Goal: Task Accomplishment & Management: Use online tool/utility

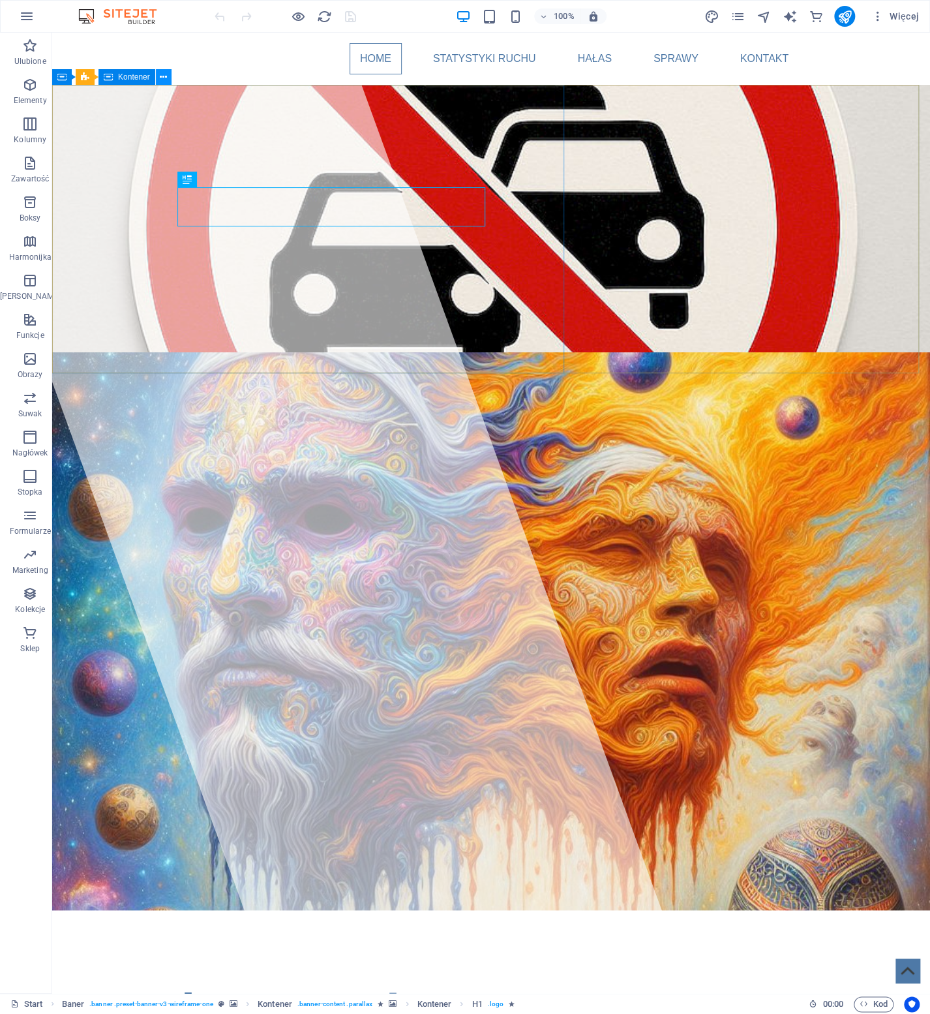
click at [162, 78] on icon at bounding box center [163, 77] width 7 height 14
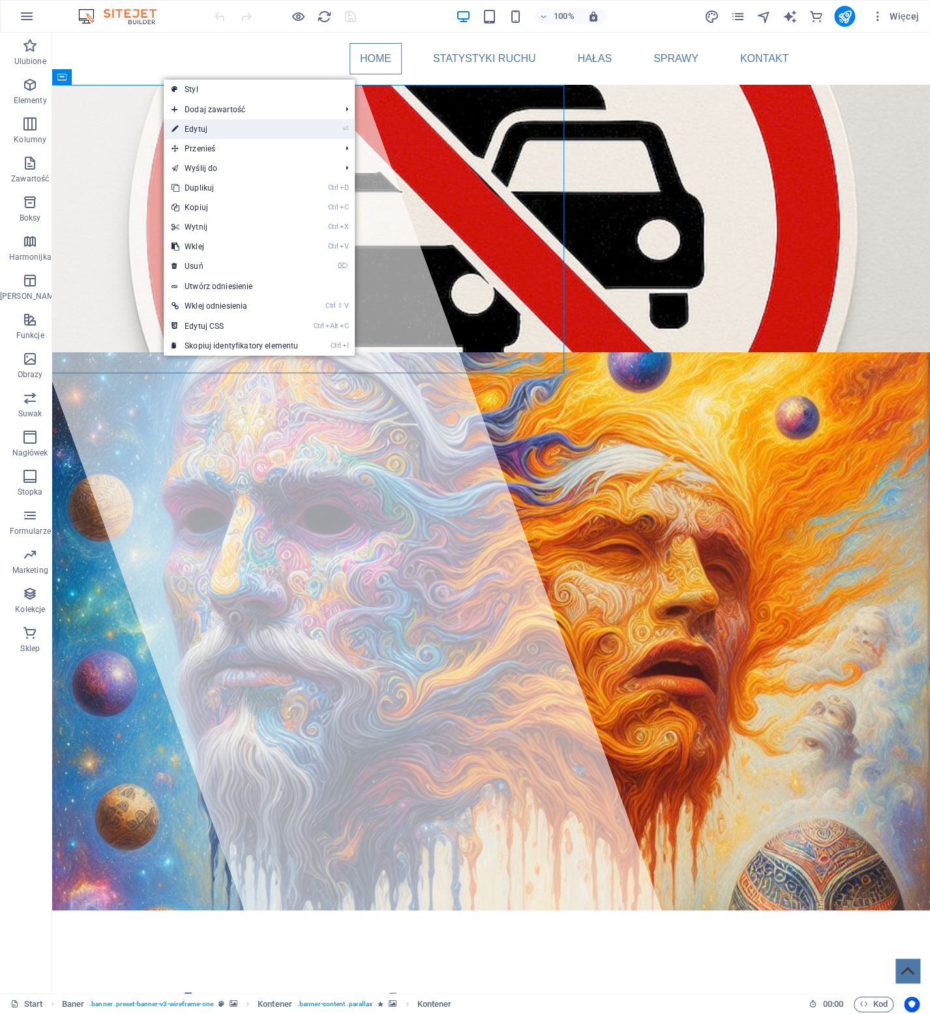
click at [210, 130] on link "⏎ Edytuj" at bounding box center [235, 129] width 142 height 20
select select "%"
select select "px"
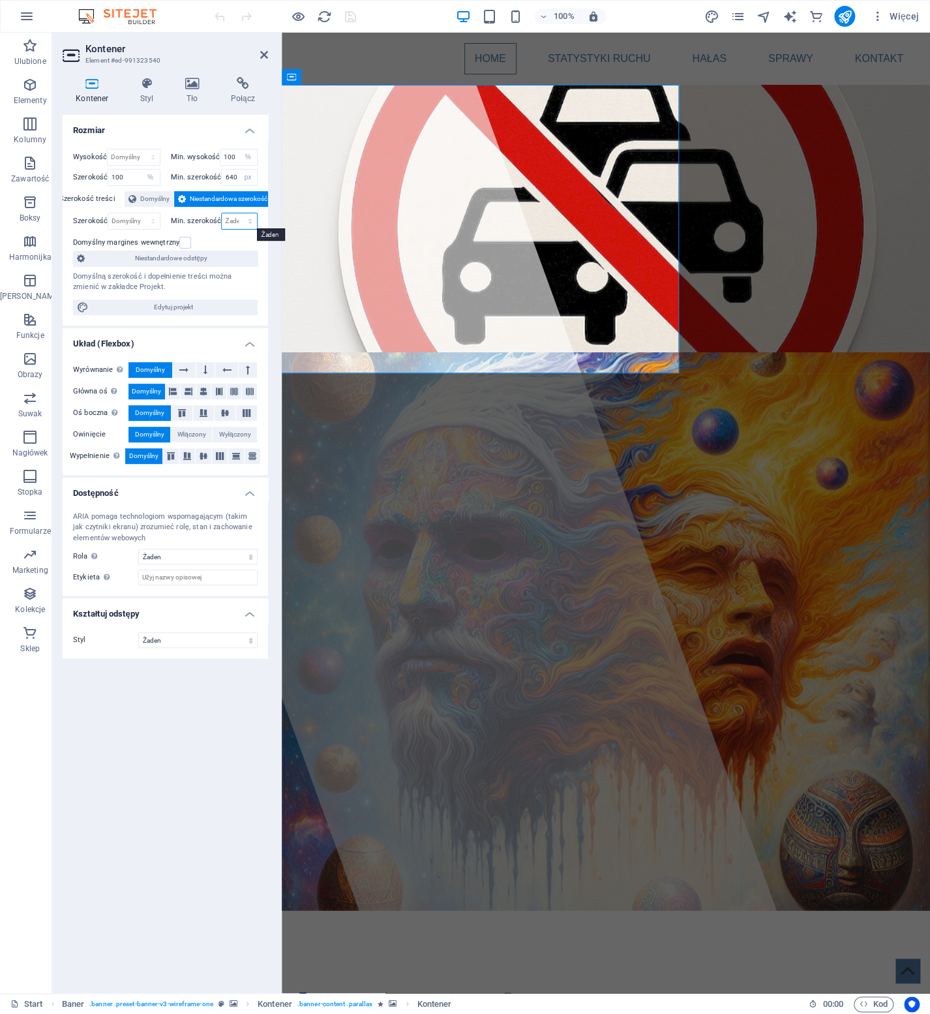
click at [250, 222] on select "Żaden px rem % vh vw" at bounding box center [239, 221] width 35 height 16
click at [232, 220] on select "Żaden px rem % vh vw" at bounding box center [239, 221] width 35 height 16
click at [149, 196] on span "Domyślny" at bounding box center [154, 199] width 29 height 16
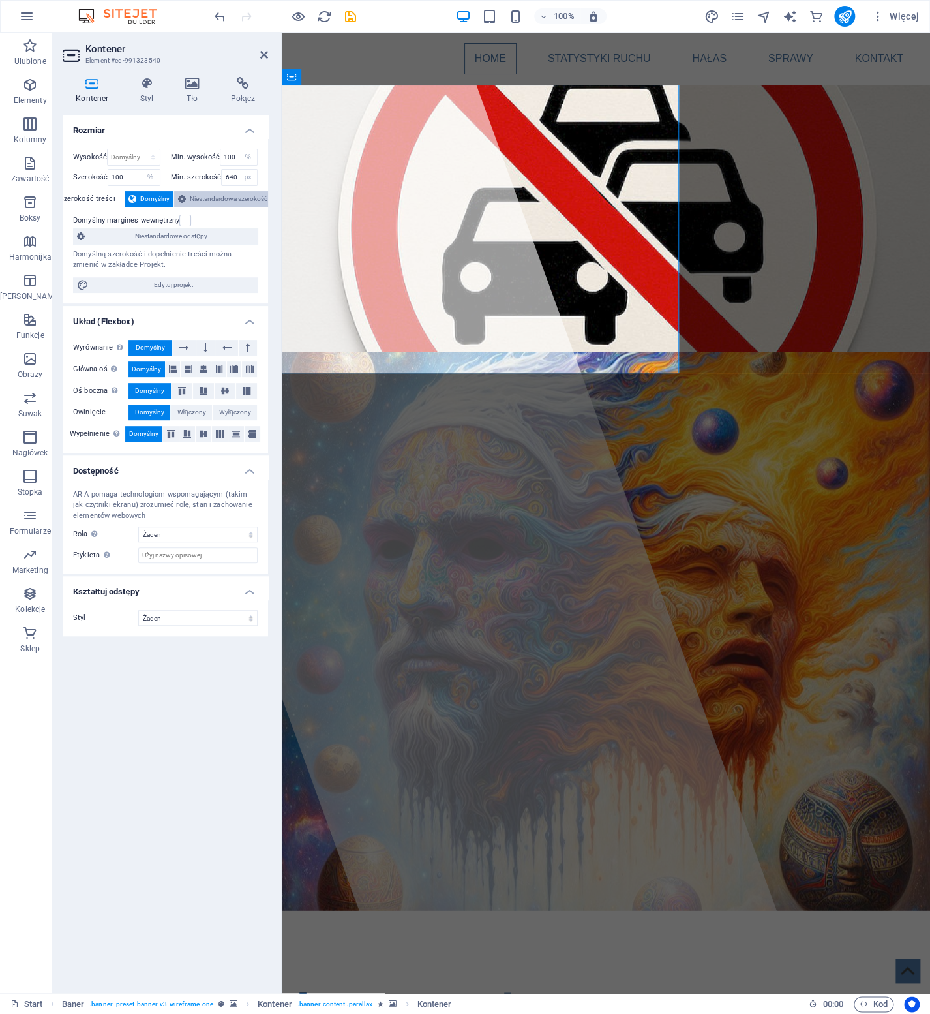
click at [214, 192] on span "Niestandardowa szerokość" at bounding box center [229, 199] width 78 height 16
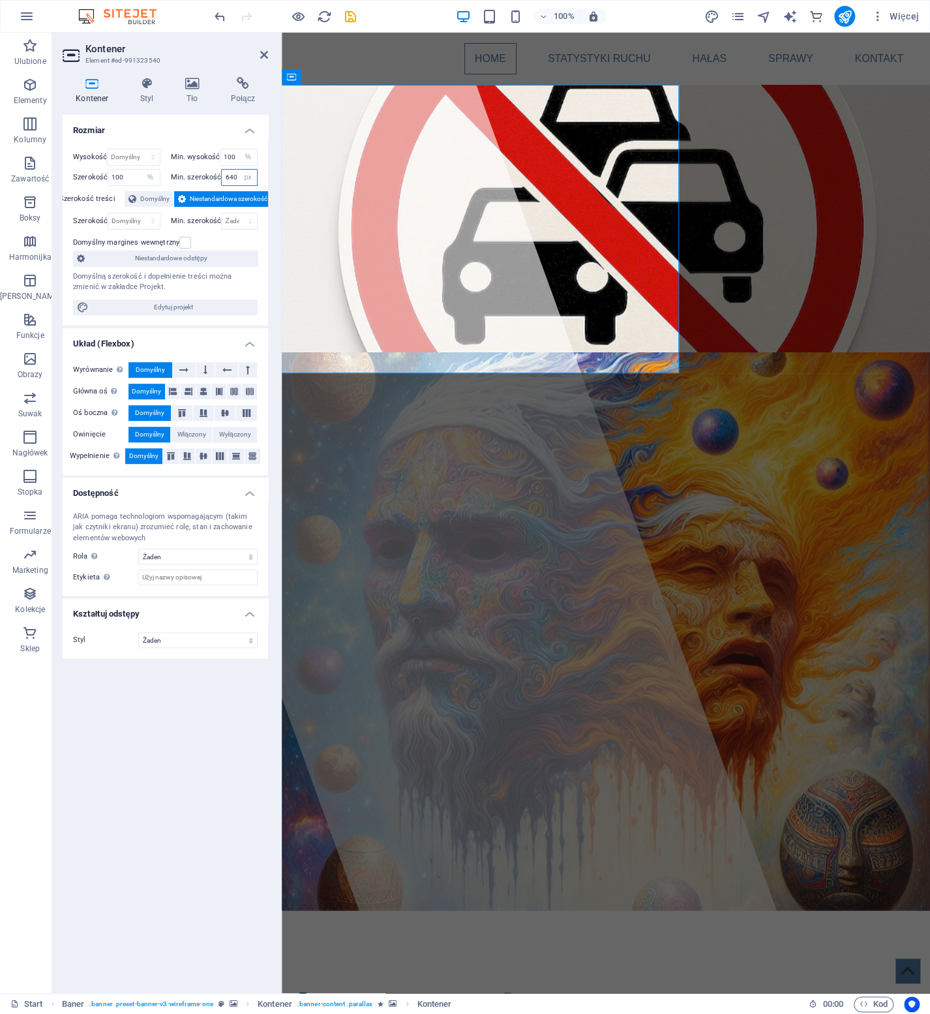
click at [234, 175] on input "640" at bounding box center [239, 178] width 35 height 16
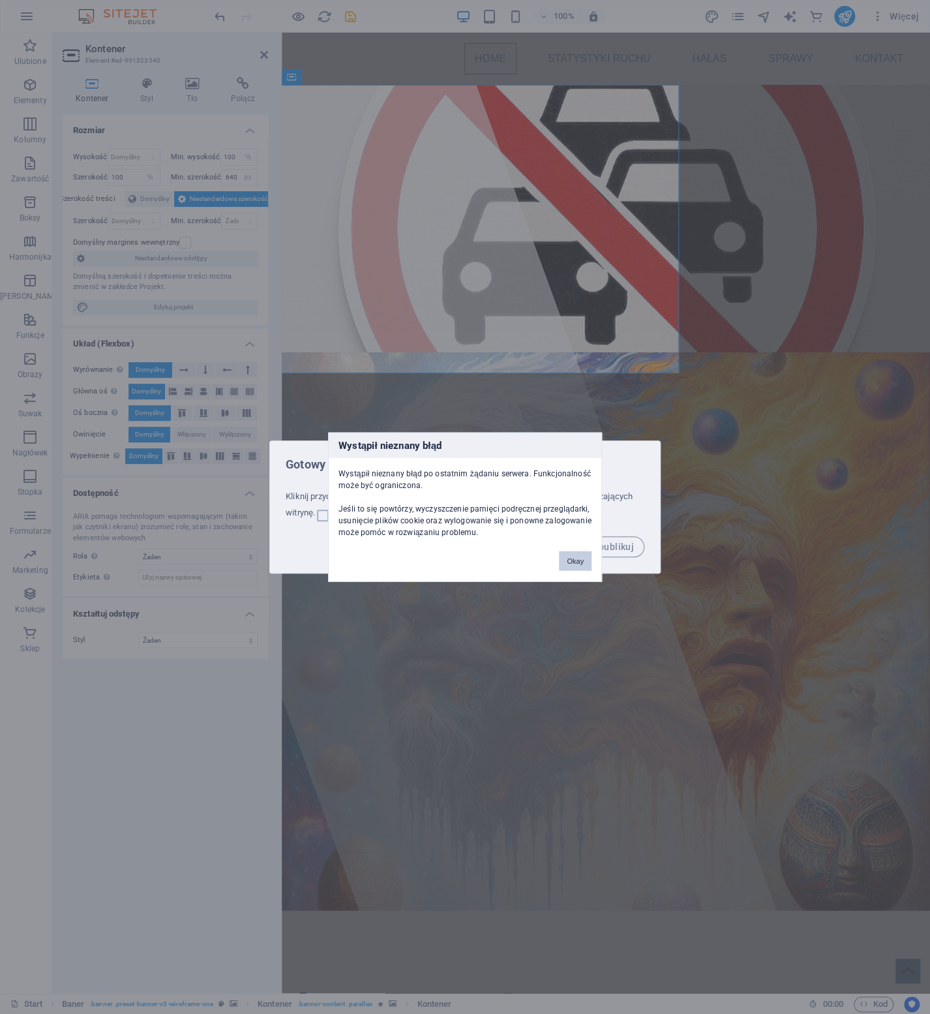
click at [584, 559] on button "Okay" at bounding box center [575, 561] width 33 height 20
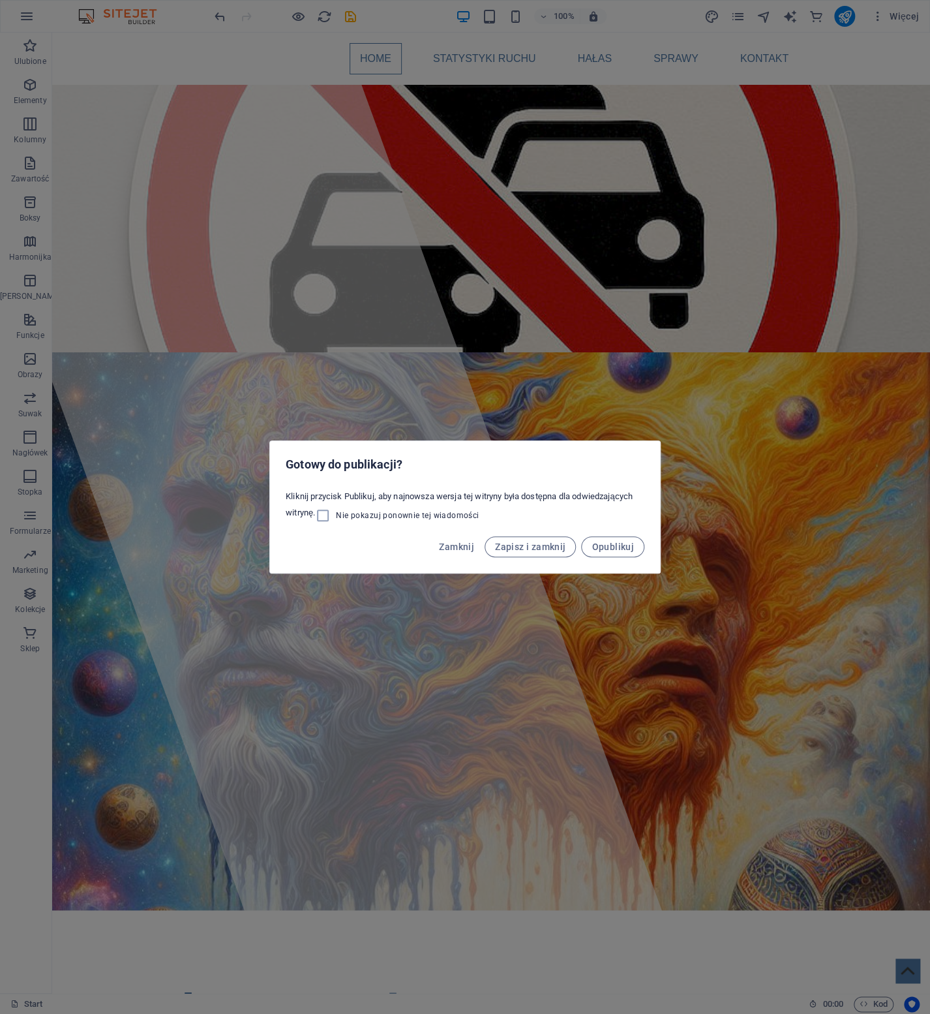
click at [611, 475] on div "Gotowy do publikacji?" at bounding box center [465, 463] width 390 height 44
click at [455, 549] on span "Zamknij" at bounding box center [456, 546] width 35 height 10
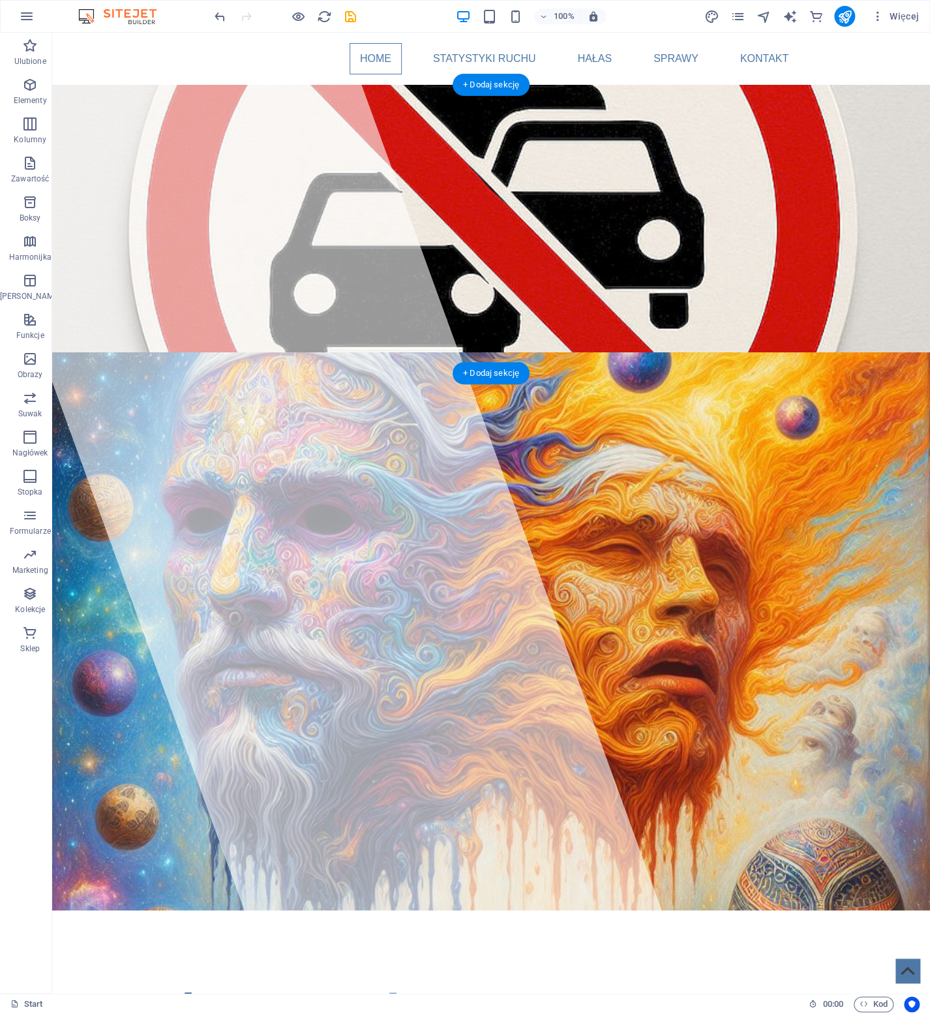
click at [72, 352] on figure at bounding box center [491, 631] width 878 height 558
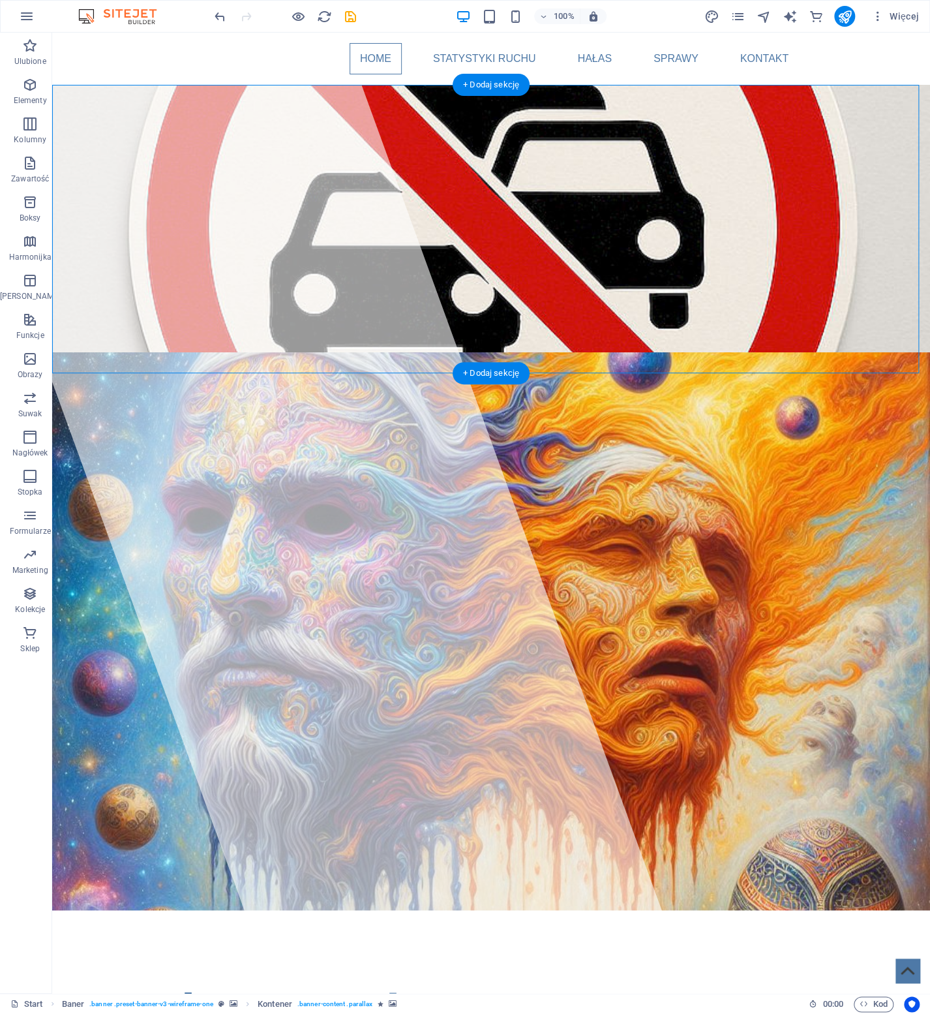
click at [72, 352] on figure at bounding box center [491, 631] width 878 height 558
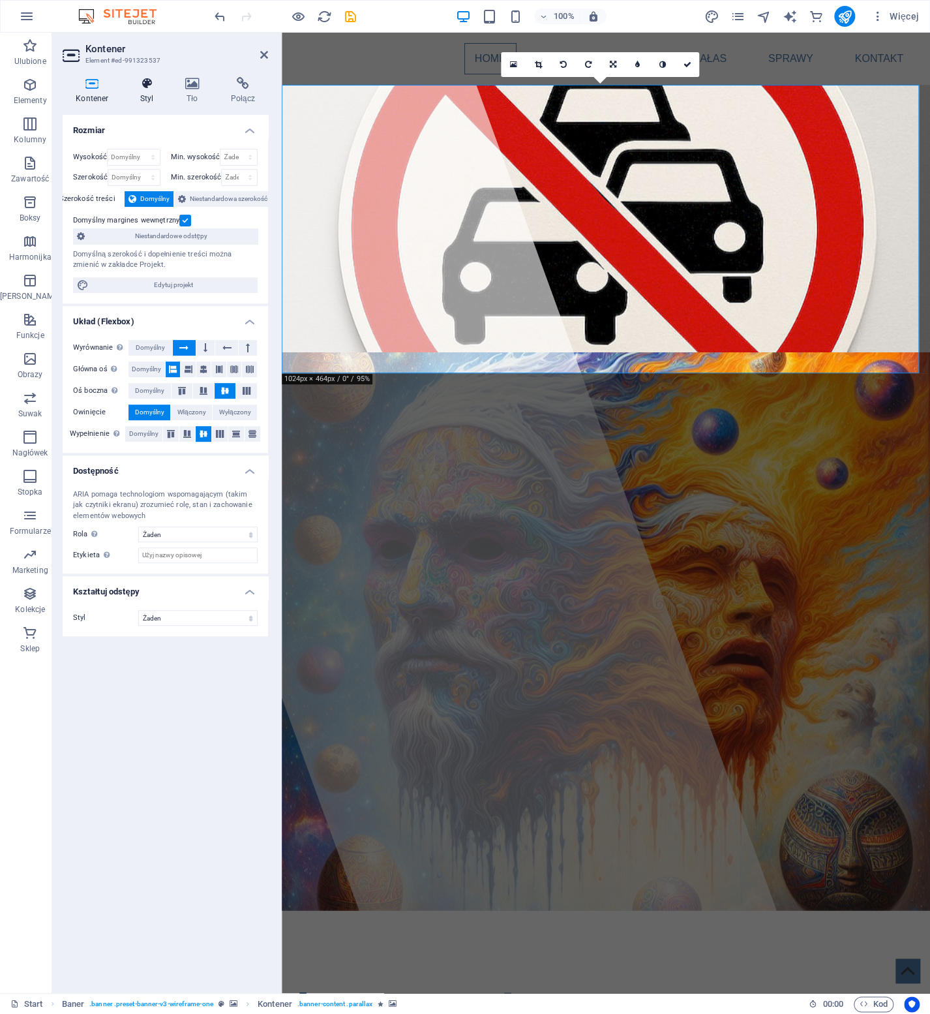
click at [148, 87] on icon at bounding box center [147, 83] width 40 height 13
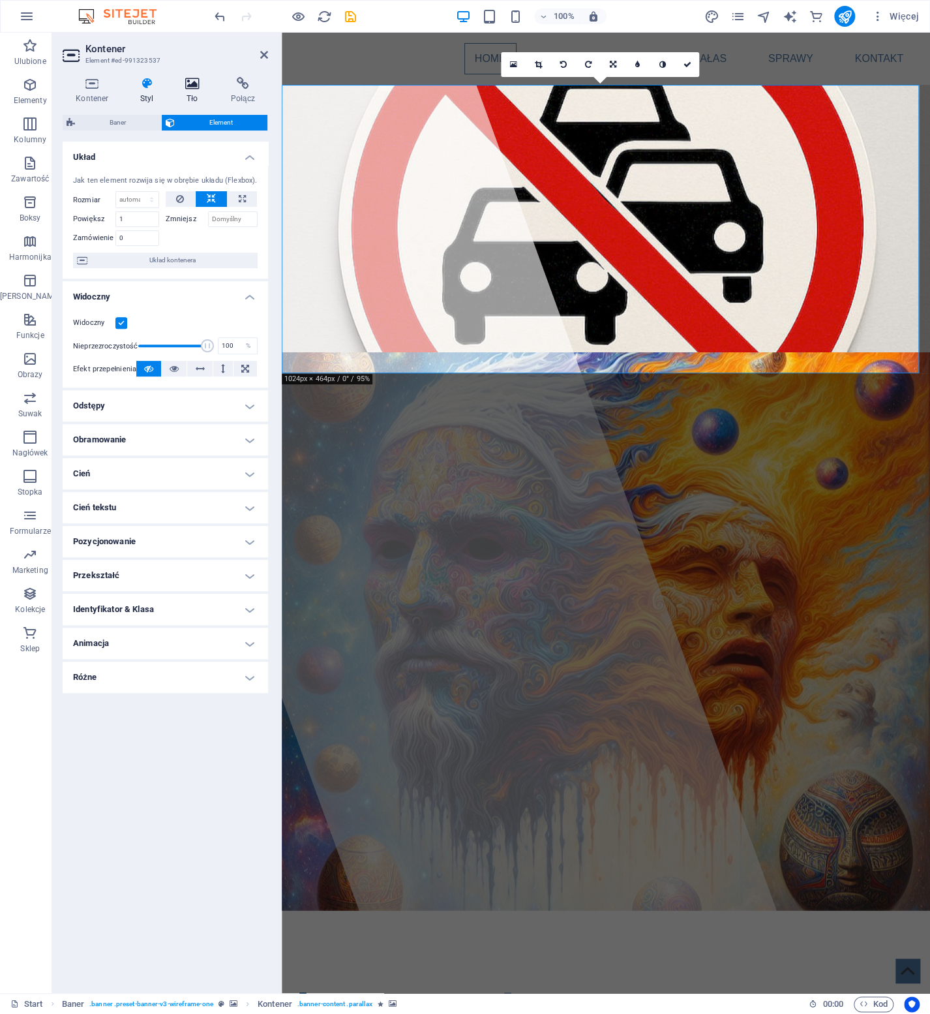
click at [193, 88] on icon at bounding box center [192, 83] width 40 height 13
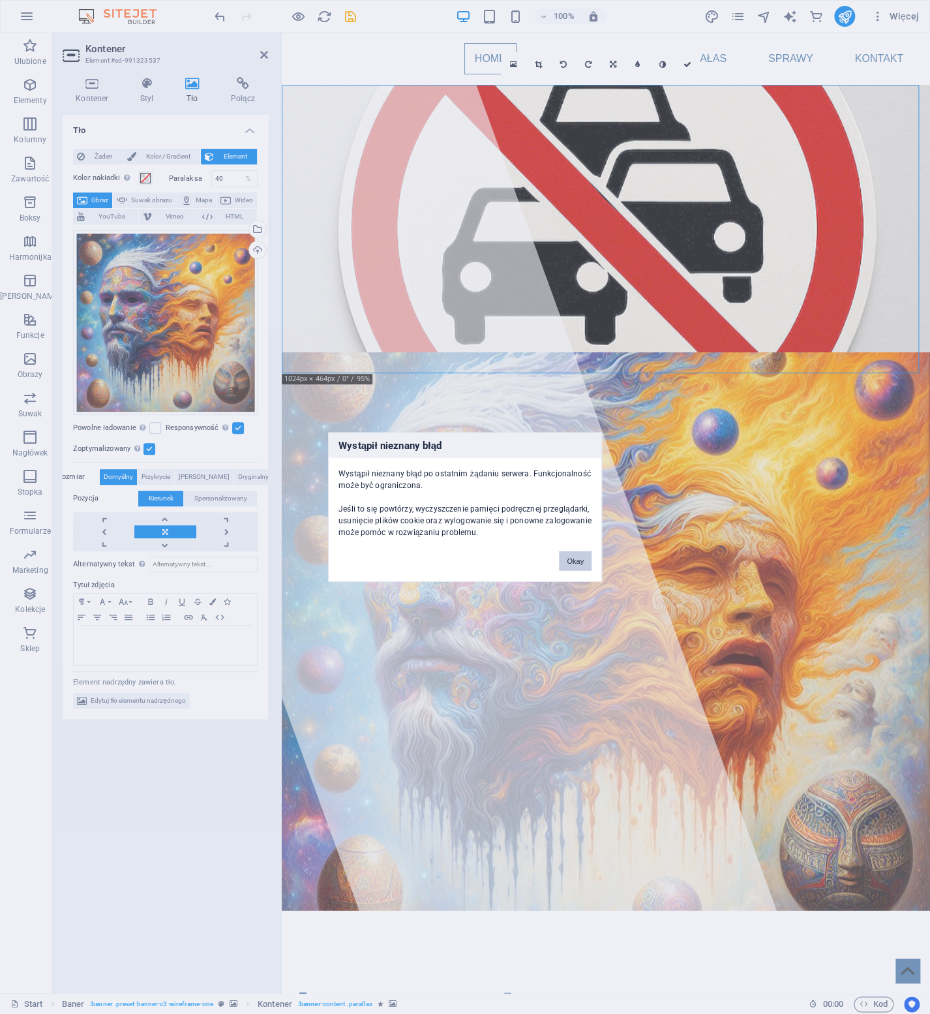
click at [574, 562] on button "Okay" at bounding box center [575, 561] width 33 height 20
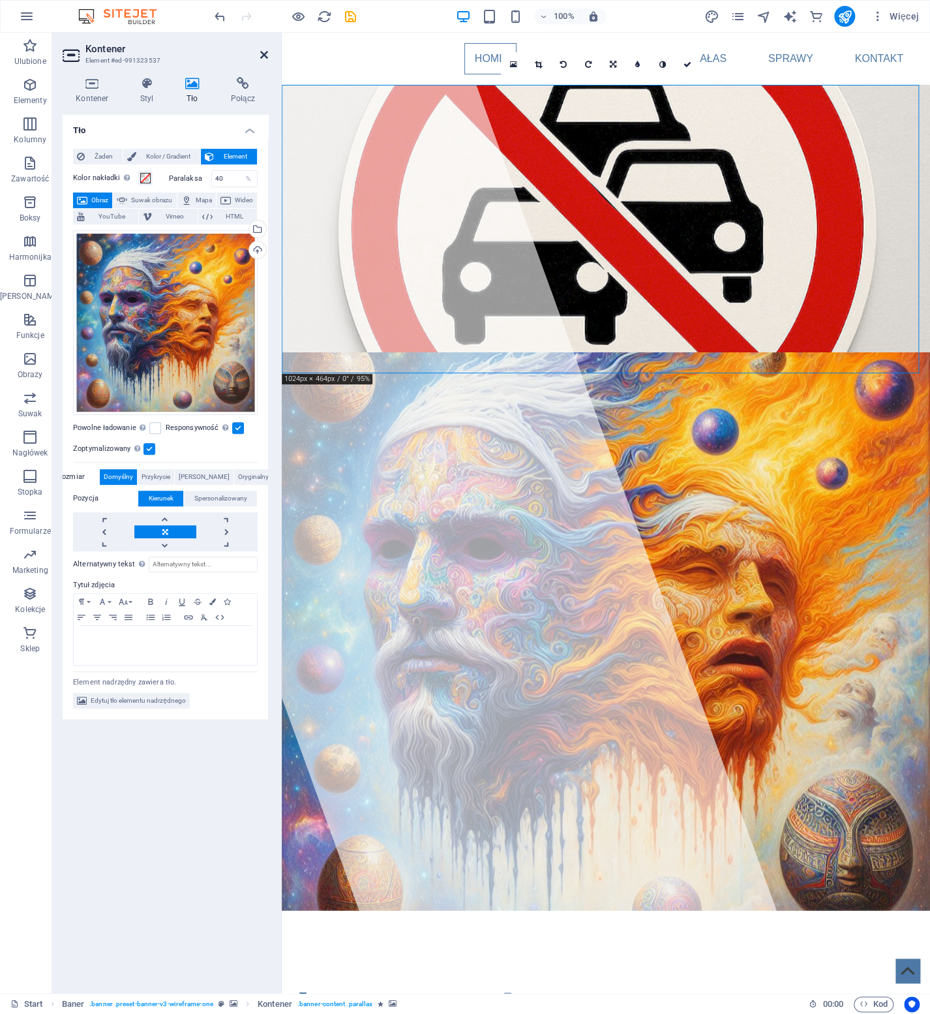
click at [266, 54] on icon at bounding box center [264, 55] width 8 height 10
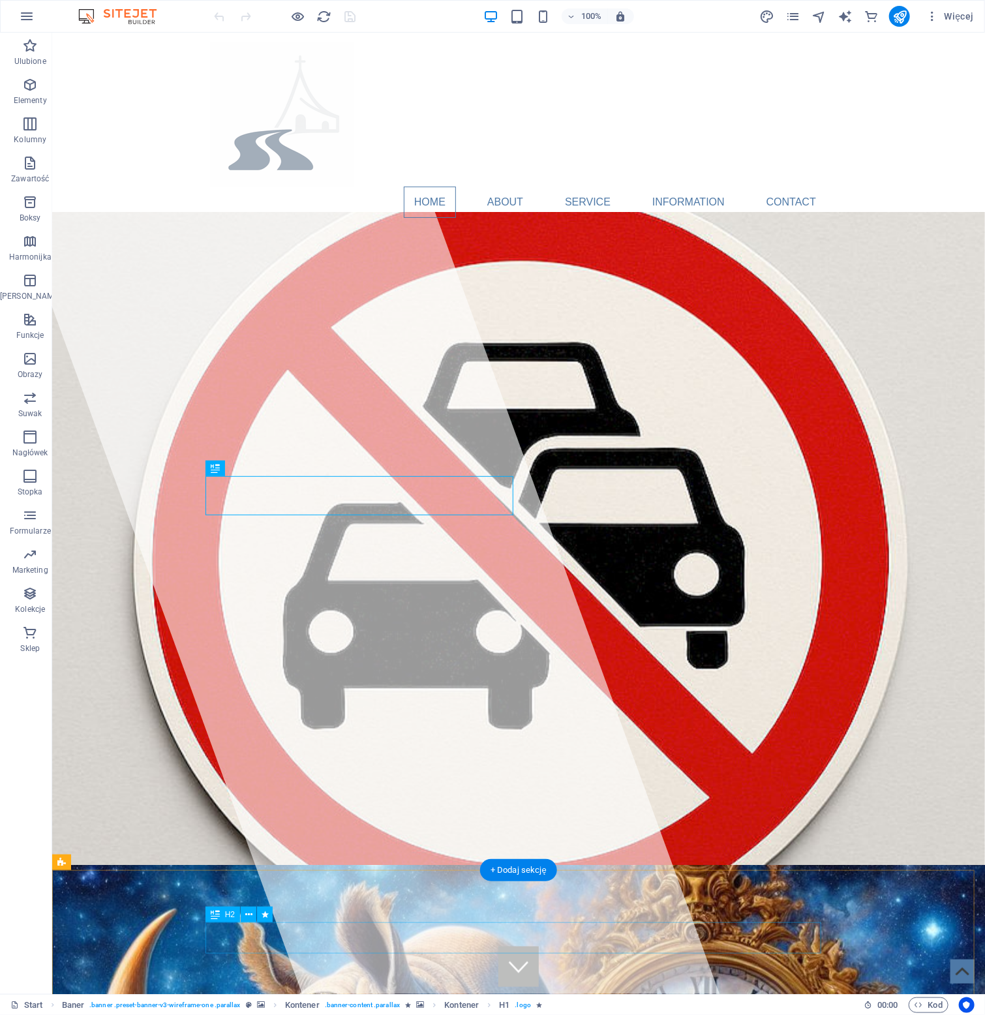
click at [690, 953] on div "About" at bounding box center [518, 968] width 616 height 31
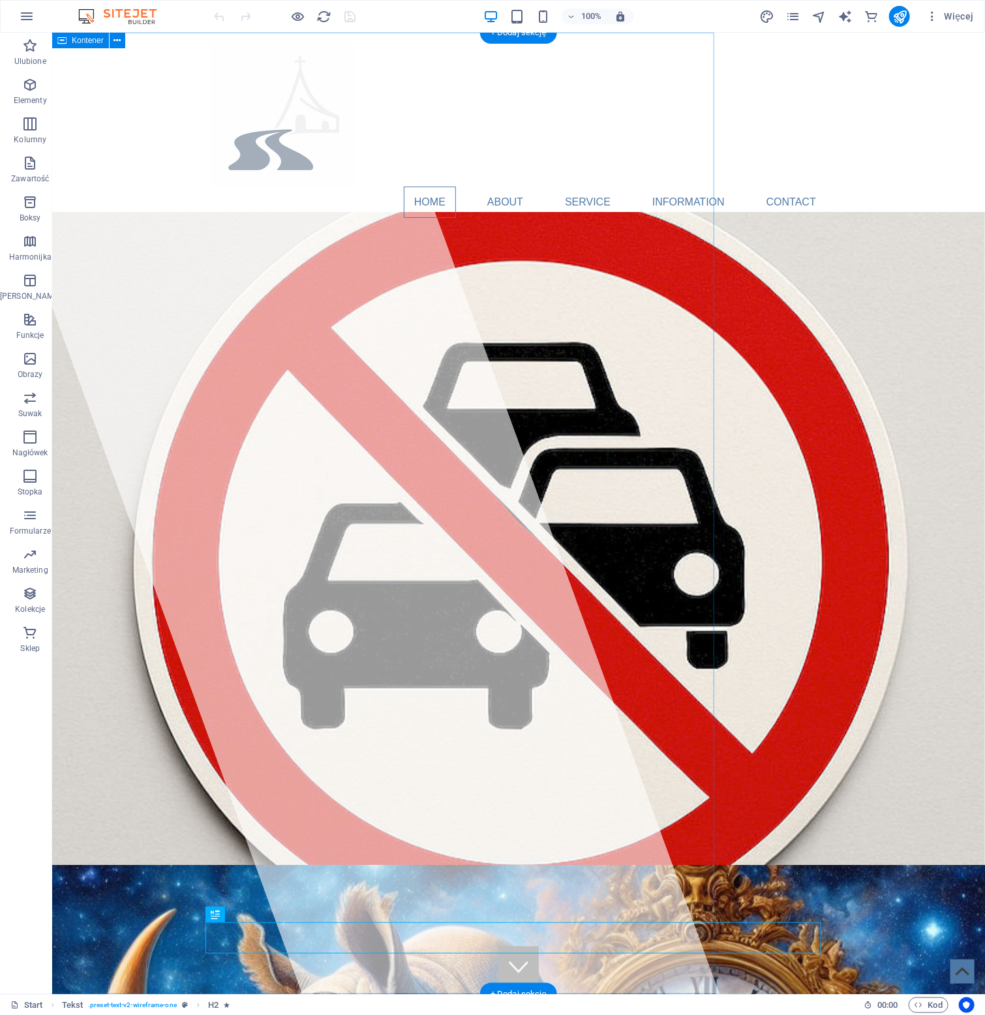
click at [194, 277] on div at bounding box center [335, 513] width 767 height 962
click at [319, 303] on div at bounding box center [335, 513] width 767 height 962
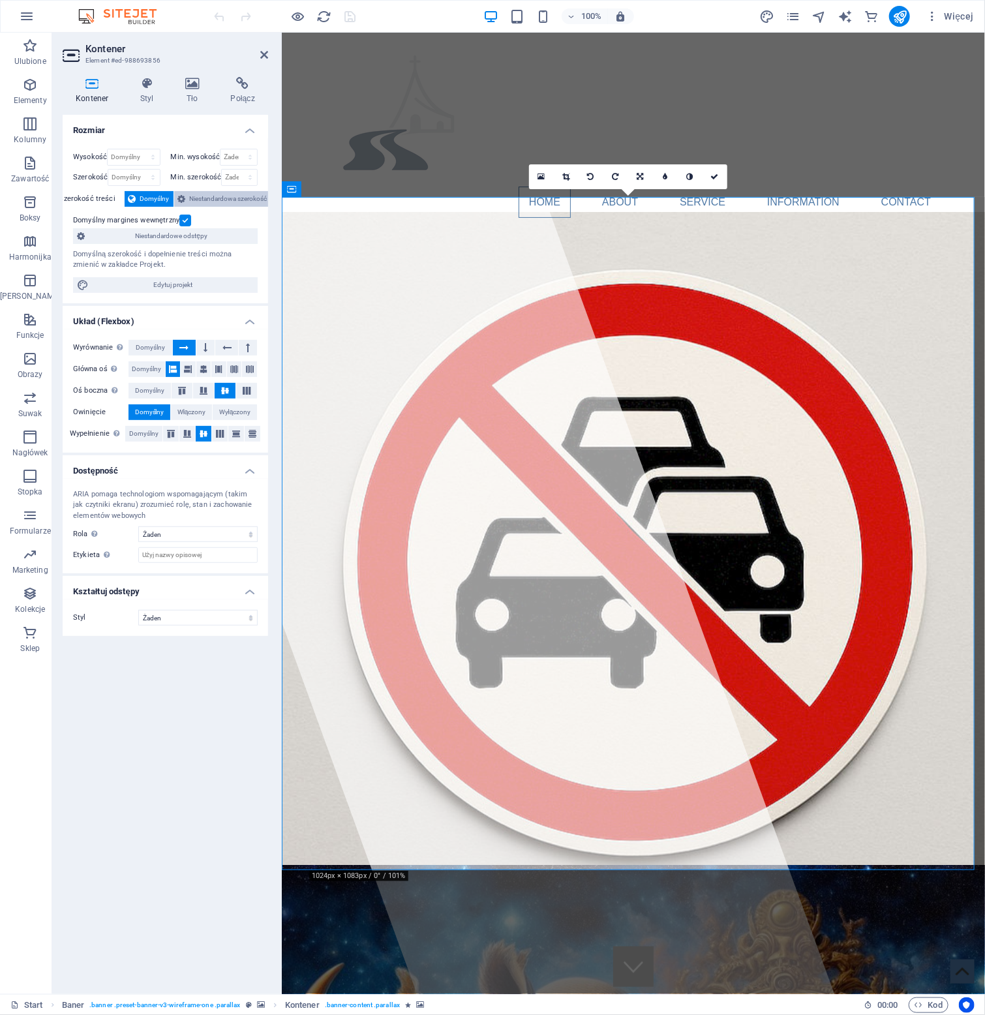
click at [232, 198] on span "Niestandardowa szerokość" at bounding box center [229, 199] width 78 height 16
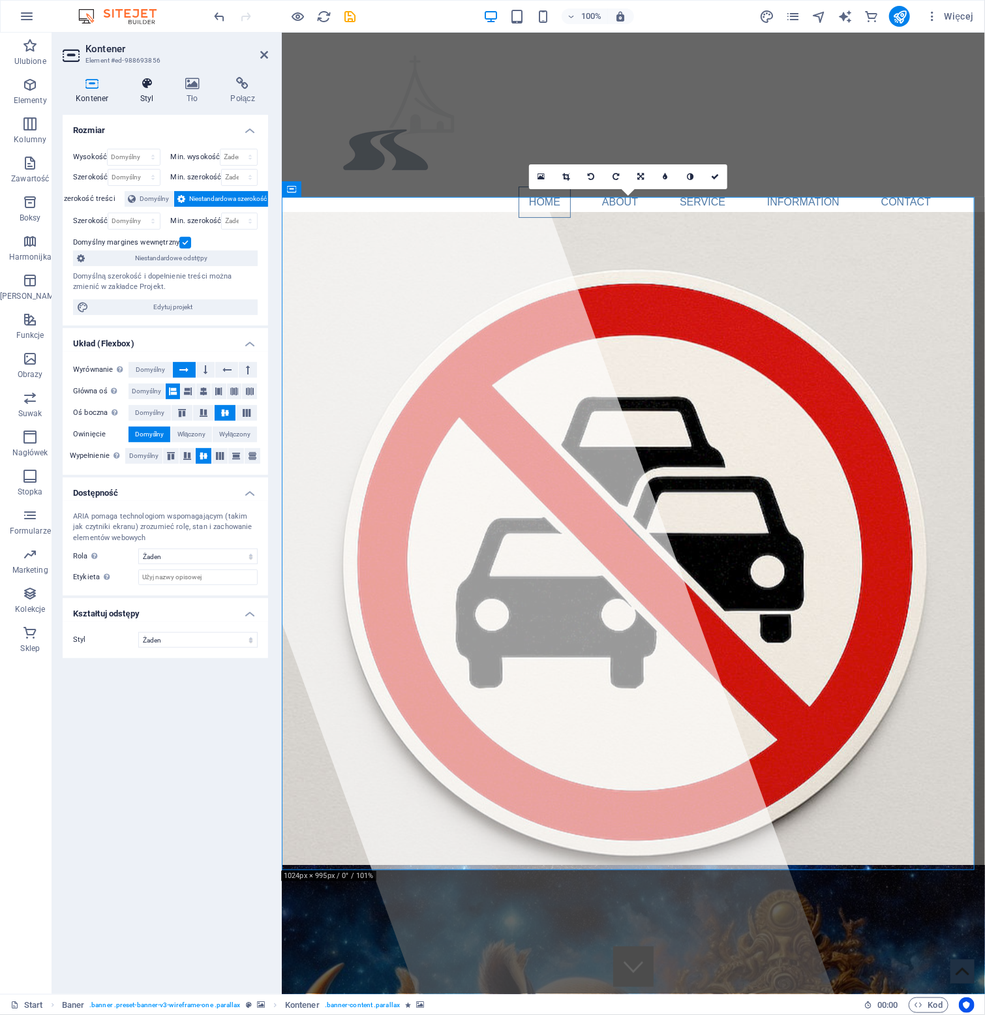
click at [145, 89] on icon at bounding box center [147, 83] width 40 height 13
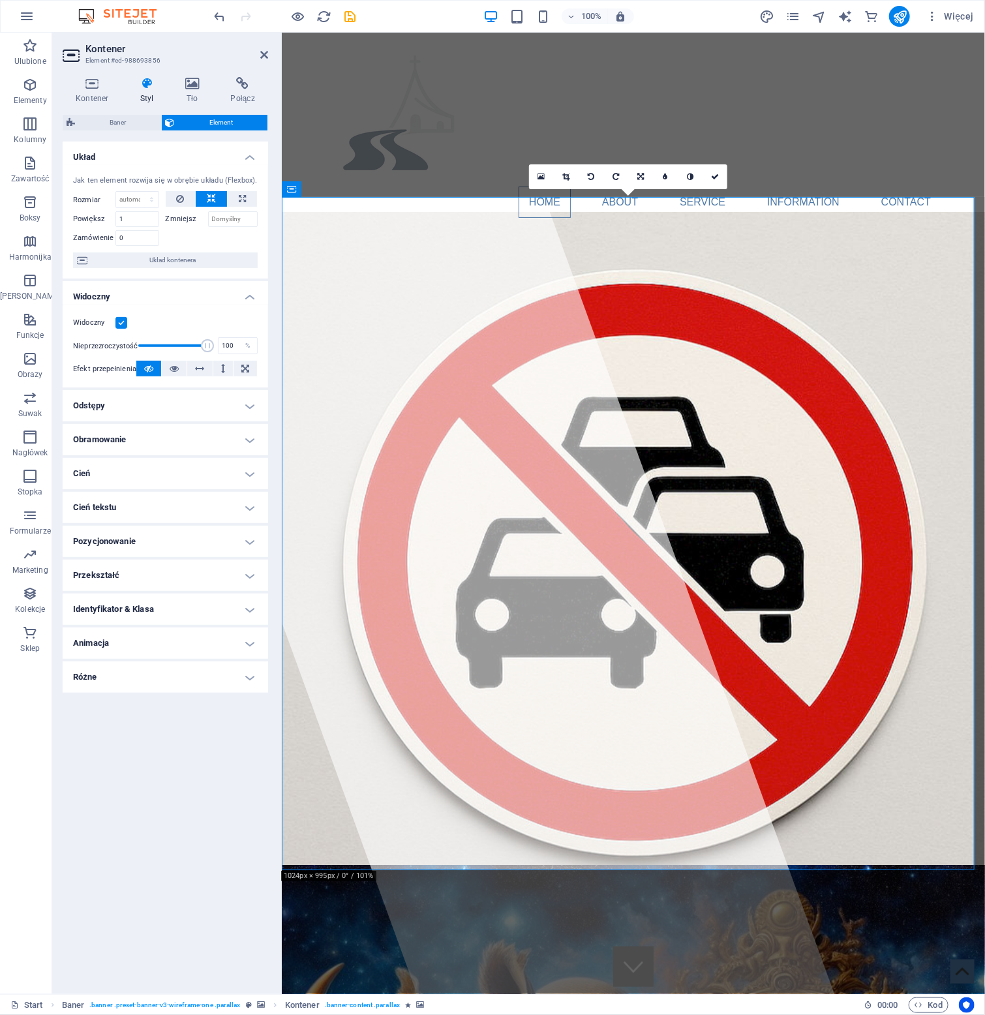
click at [149, 93] on h4 "Styl" at bounding box center [149, 90] width 45 height 27
drag, startPoint x: 191, startPoint y: 82, endPoint x: 198, endPoint y: 89, distance: 9.7
click at [191, 82] on icon at bounding box center [192, 83] width 40 height 13
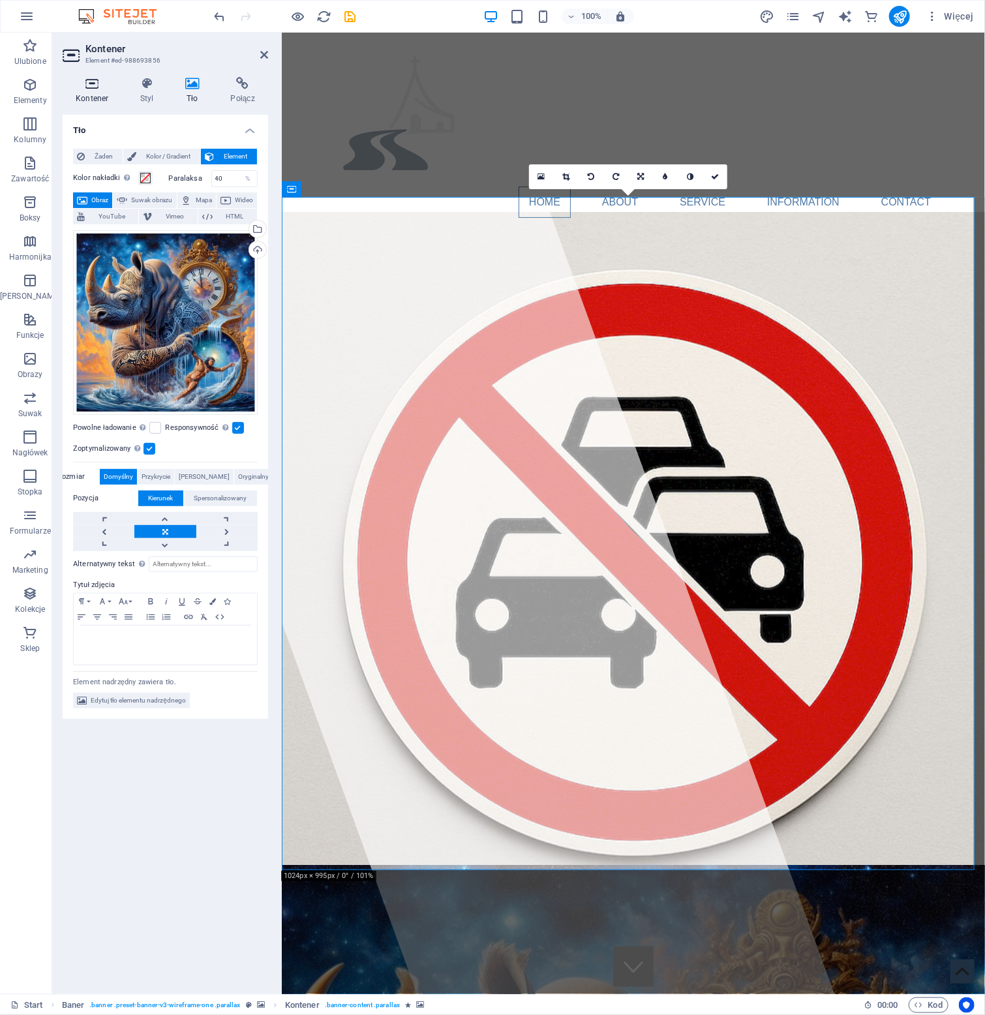
click at [98, 83] on icon at bounding box center [92, 83] width 59 height 13
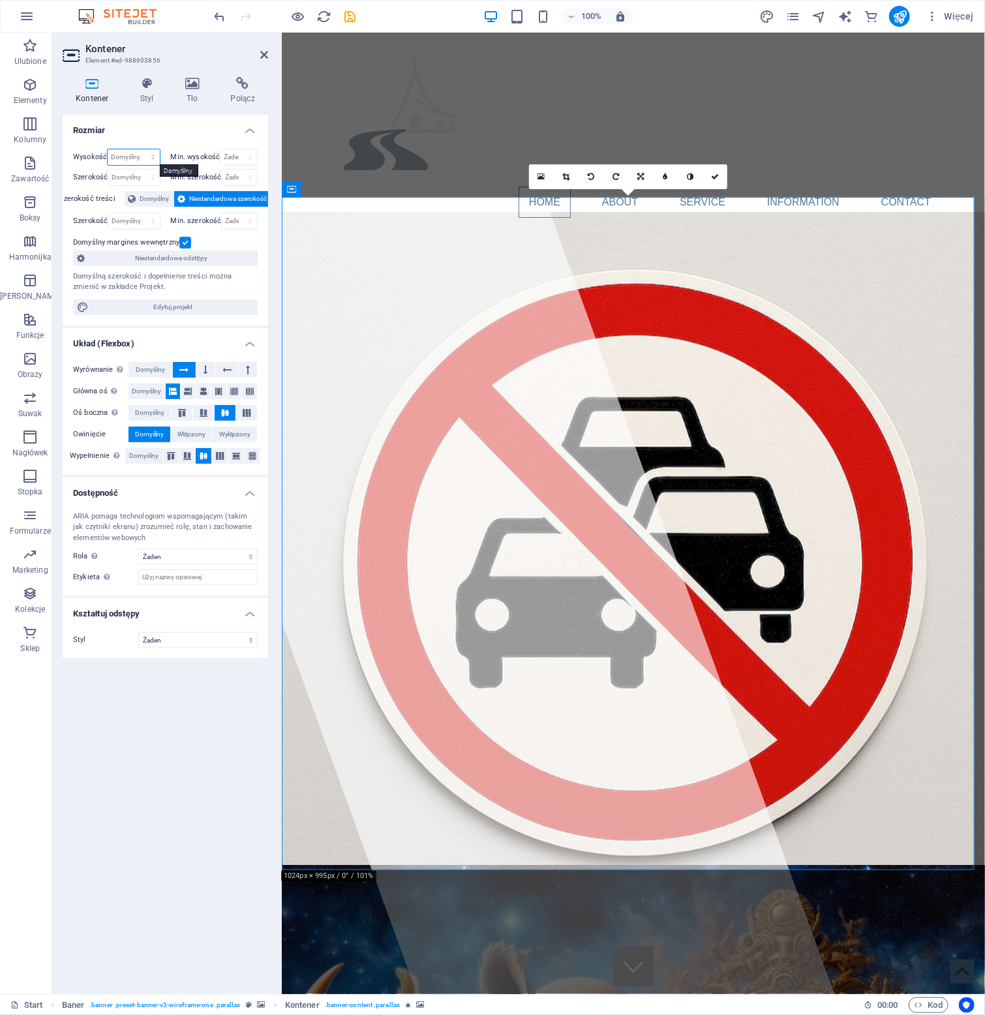
click at [155, 159] on select "Domyślny px rem % vh vw" at bounding box center [134, 157] width 52 height 16
select select "px"
click at [141, 149] on select "Domyślny px rem % vh vw" at bounding box center [134, 157] width 52 height 16
type input "1032"
click at [240, 159] on select "Żaden px rem % vh vw" at bounding box center [238, 157] width 37 height 16
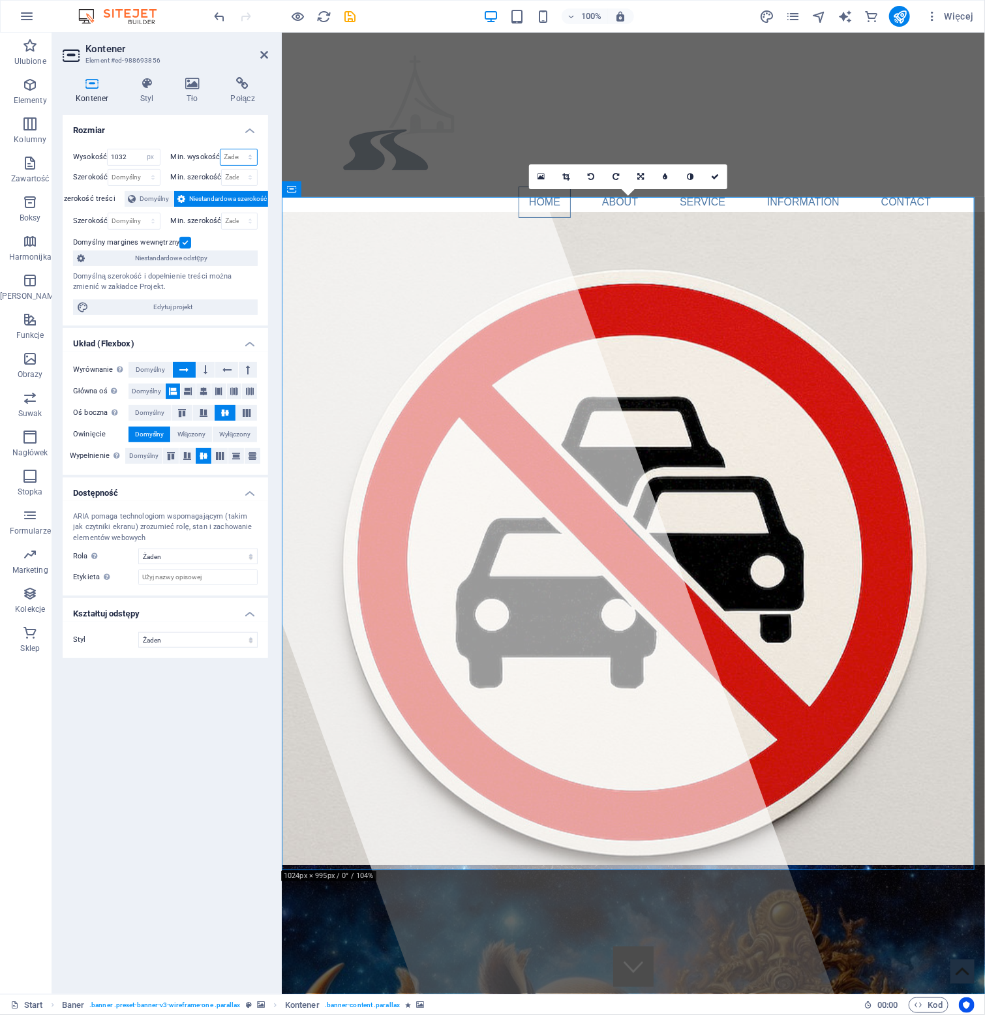
select select "px"
click at [239, 149] on select "Żaden px rem % vh vw" at bounding box center [238, 157] width 37 height 16
type input "2"
type input "300"
click at [169, 132] on h4 "Rozmiar" at bounding box center [165, 126] width 205 height 23
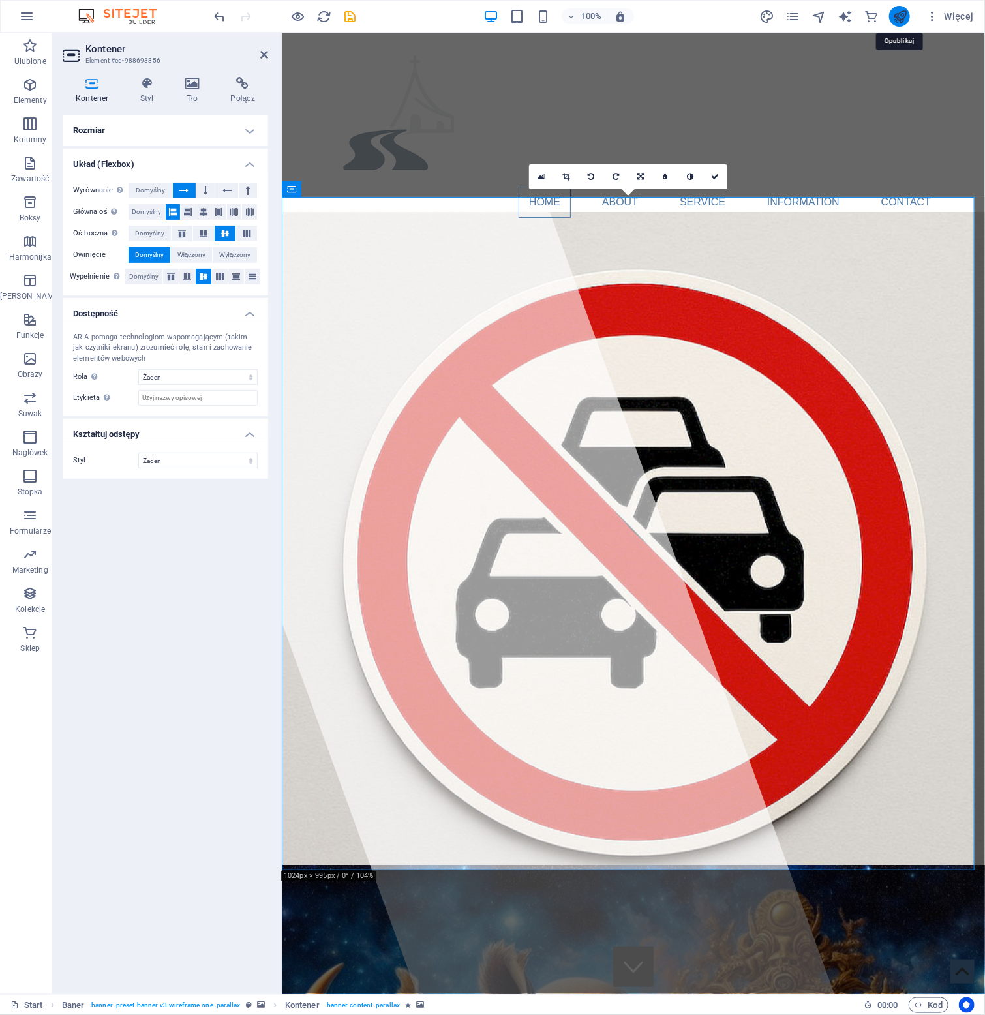
click at [903, 12] on icon "publish" at bounding box center [899, 16] width 15 height 15
checkbox input "false"
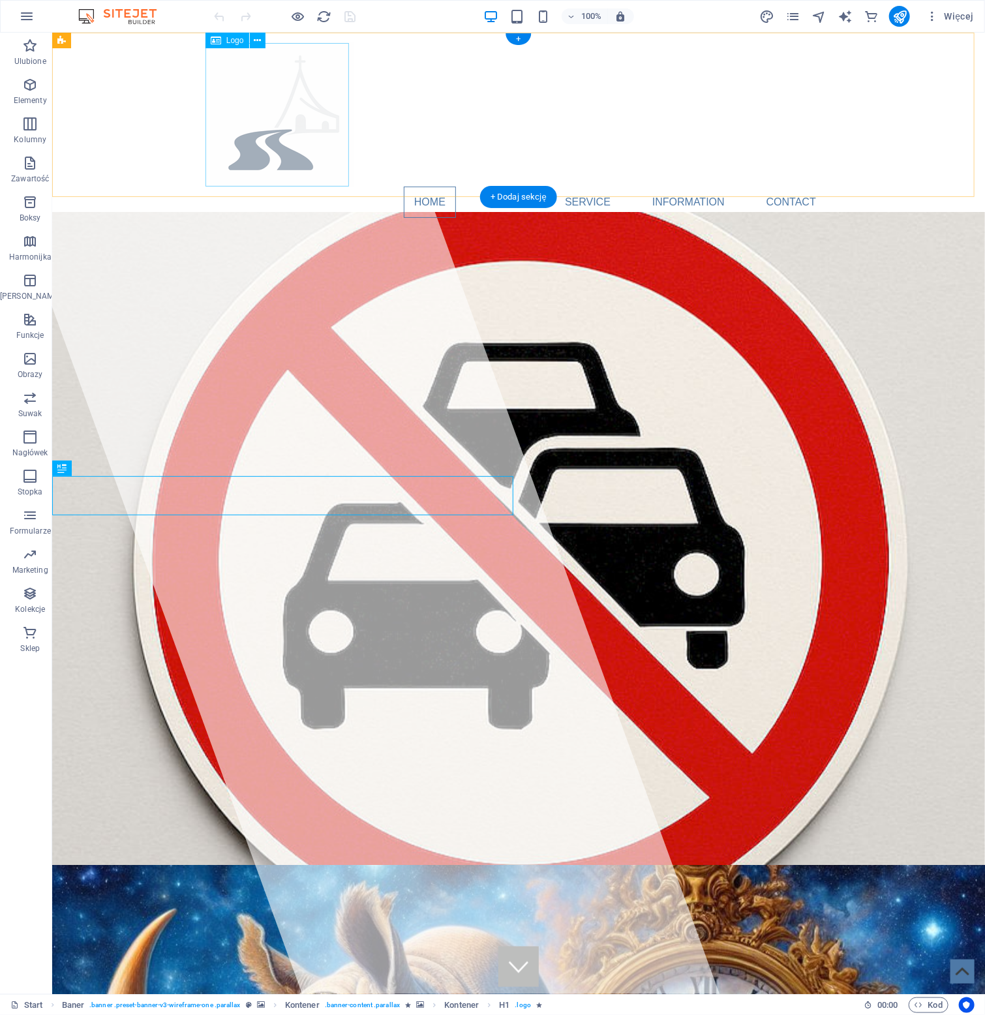
click at [314, 110] on div at bounding box center [518, 114] width 616 height 144
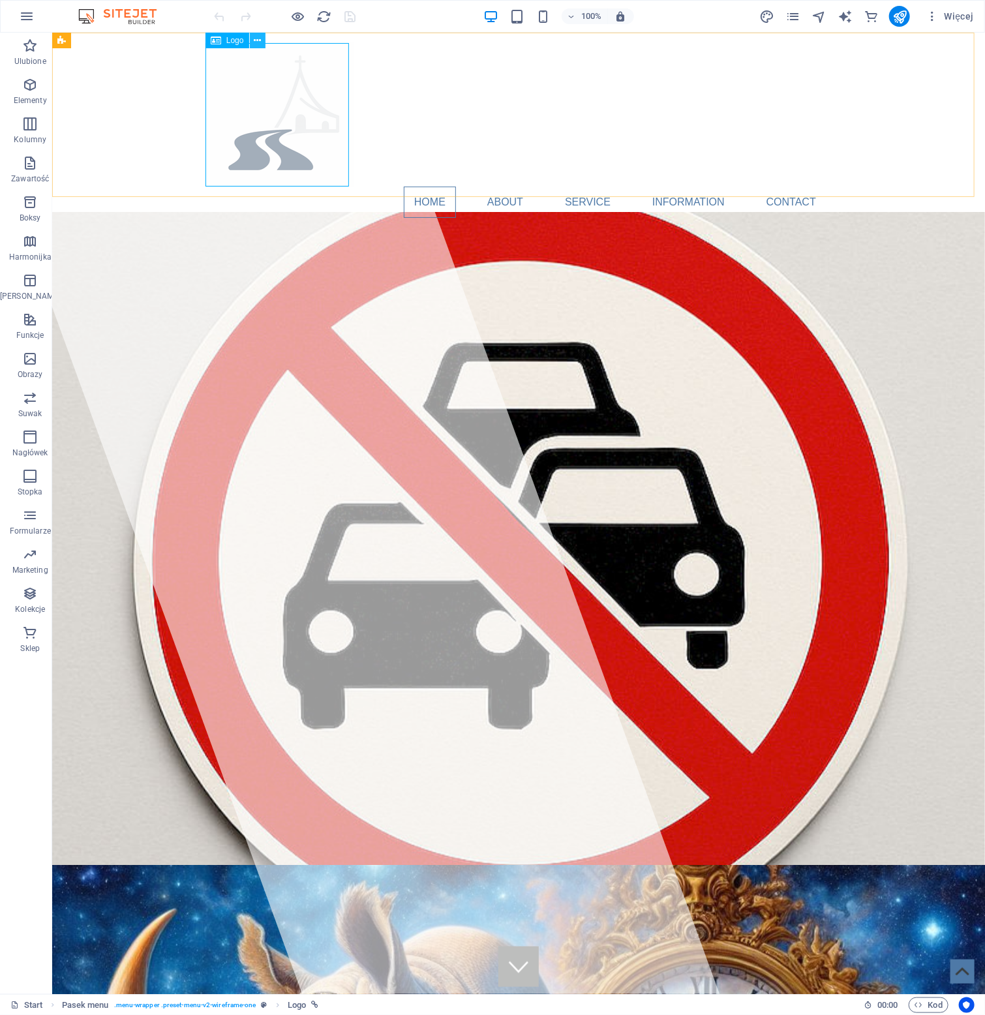
click at [258, 42] on icon at bounding box center [257, 41] width 7 height 14
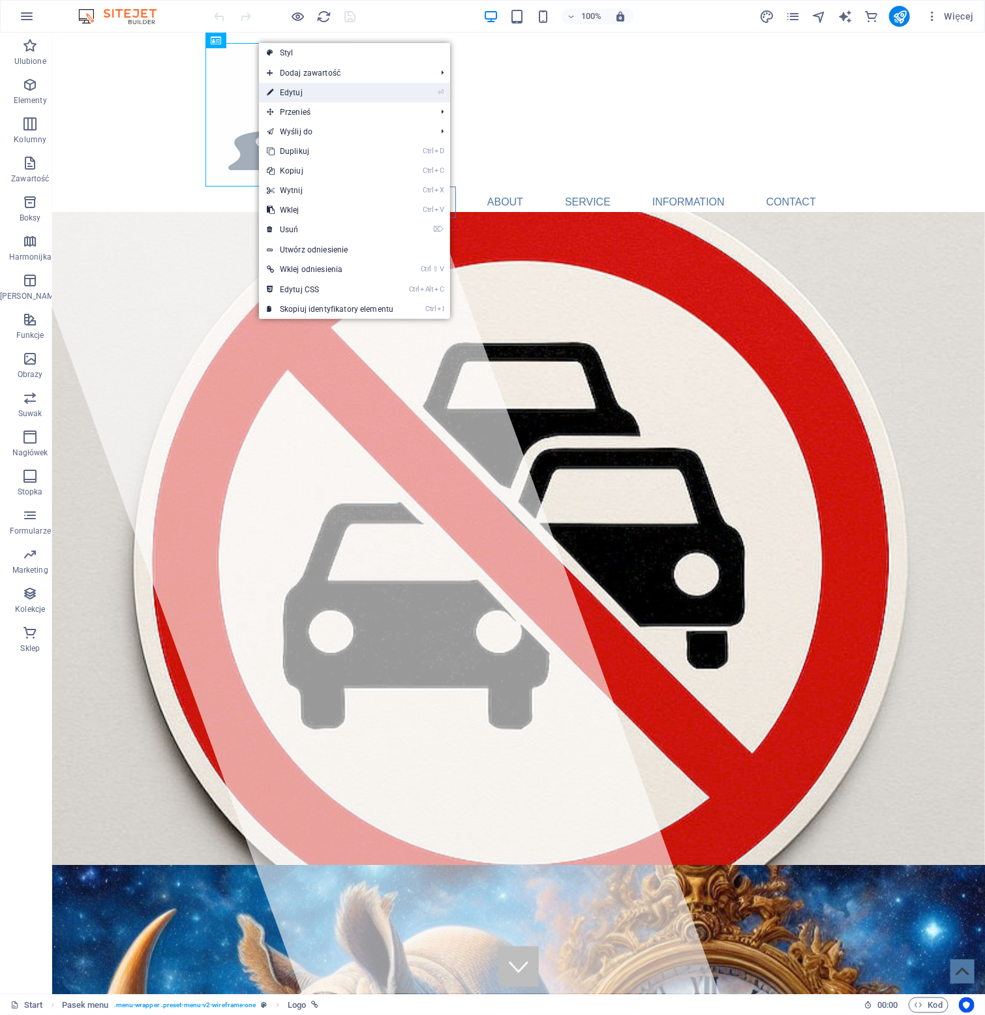
click at [336, 93] on link "⏎ Edytuj" at bounding box center [330, 93] width 142 height 20
select select "px"
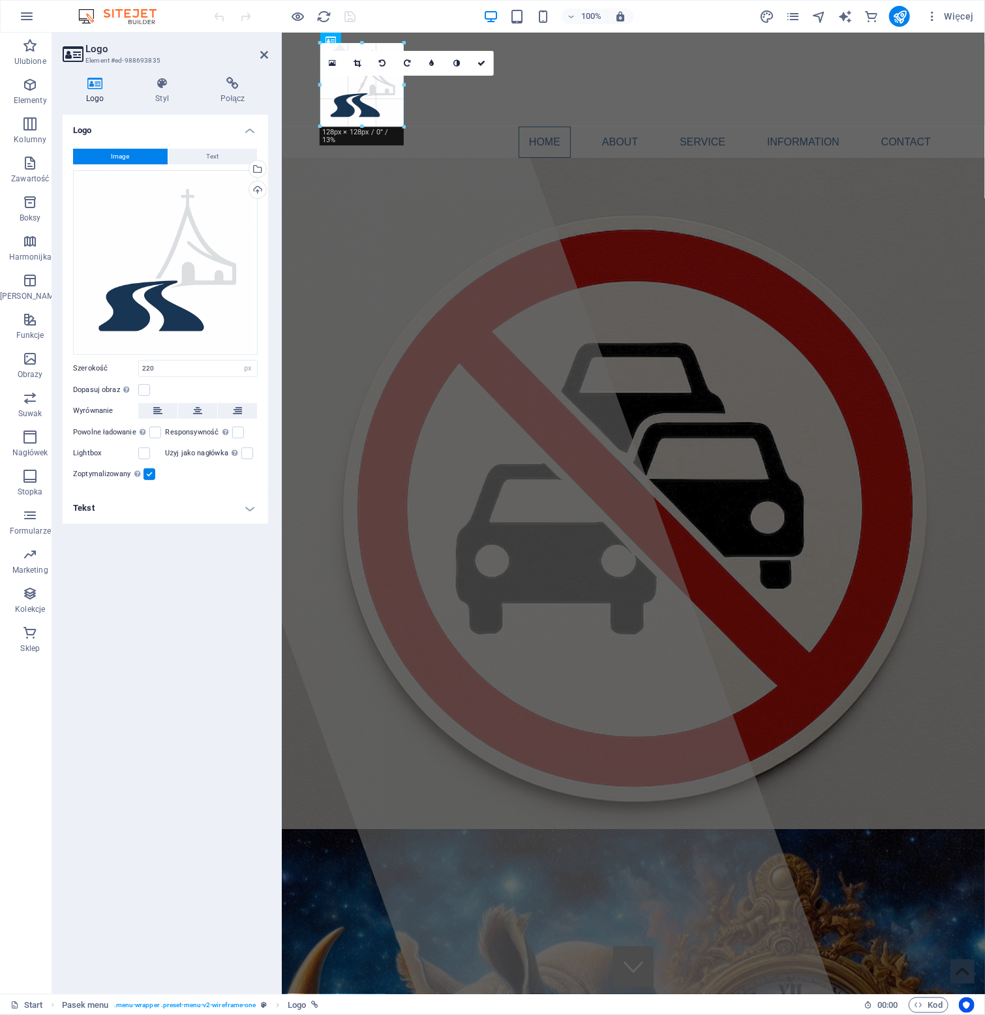
drag, startPoint x: 463, startPoint y: 188, endPoint x: 384, endPoint y: 128, distance: 98.6
type input "128"
click at [481, 65] on icon at bounding box center [482, 63] width 8 height 8
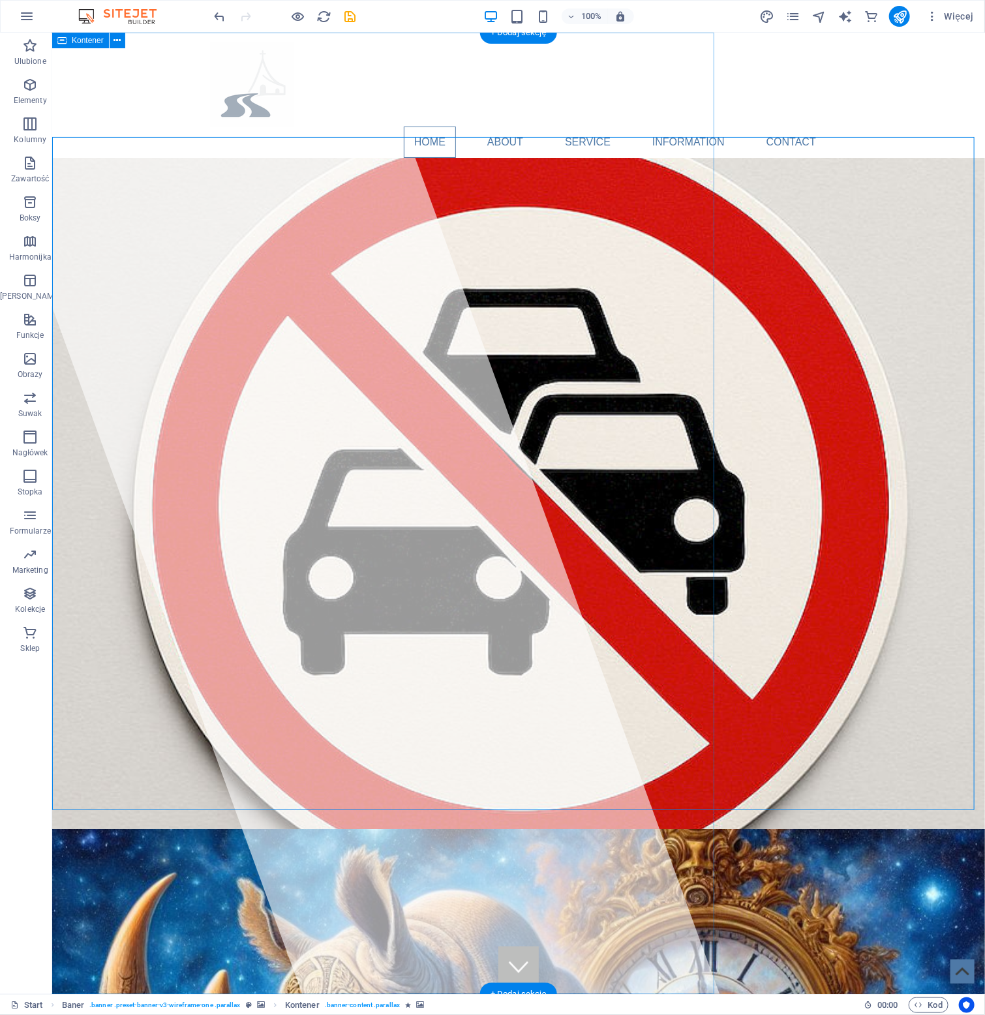
click at [226, 175] on div at bounding box center [335, 513] width 767 height 962
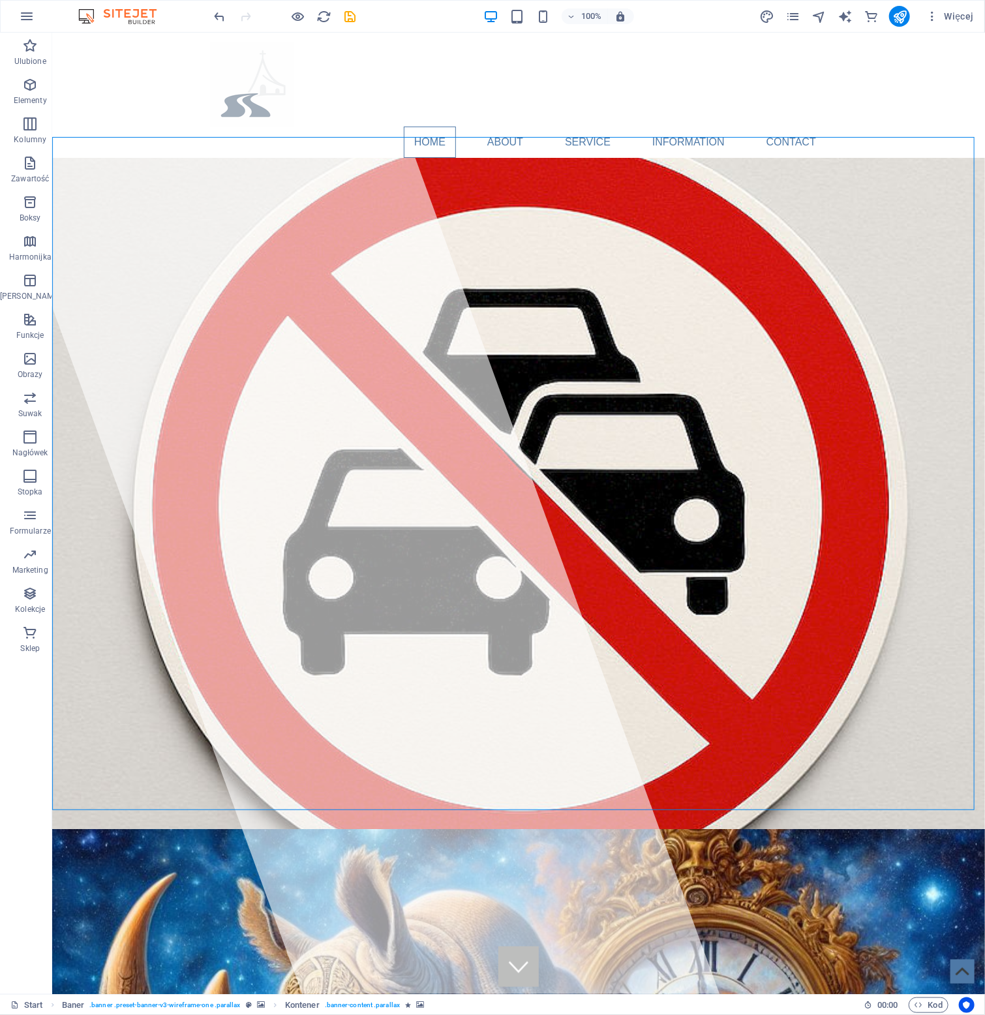
click at [371, 40] on div "Home About Service Information Contact Menu" at bounding box center [518, 100] width 933 height 136
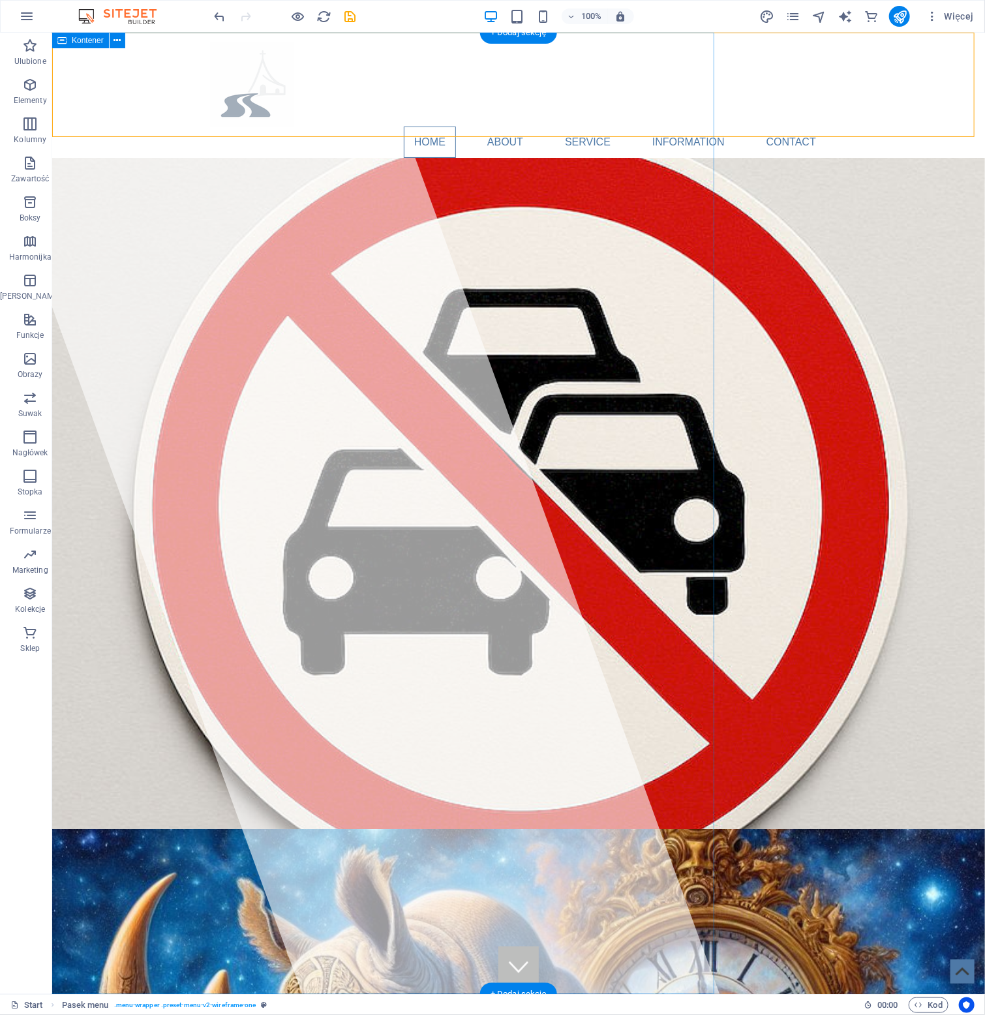
click at [102, 215] on div at bounding box center [335, 513] width 767 height 962
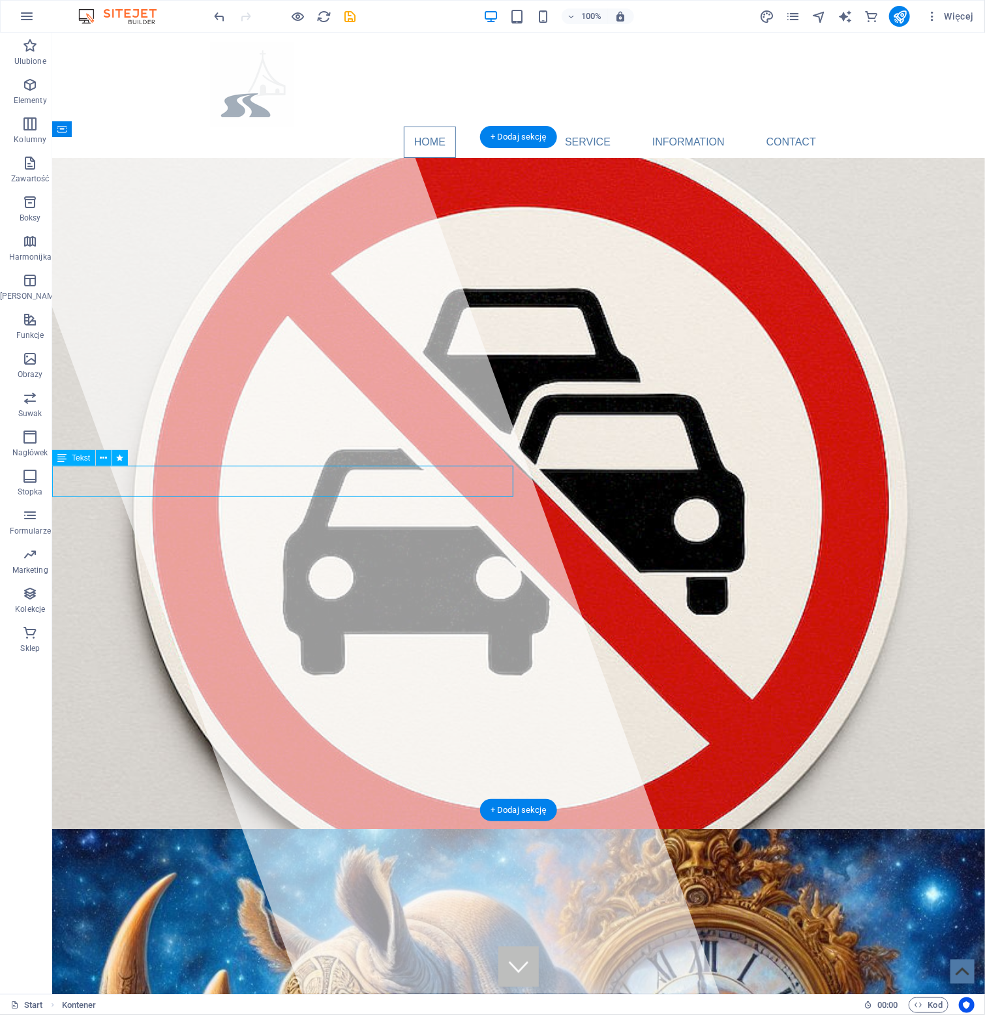
drag, startPoint x: 83, startPoint y: 466, endPoint x: 124, endPoint y: 553, distance: 95.4
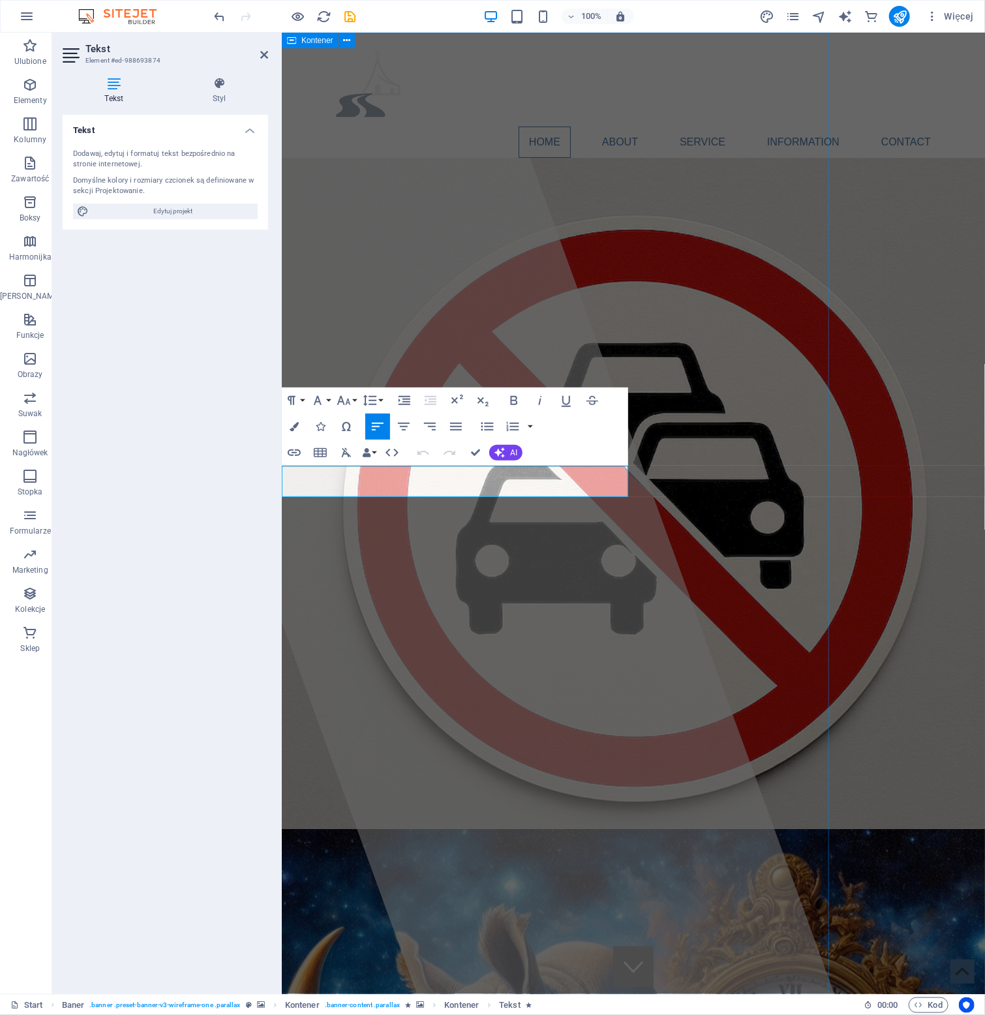
click at [403, 272] on div at bounding box center [450, 513] width 767 height 962
select select "%"
select select "px"
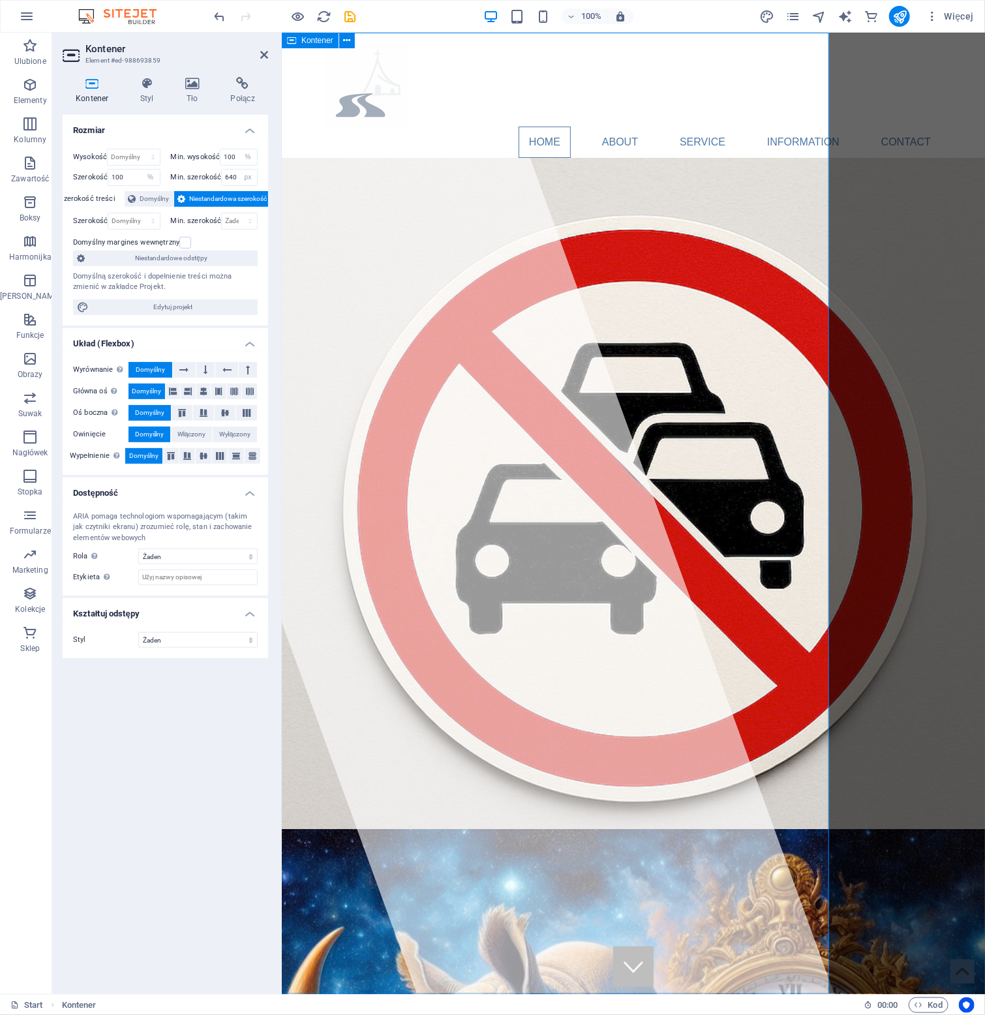
click at [299, 152] on div at bounding box center [450, 513] width 767 height 962
select select "px"
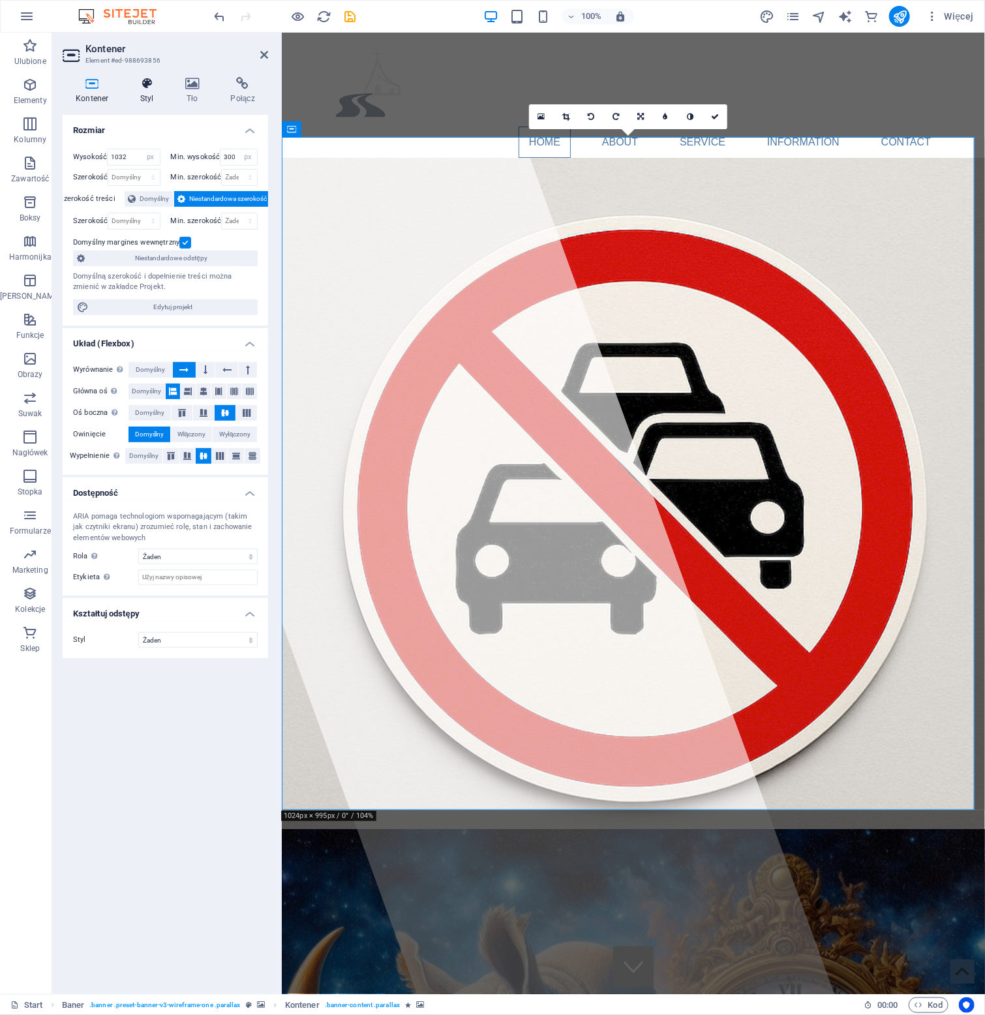
click at [146, 85] on icon at bounding box center [147, 83] width 40 height 13
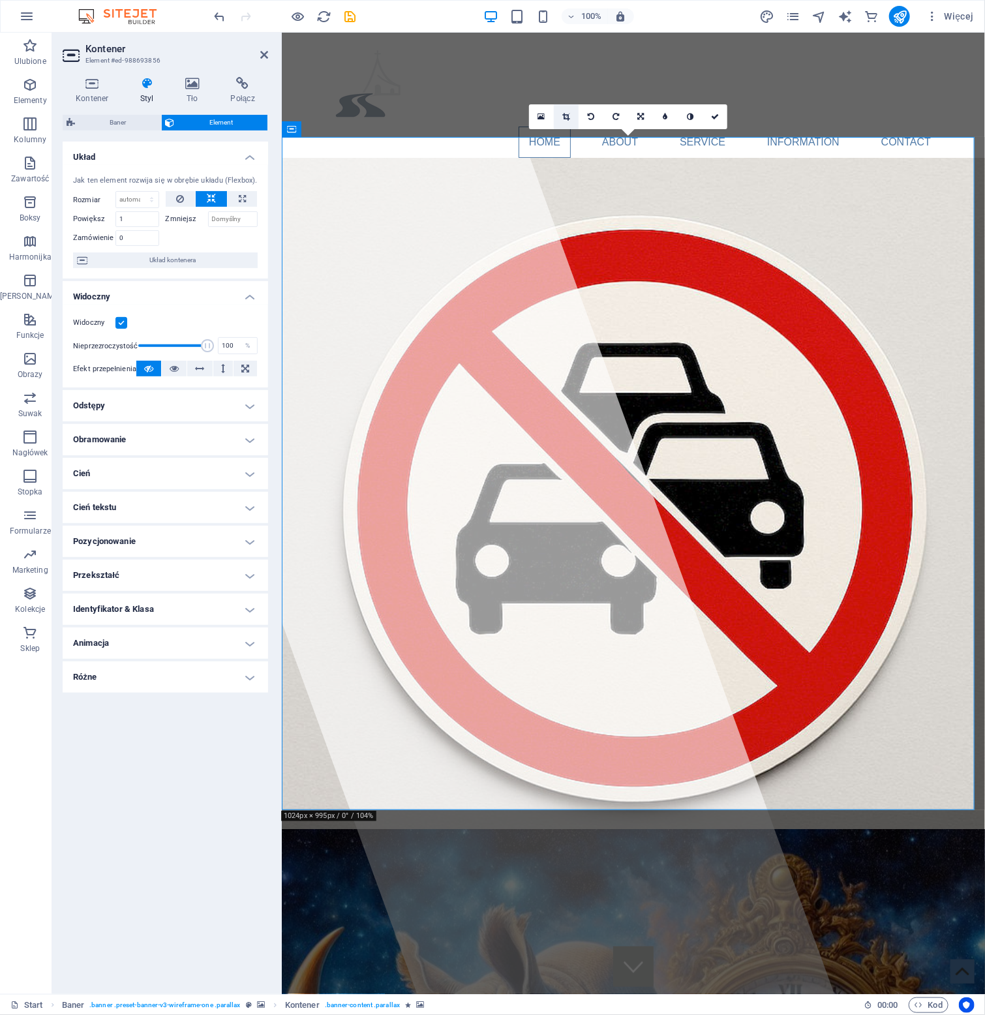
click at [569, 116] on icon at bounding box center [565, 117] width 7 height 8
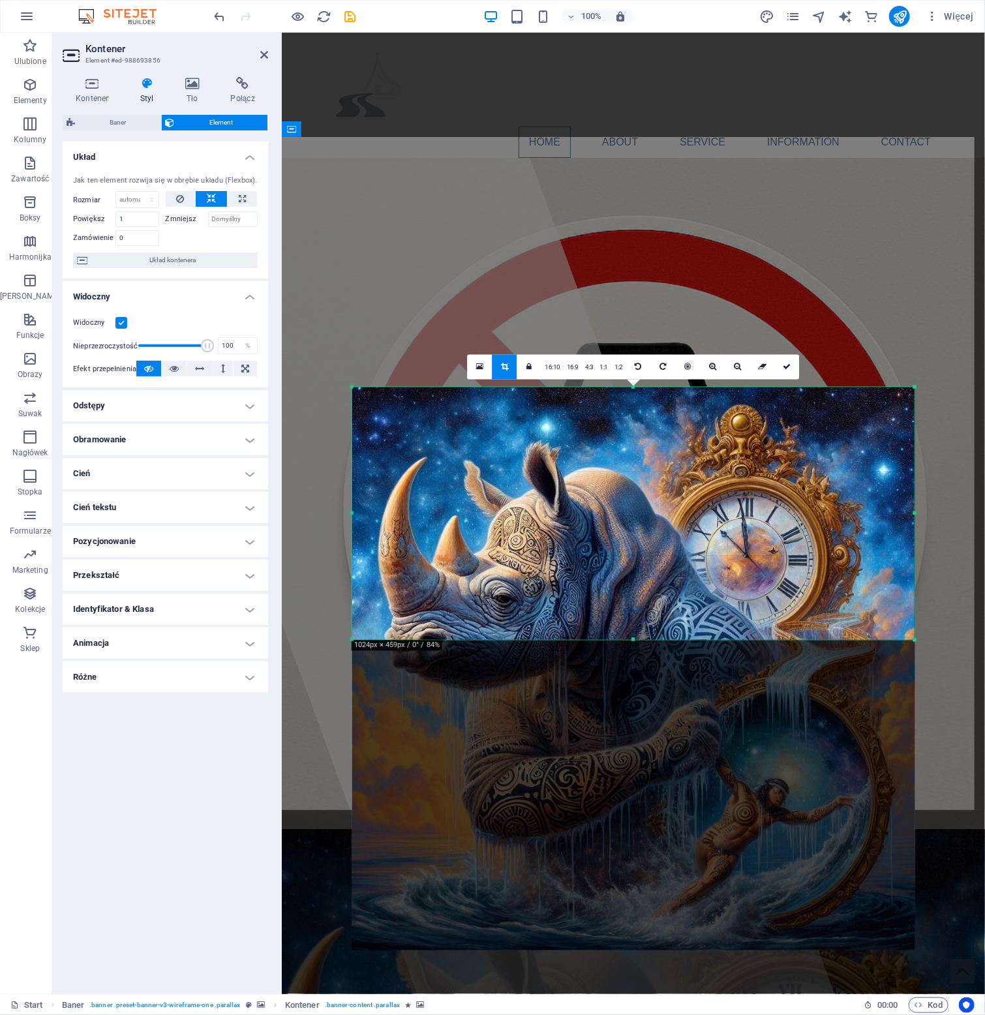
drag, startPoint x: 634, startPoint y: 793, endPoint x: 647, endPoint y: 483, distance: 310.8
click at [647, 483] on div "180 170 160 150 140 130 120 110 100 90 80 70 60 50 40 30 20 10 0 -10 -20 -30 -4…" at bounding box center [633, 513] width 562 height 252
click at [785, 369] on icon at bounding box center [787, 367] width 8 height 8
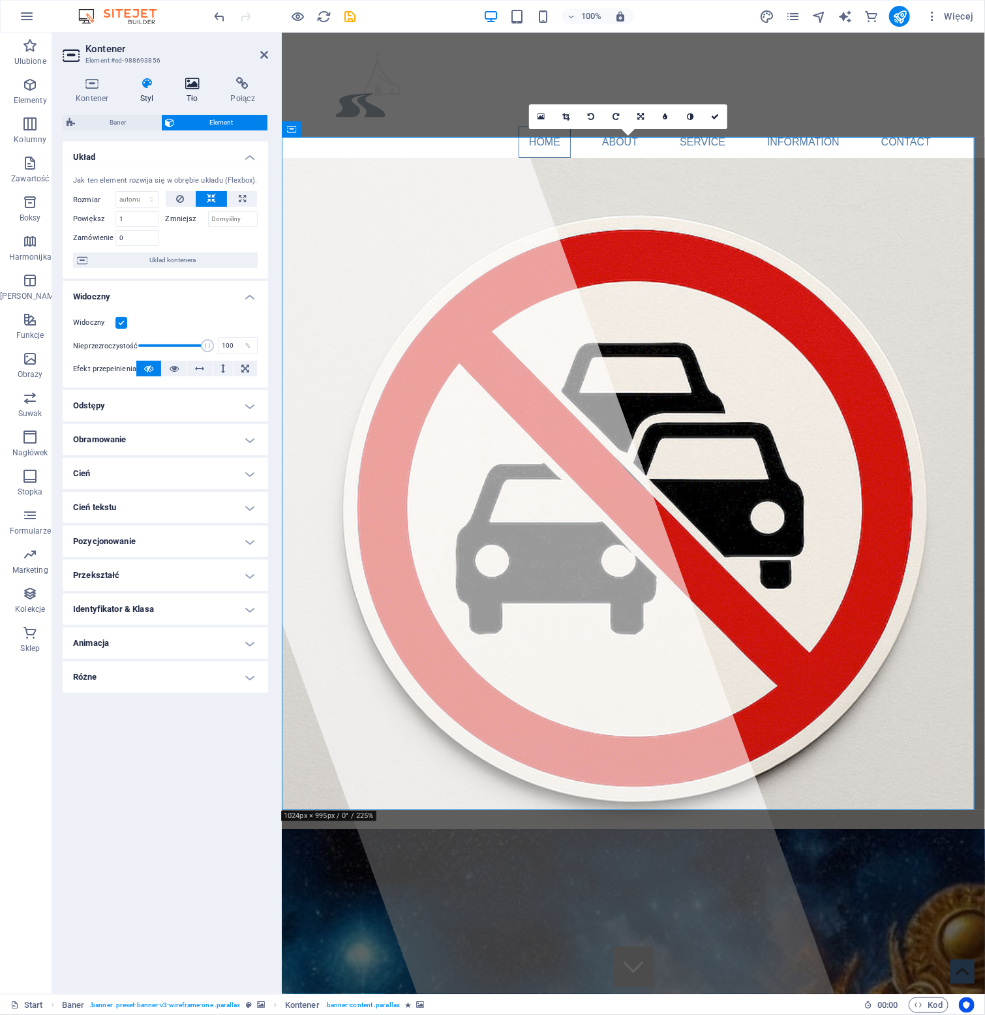
click at [192, 89] on icon at bounding box center [192, 83] width 40 height 13
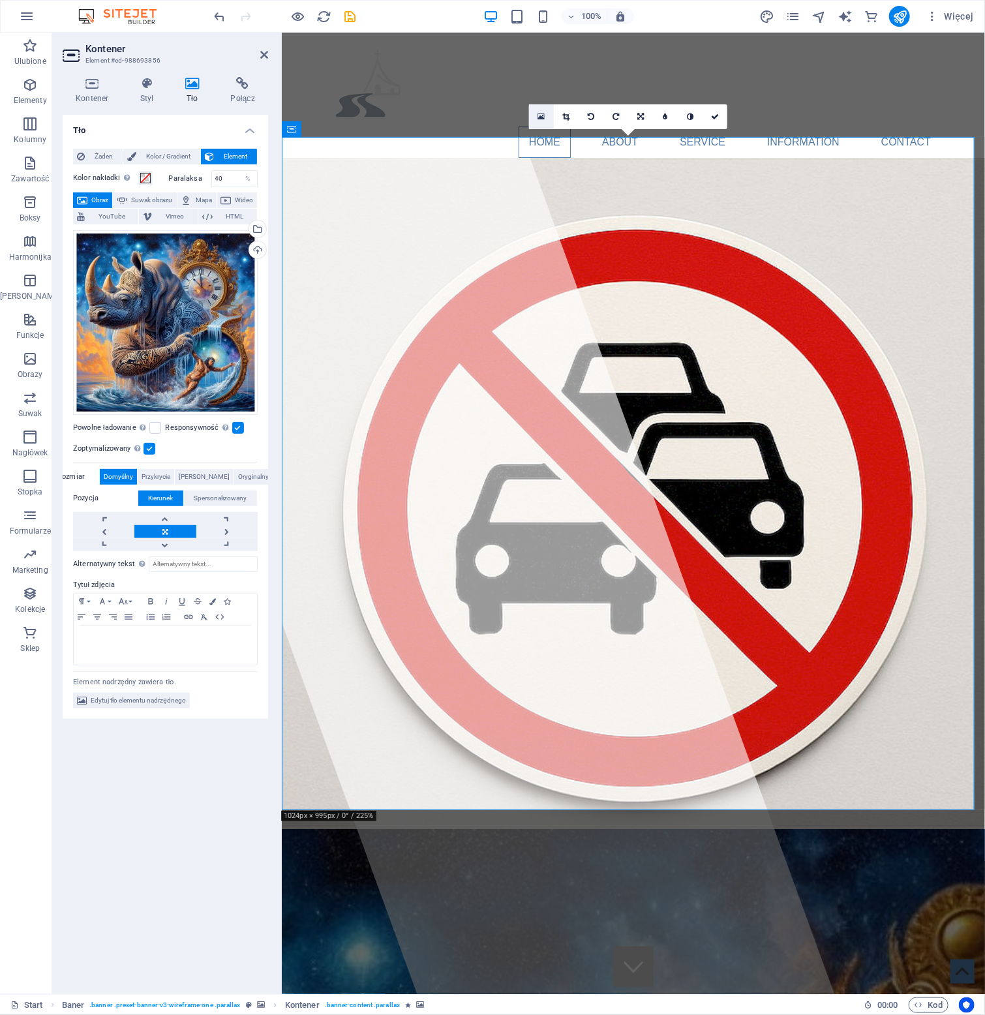
click at [539, 113] on icon at bounding box center [541, 116] width 7 height 9
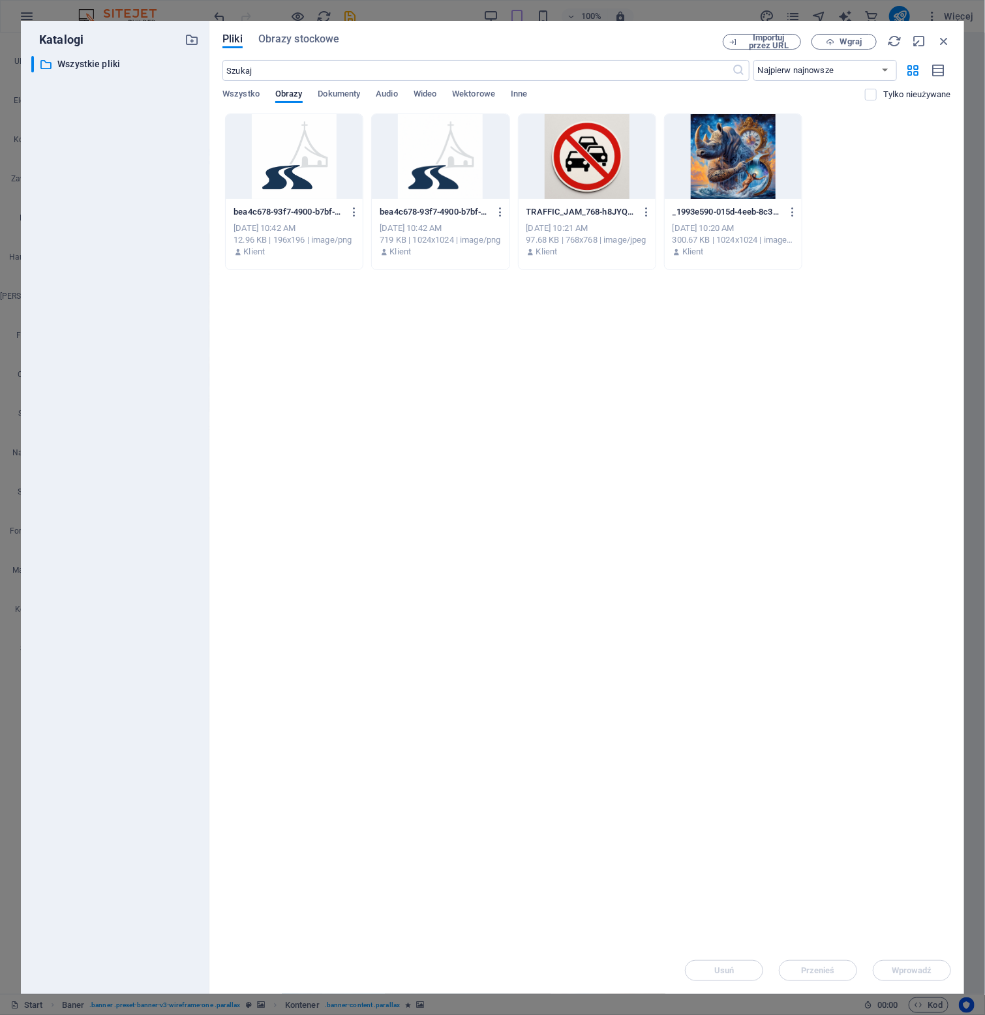
click at [733, 145] on div at bounding box center [733, 156] width 137 height 85
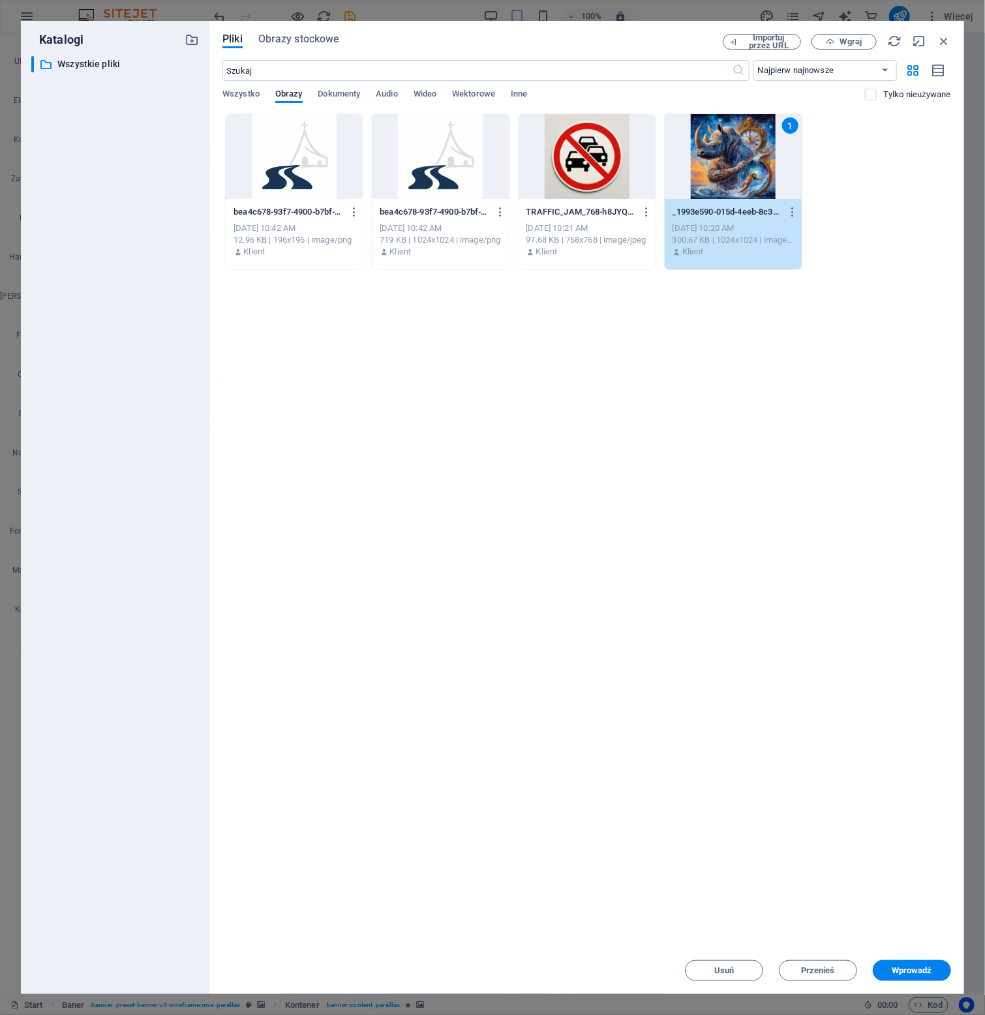
click at [733, 145] on div "1" at bounding box center [733, 156] width 137 height 85
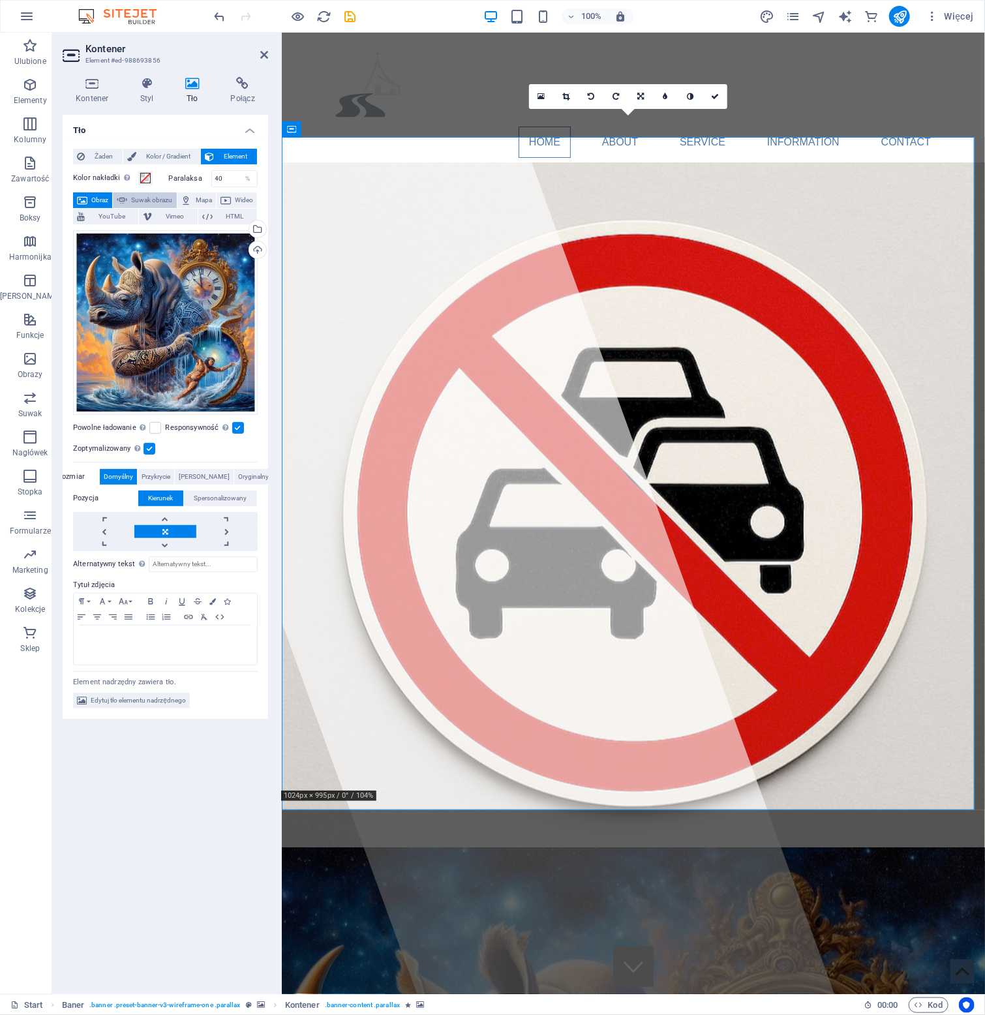
click at [172, 198] on span "Suwak obrazu" at bounding box center [151, 200] width 41 height 16
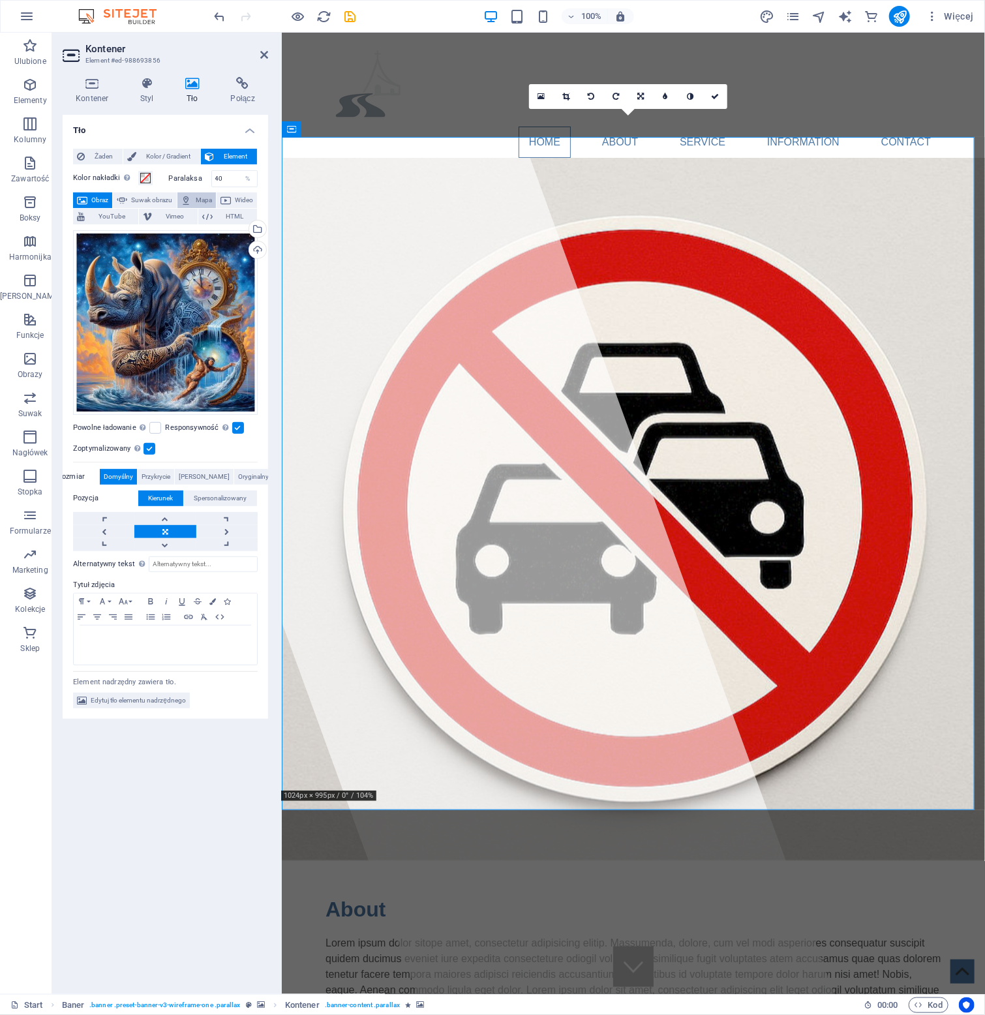
select select "ms"
select select "s"
select select "progressive"
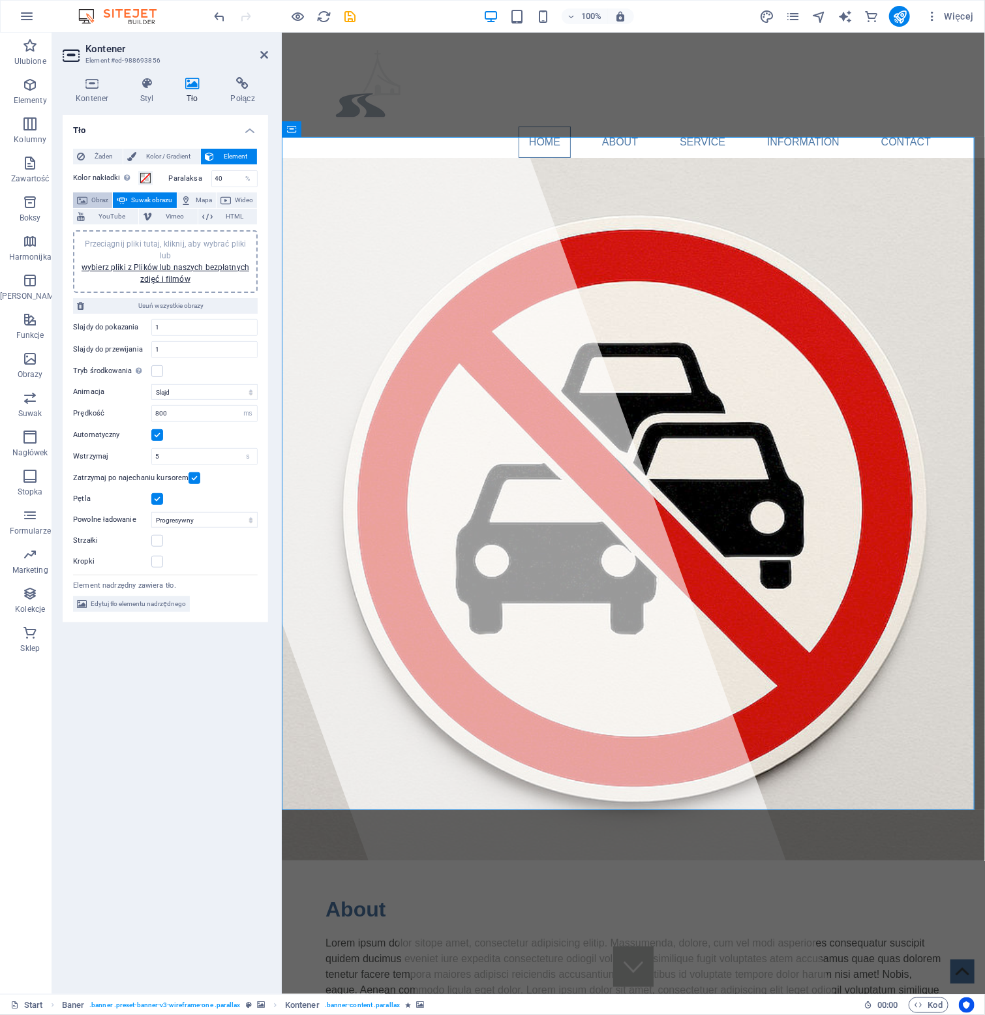
click at [93, 200] on span "Obraz" at bounding box center [99, 200] width 17 height 16
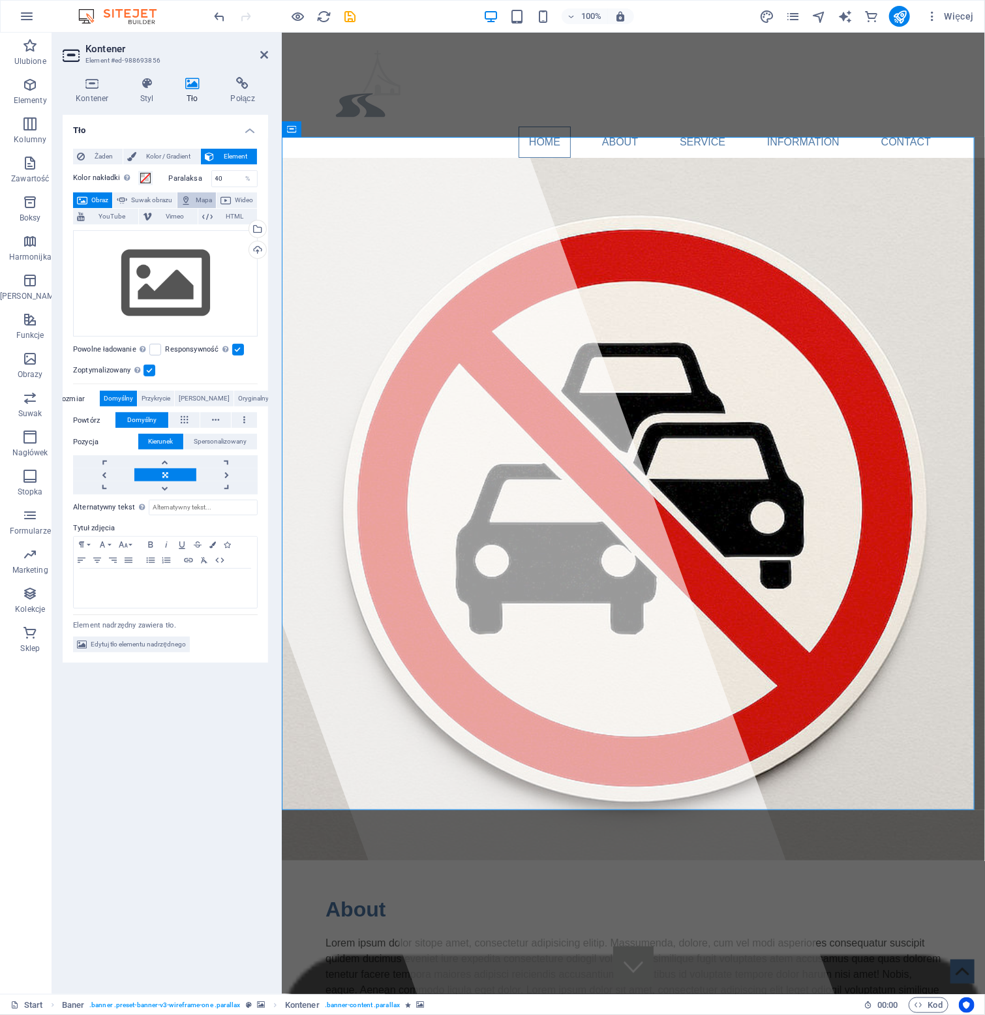
click at [212, 196] on span "Mapa" at bounding box center [204, 200] width 16 height 16
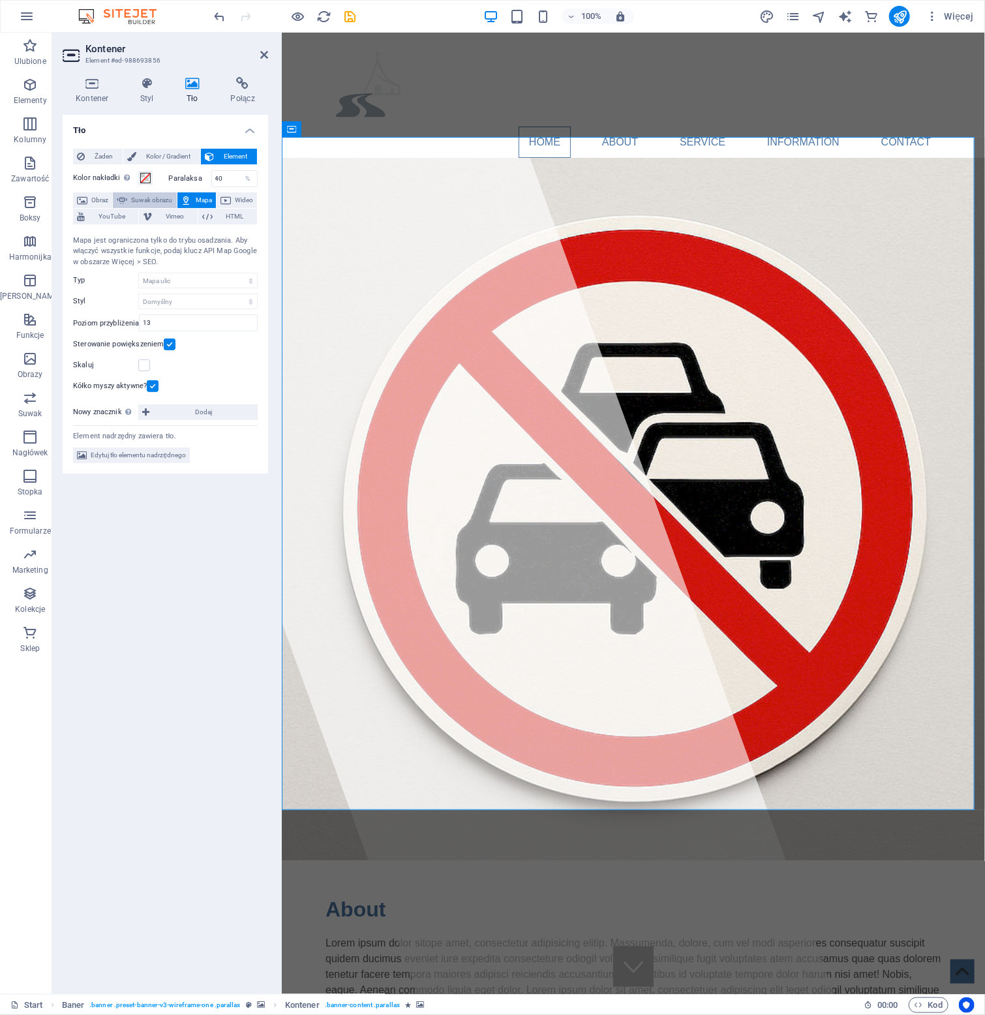
click at [157, 203] on span "Suwak obrazu" at bounding box center [151, 200] width 41 height 16
select select "ms"
select select "s"
select select "progressive"
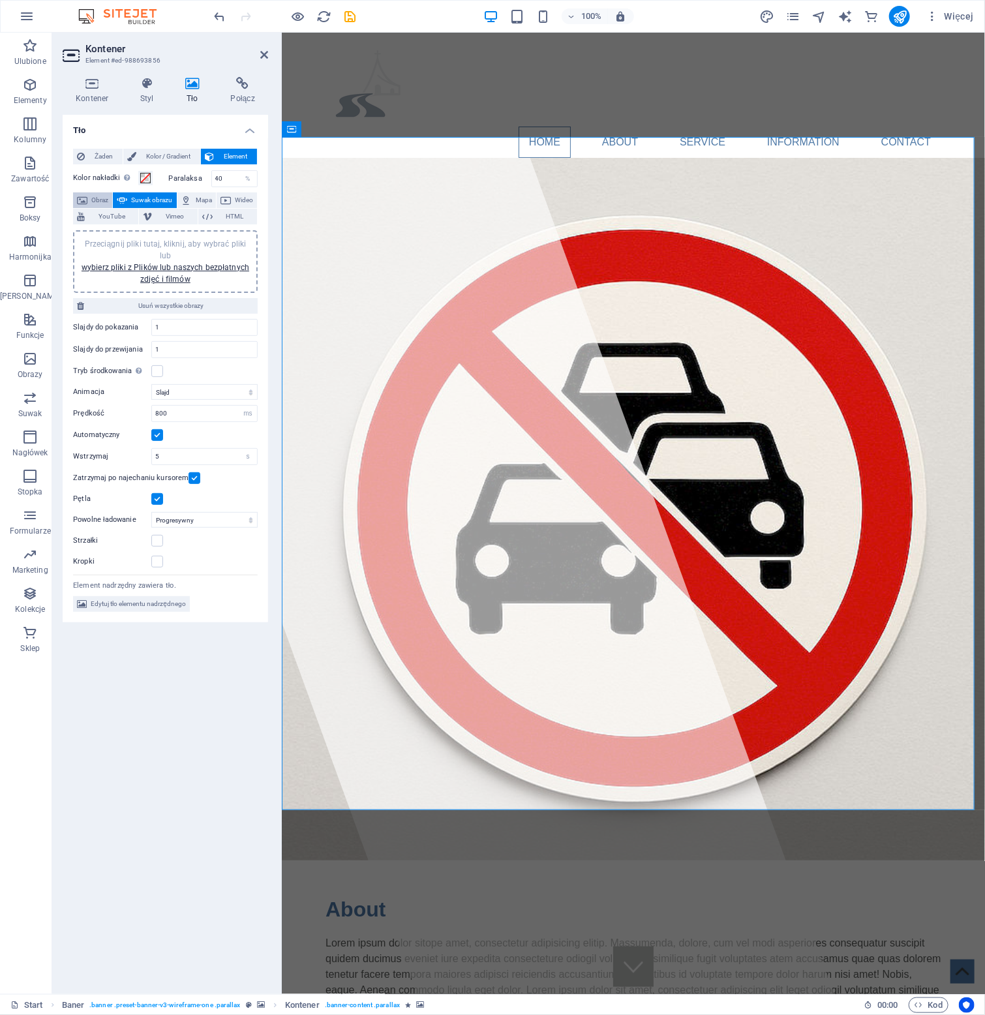
click at [106, 201] on span "Obraz" at bounding box center [99, 200] width 17 height 16
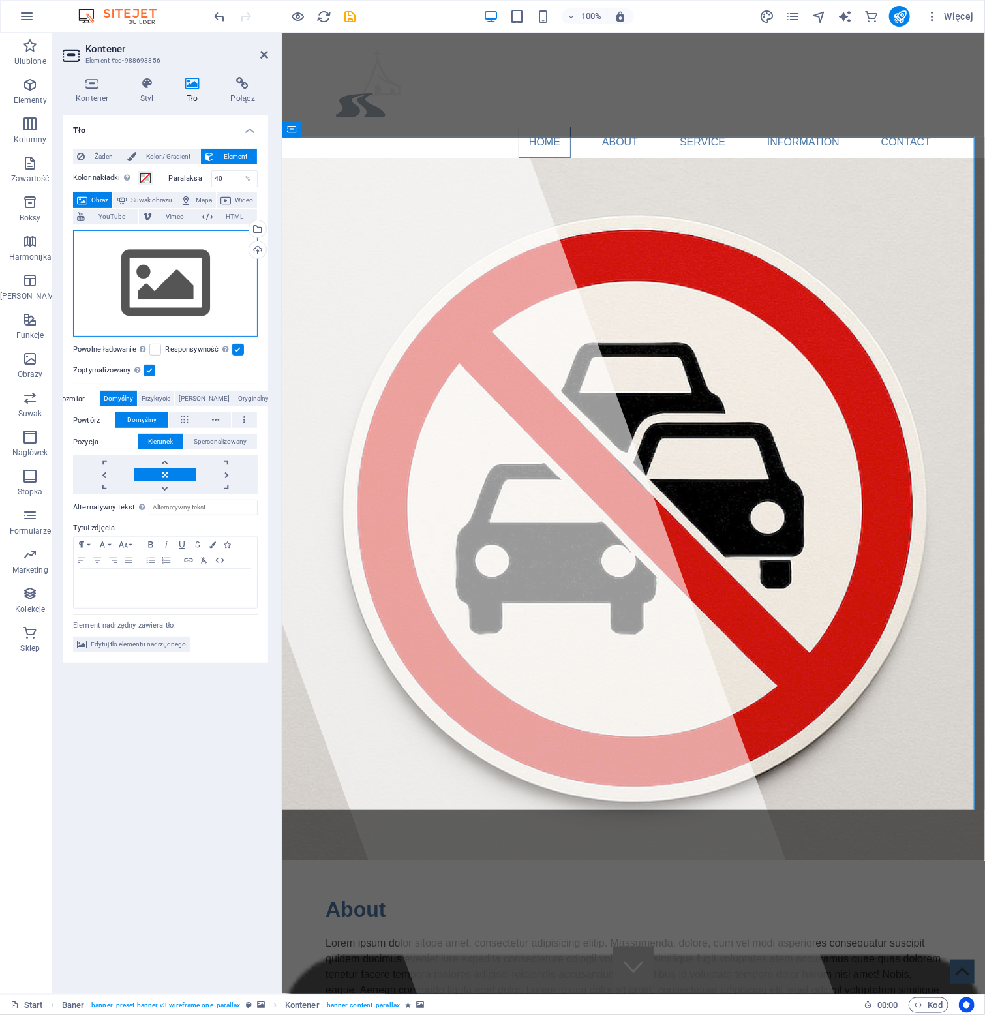
click at [170, 298] on div "Przeciągnij pliki tutaj, kliknij, aby wybrać pliki lub wybierz pliki z Plików l…" at bounding box center [165, 283] width 185 height 107
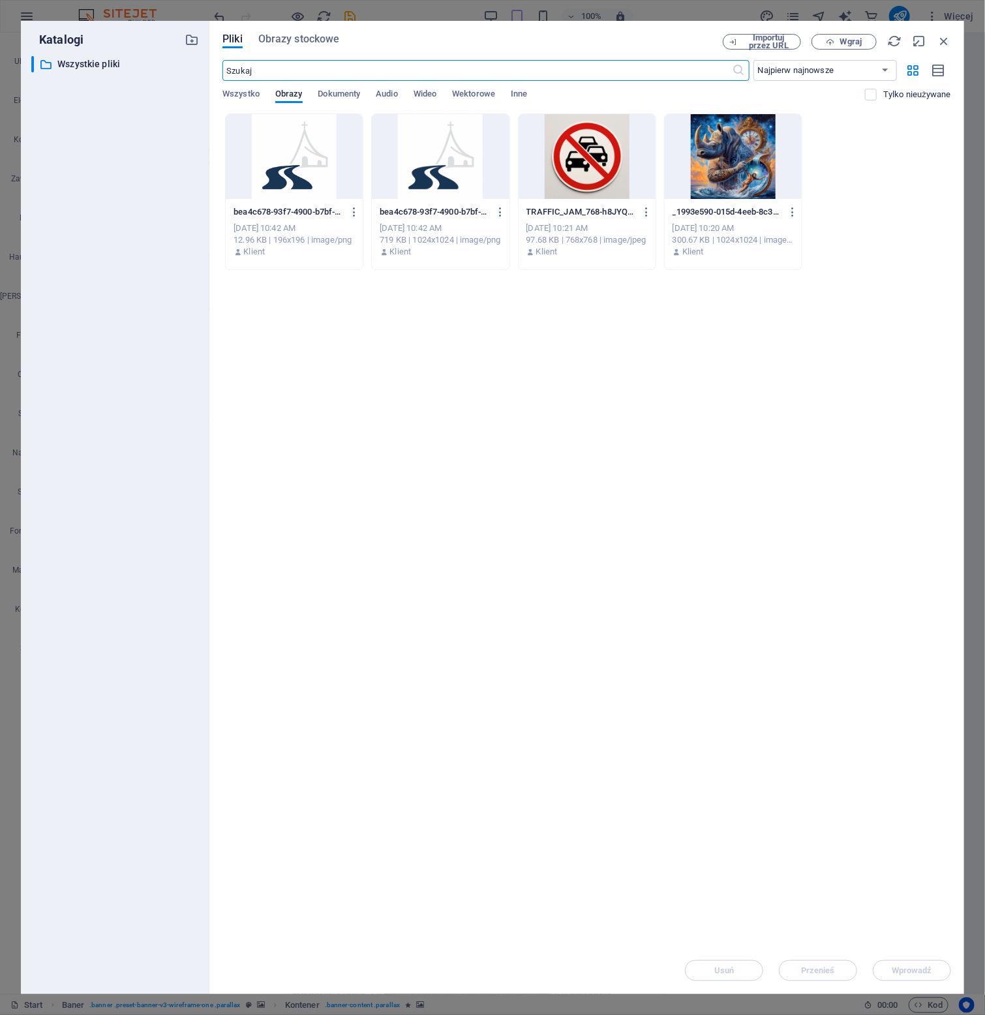
click at [721, 151] on div at bounding box center [733, 156] width 137 height 85
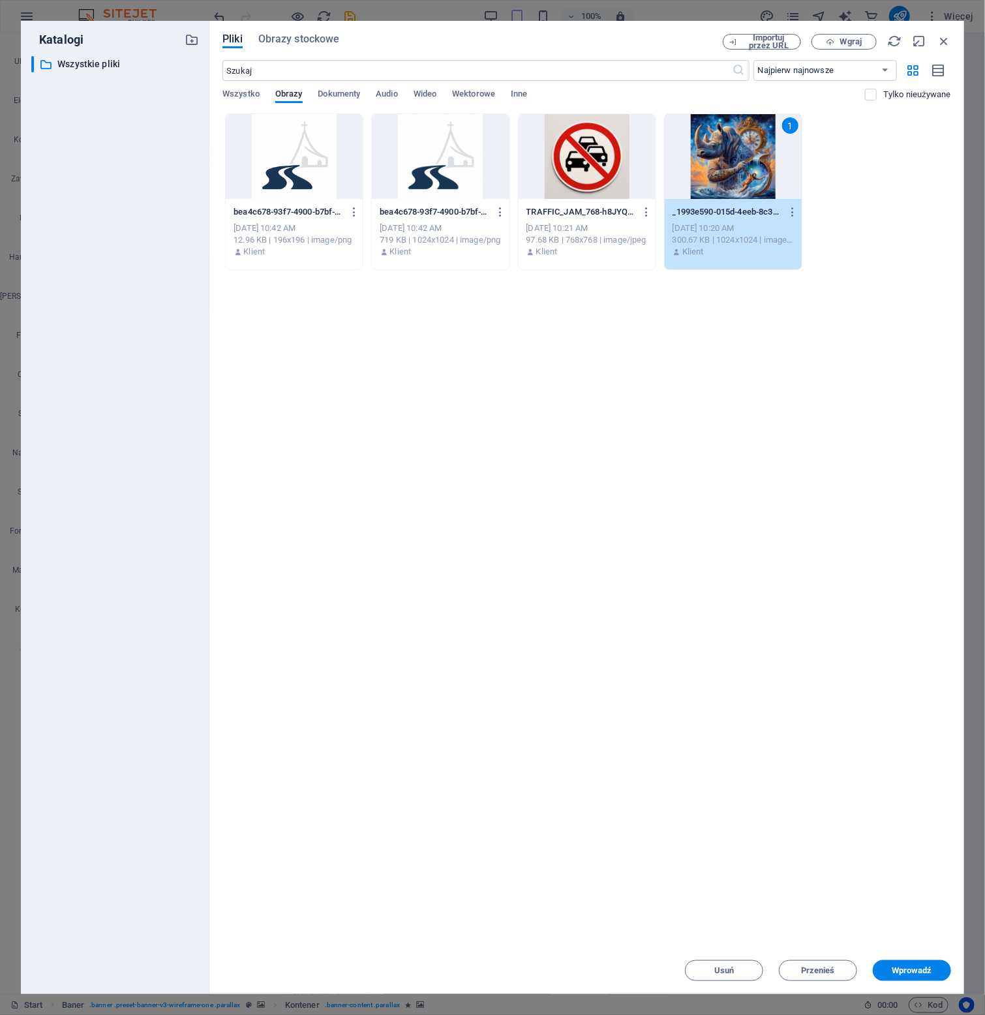
click at [721, 151] on div "1" at bounding box center [733, 156] width 137 height 85
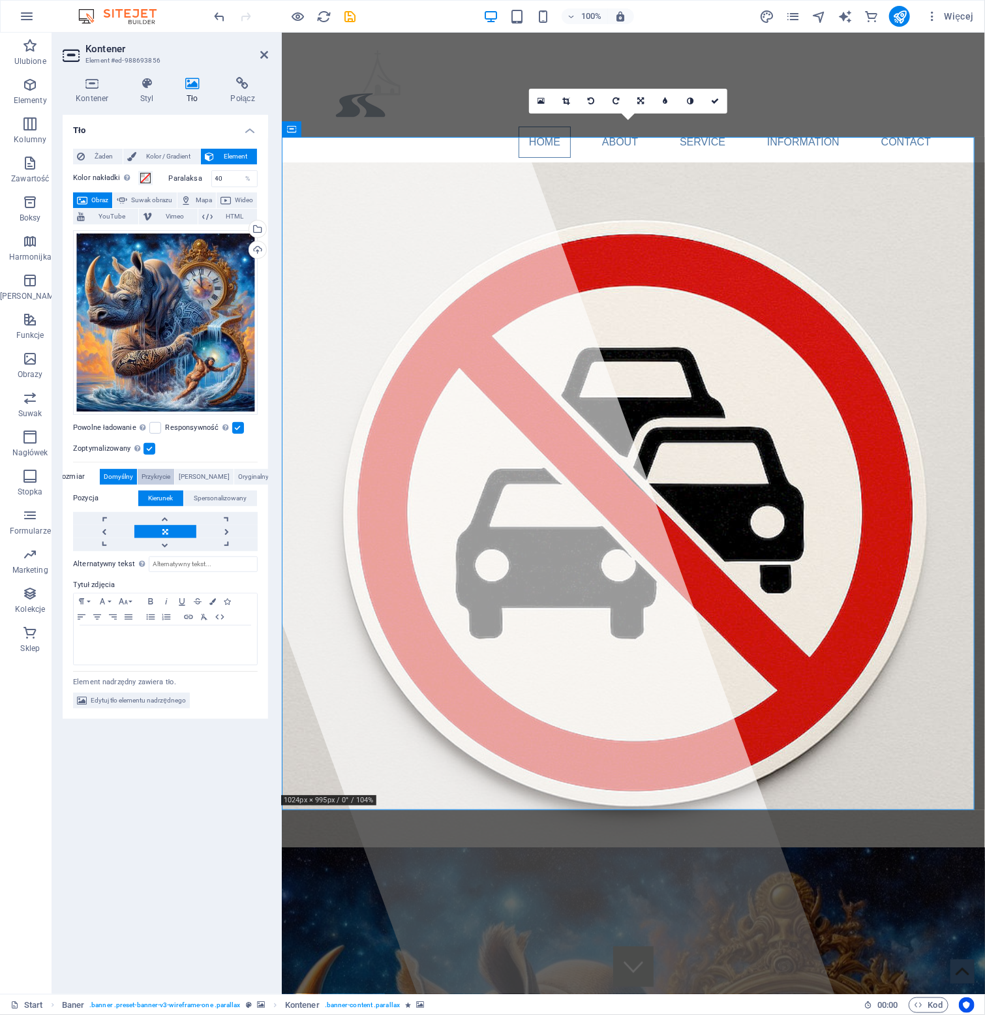
click at [170, 482] on span "Przykrycie" at bounding box center [156, 477] width 29 height 16
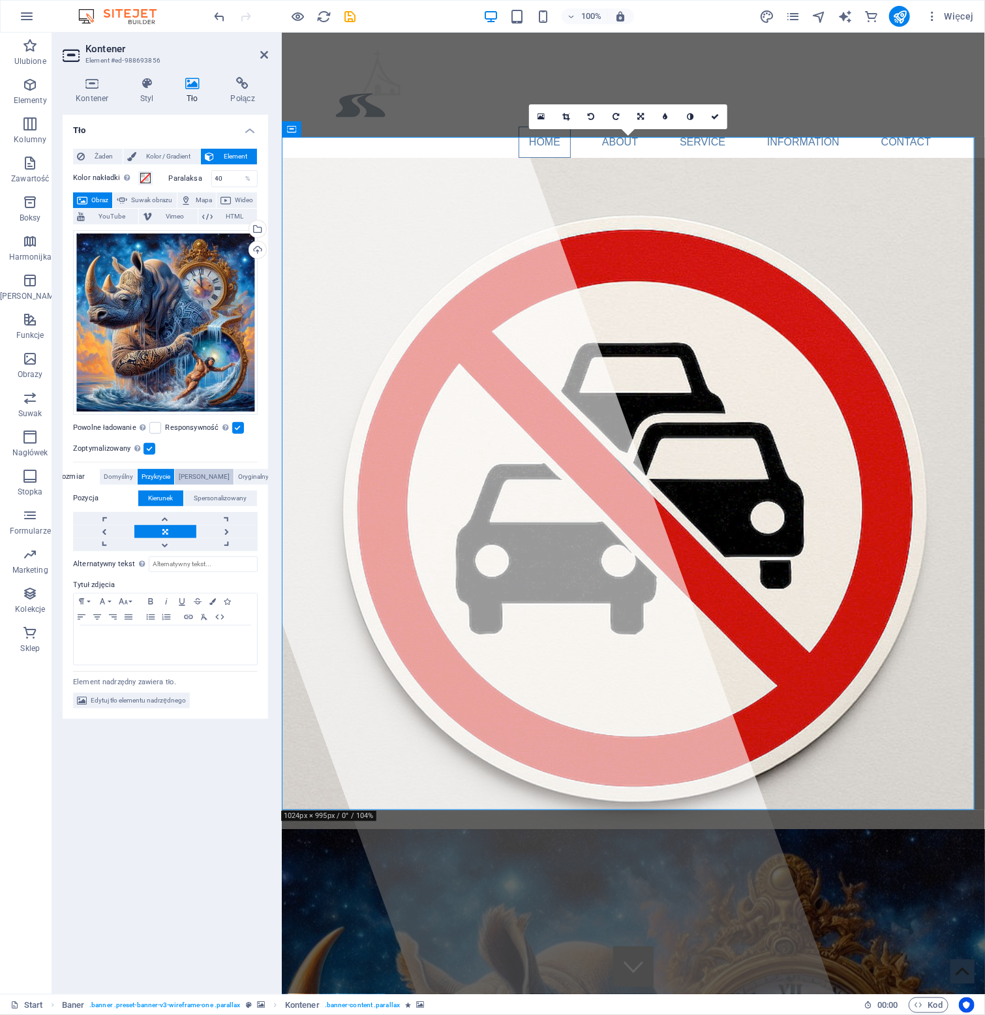
click at [207, 483] on span "[PERSON_NAME]" at bounding box center [204, 477] width 51 height 16
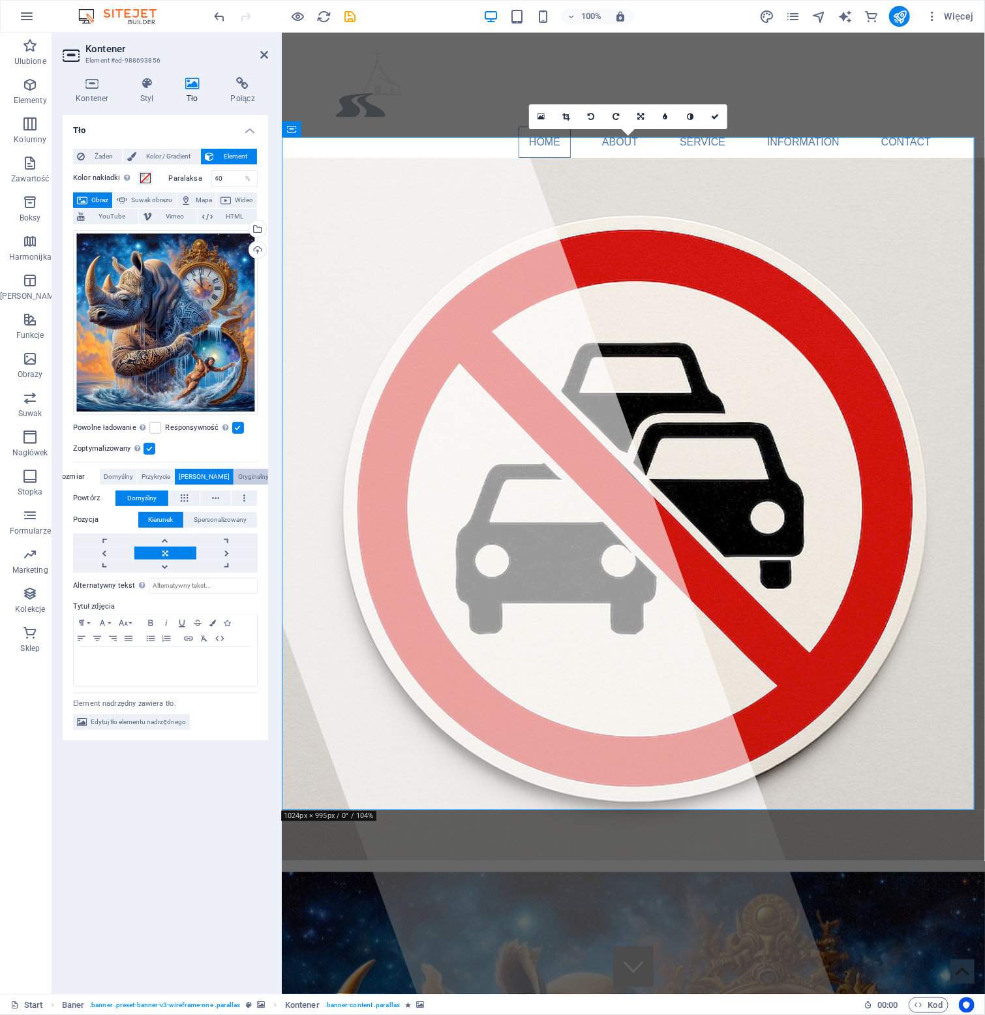
click at [250, 477] on span "Oryginalny" at bounding box center [253, 477] width 31 height 16
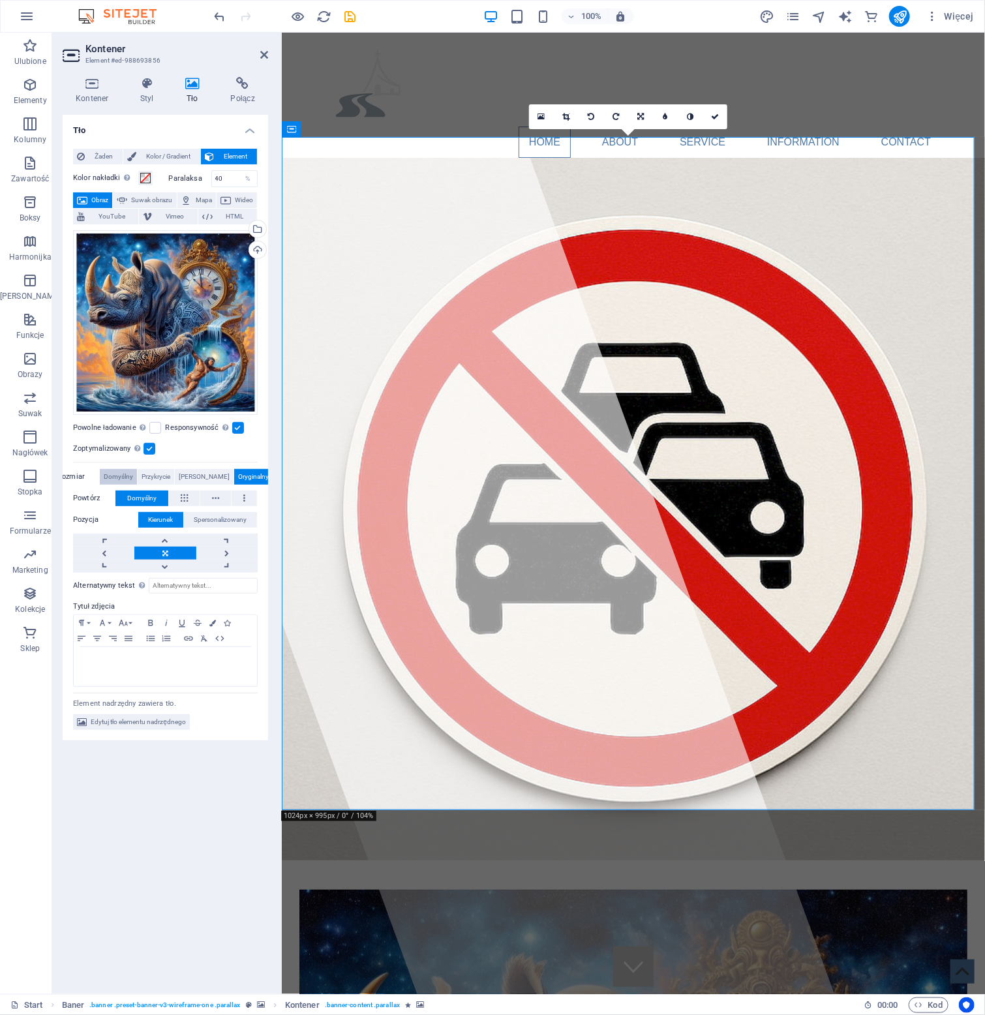
click at [129, 472] on span "Domyślny" at bounding box center [118, 477] width 29 height 16
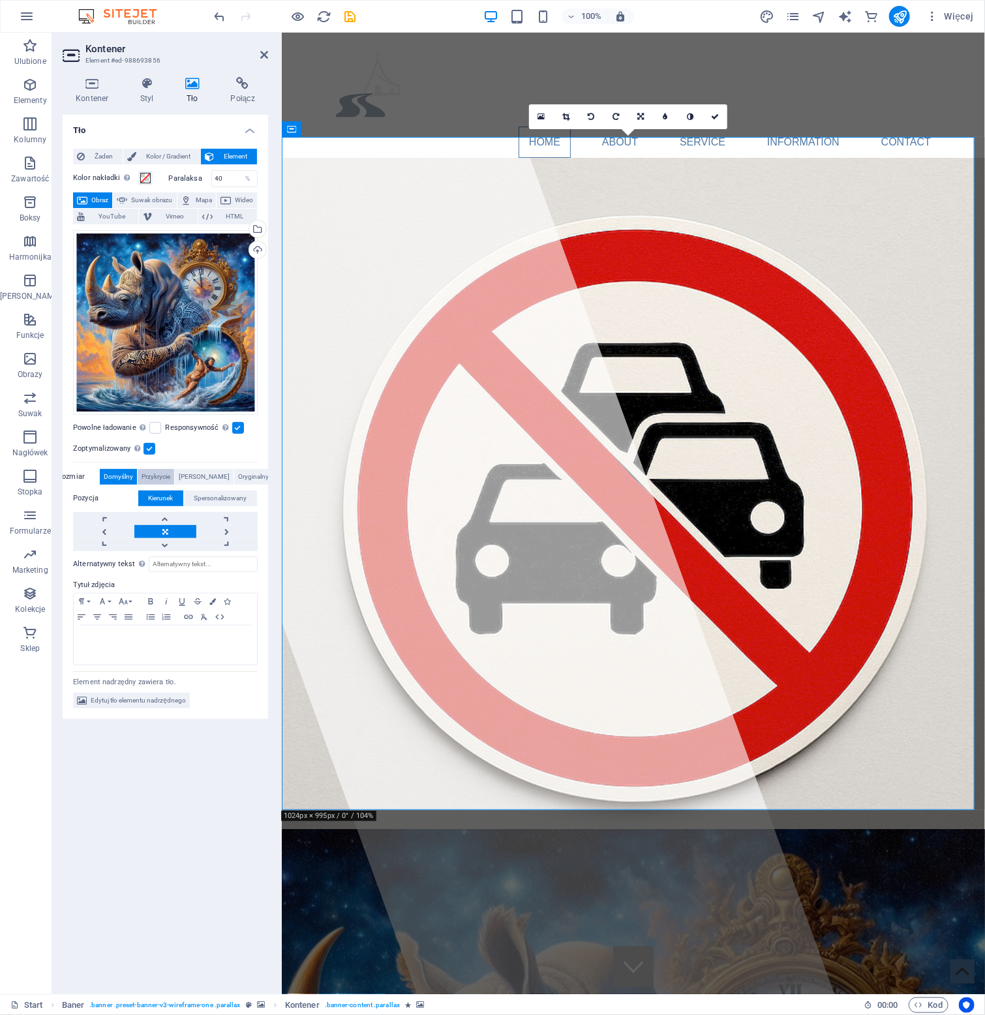
click at [170, 474] on span "Przykrycie" at bounding box center [156, 477] width 29 height 16
click at [232, 499] on span "Spersonalizowany" at bounding box center [220, 499] width 53 height 16
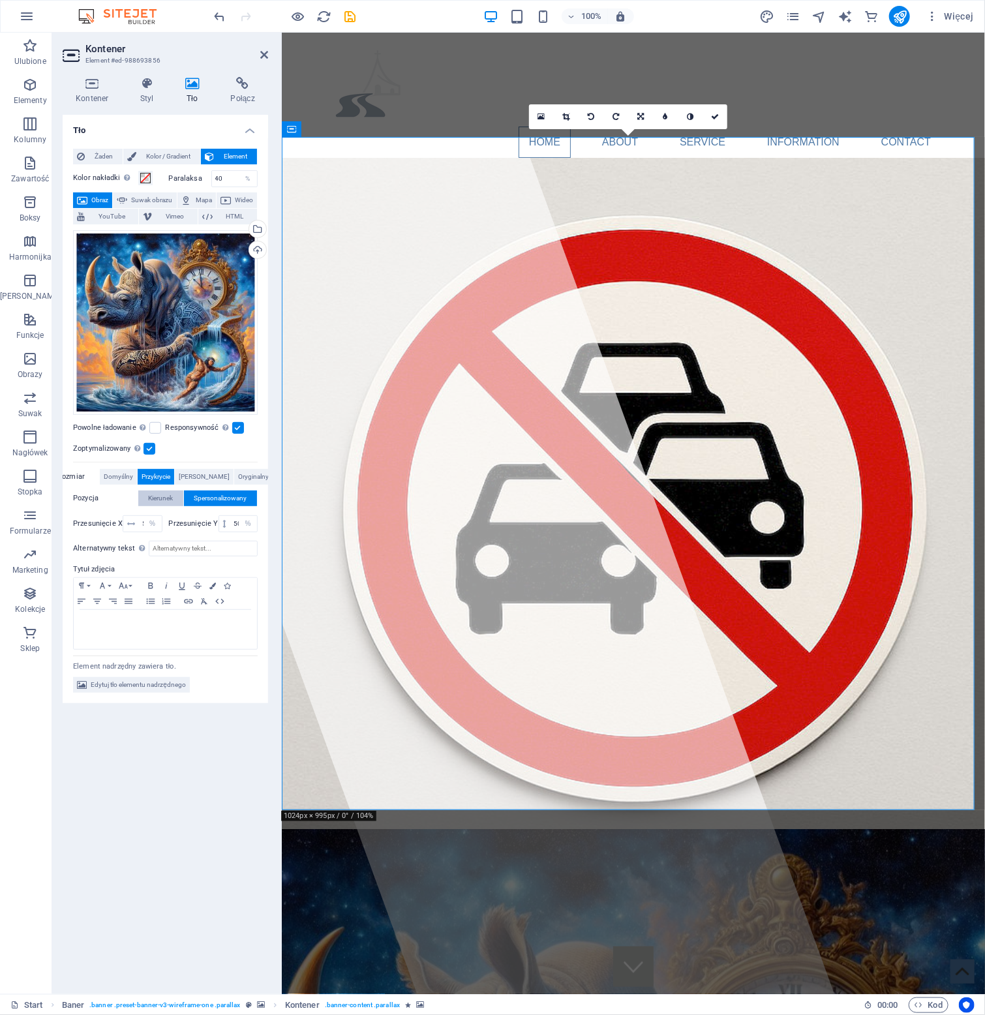
click at [172, 497] on span "Kierunek" at bounding box center [161, 499] width 25 height 16
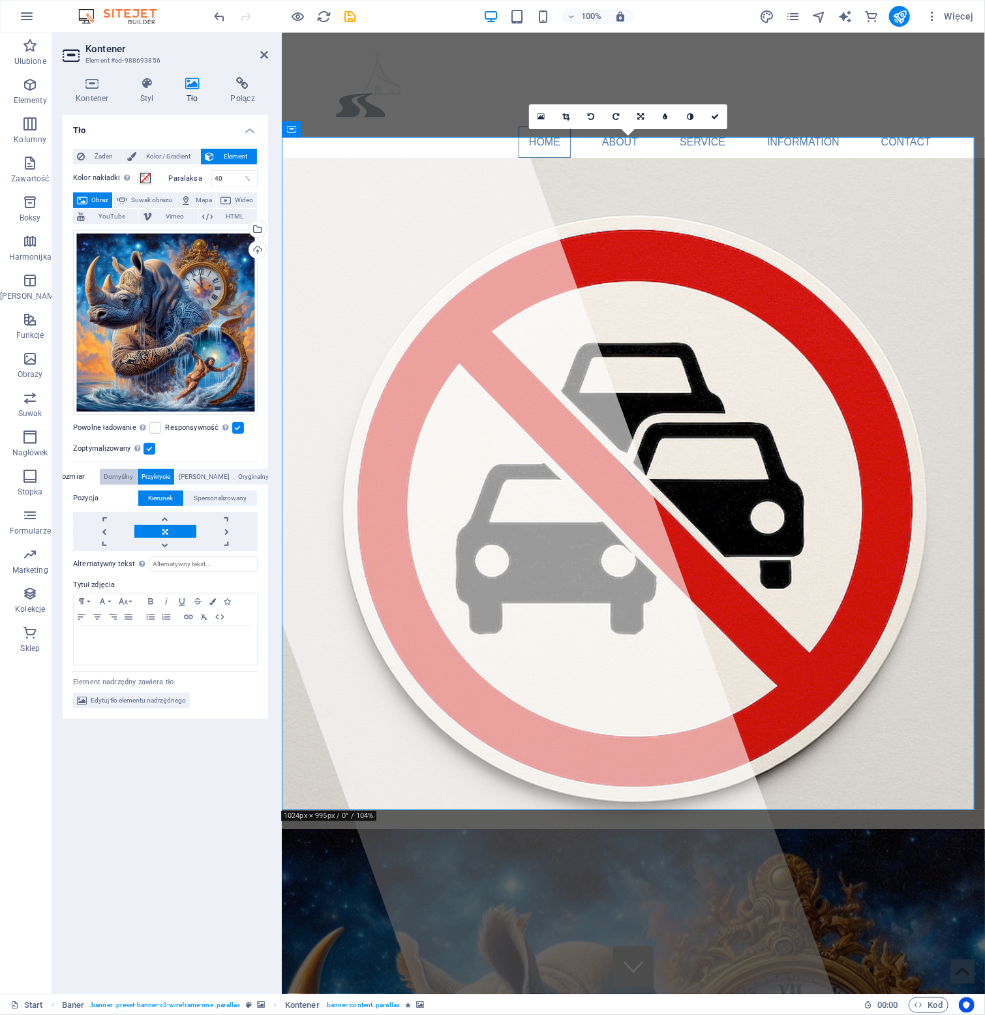
click at [125, 473] on span "Domyślny" at bounding box center [118, 477] width 29 height 16
click at [70, 480] on label "Rozmiar" at bounding box center [78, 477] width 42 height 16
click at [76, 478] on label "Rozmiar" at bounding box center [78, 477] width 42 height 16
click at [169, 478] on span "Przykrycie" at bounding box center [156, 477] width 29 height 16
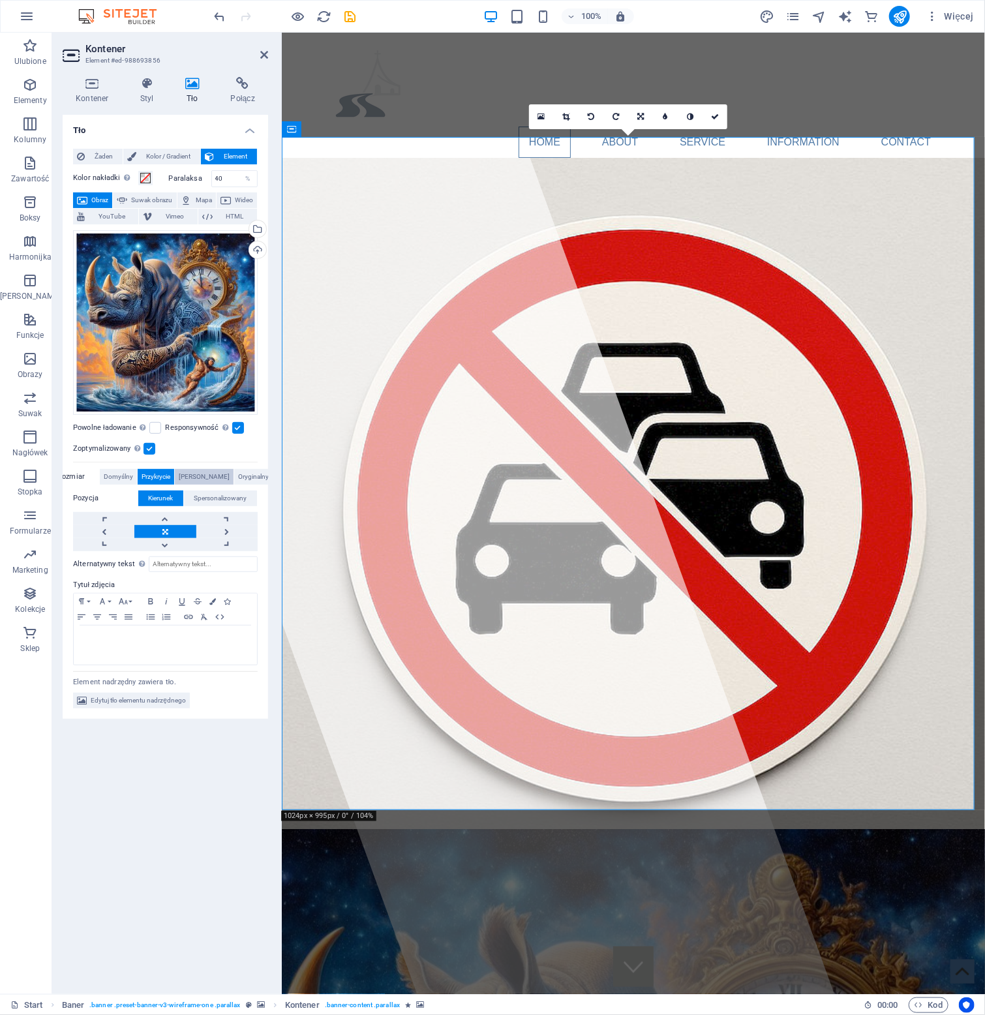
click at [212, 480] on span "[PERSON_NAME]" at bounding box center [204, 477] width 51 height 16
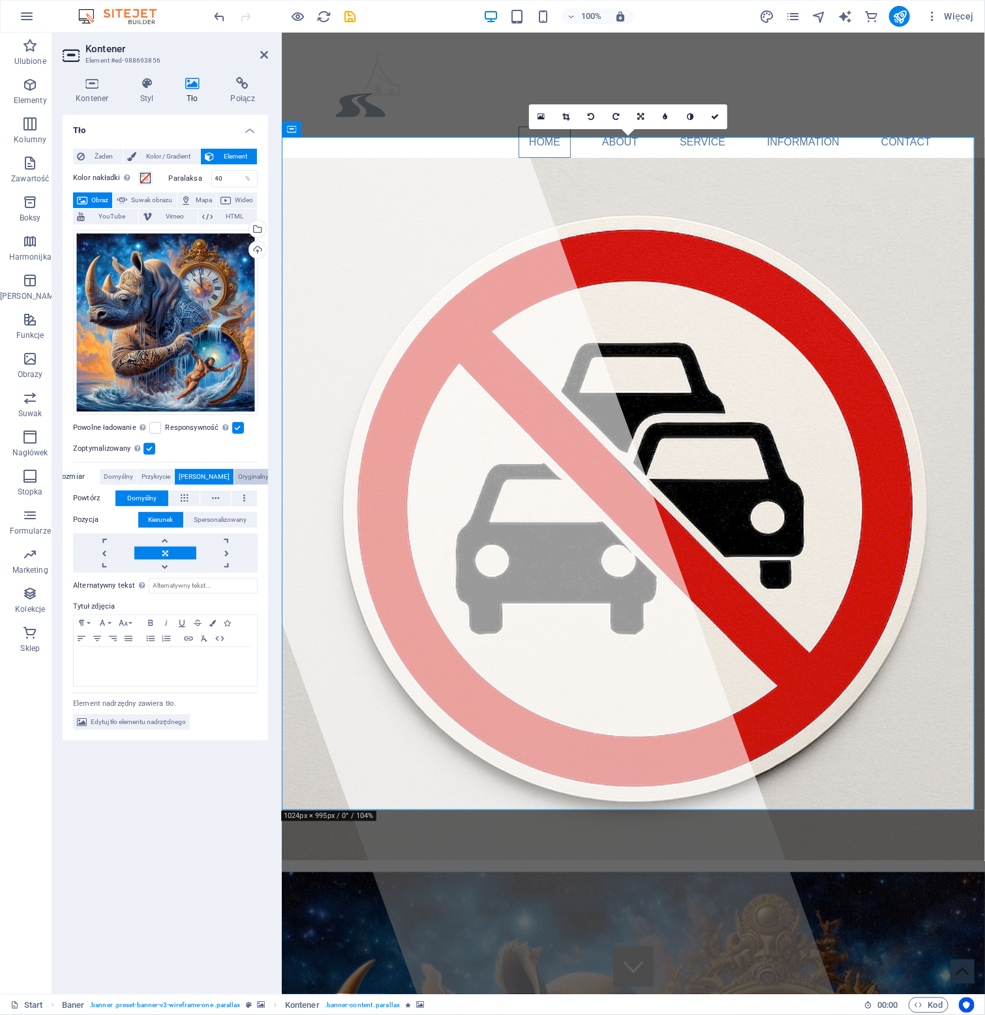
click at [252, 479] on span "Oryginalny" at bounding box center [253, 477] width 31 height 16
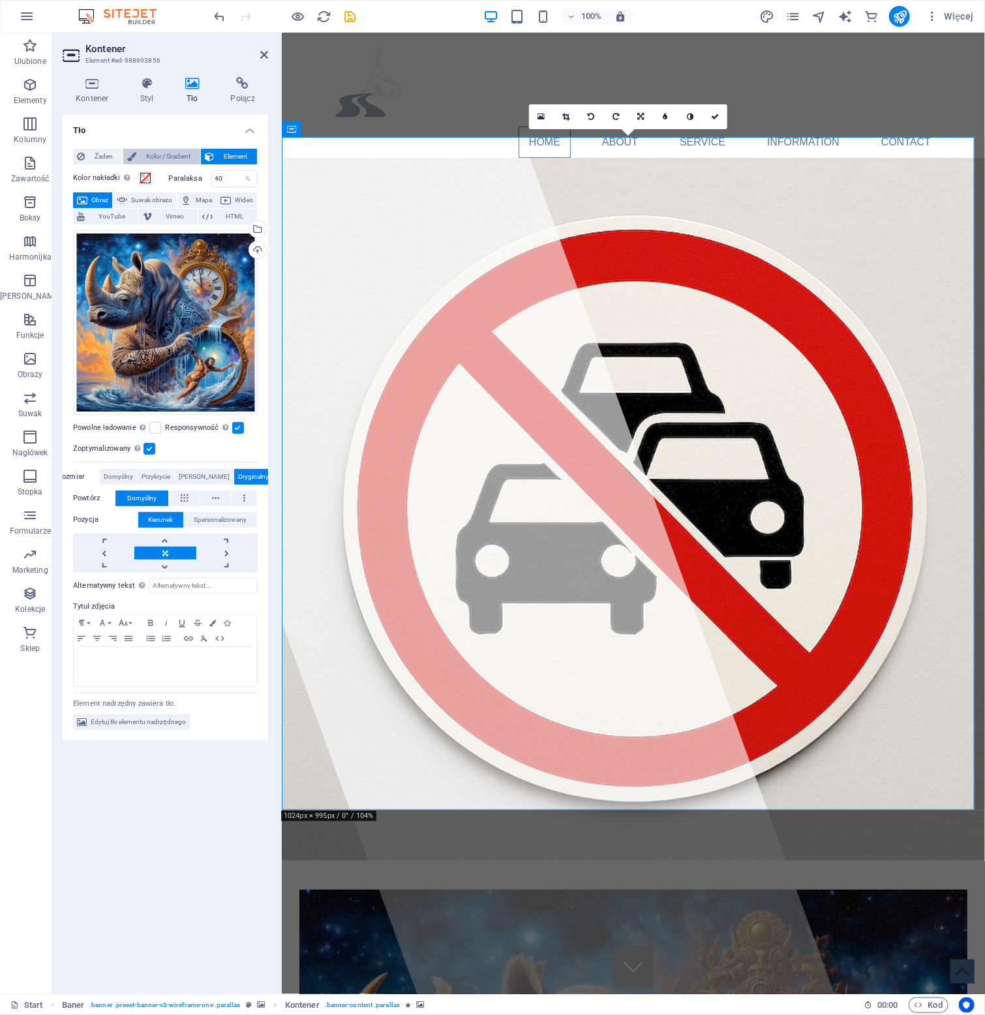
click at [172, 157] on span "Kolor / Gradient" at bounding box center [168, 157] width 56 height 16
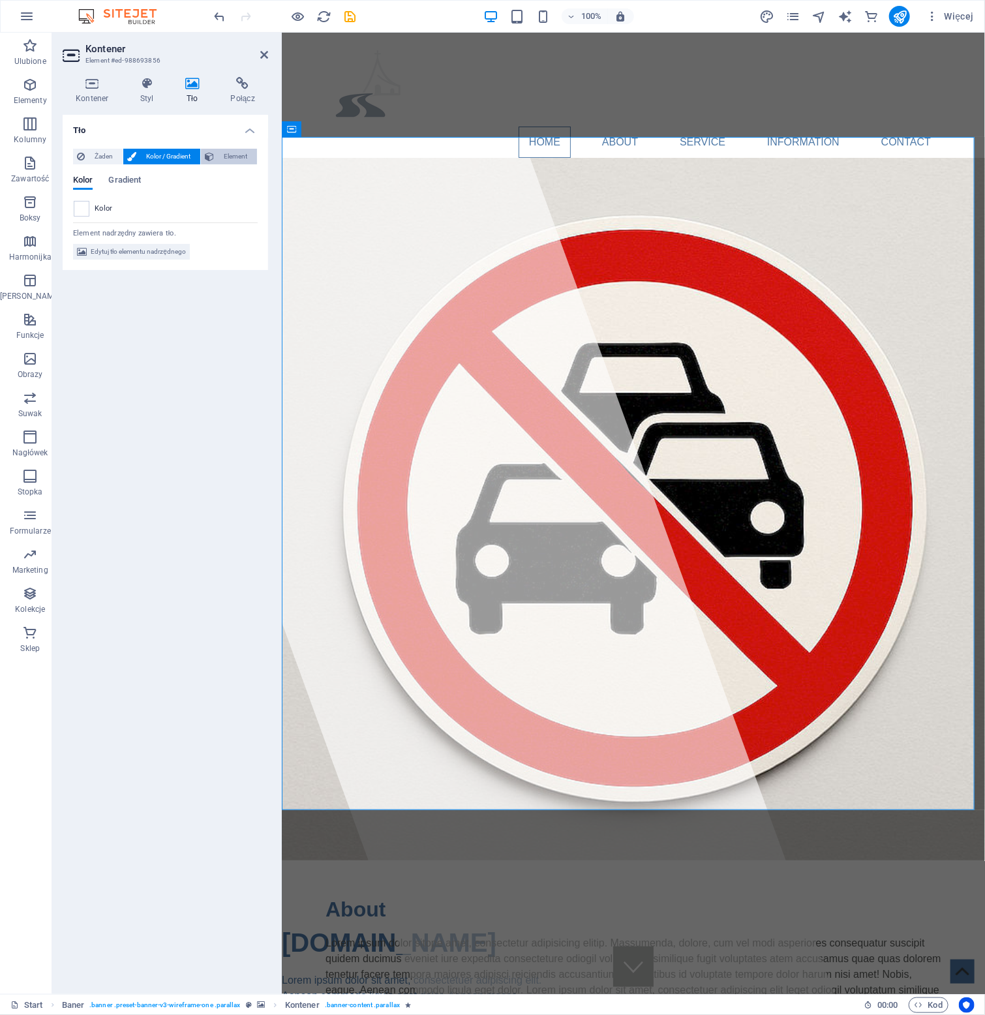
click at [233, 159] on span "Element" at bounding box center [235, 157] width 35 height 16
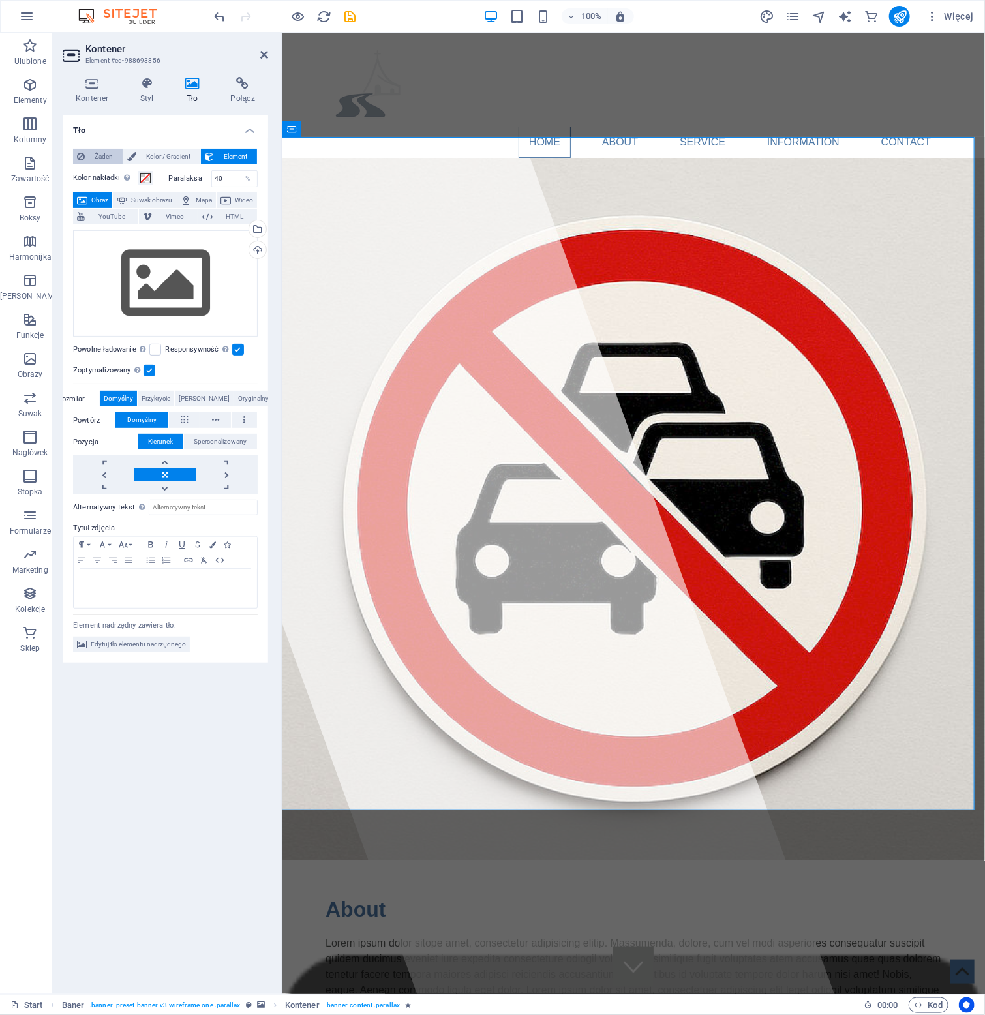
click at [91, 154] on span "Żaden" at bounding box center [104, 157] width 30 height 16
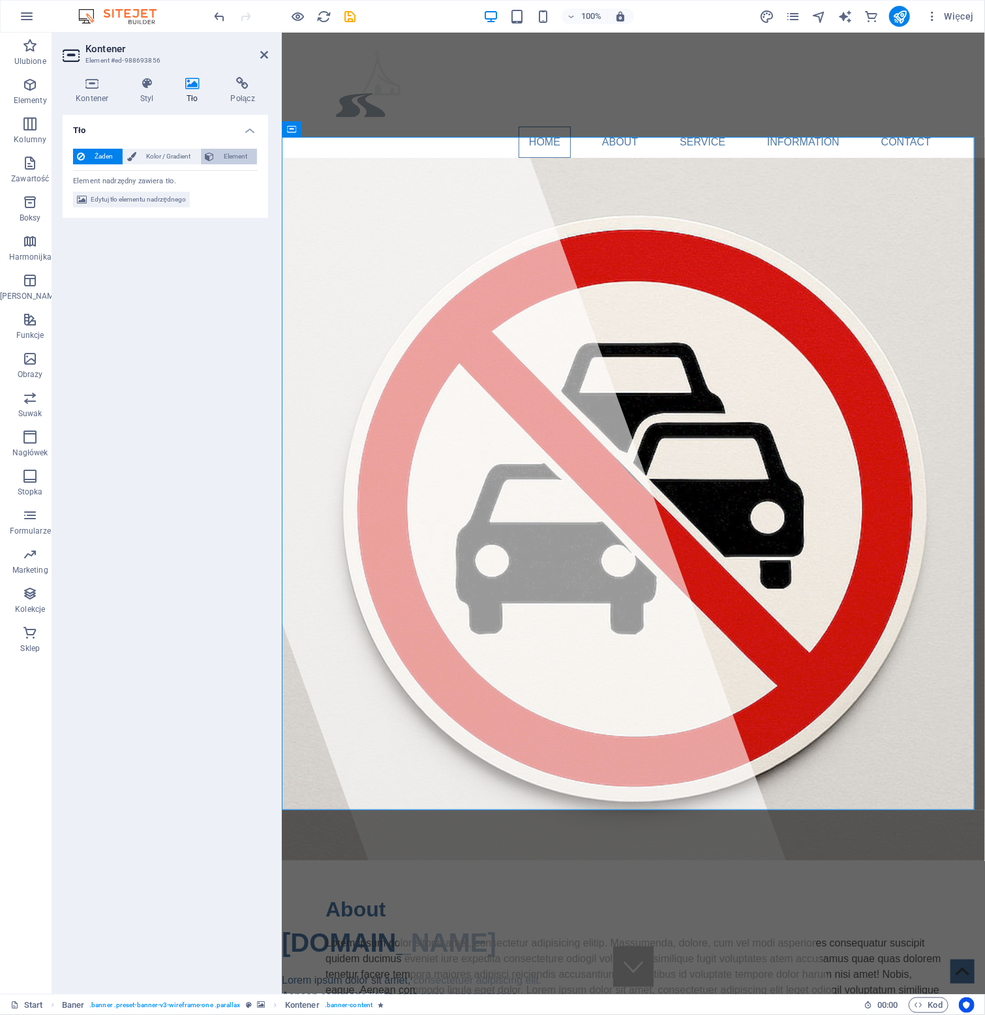
click at [236, 158] on span "Element" at bounding box center [235, 157] width 35 height 16
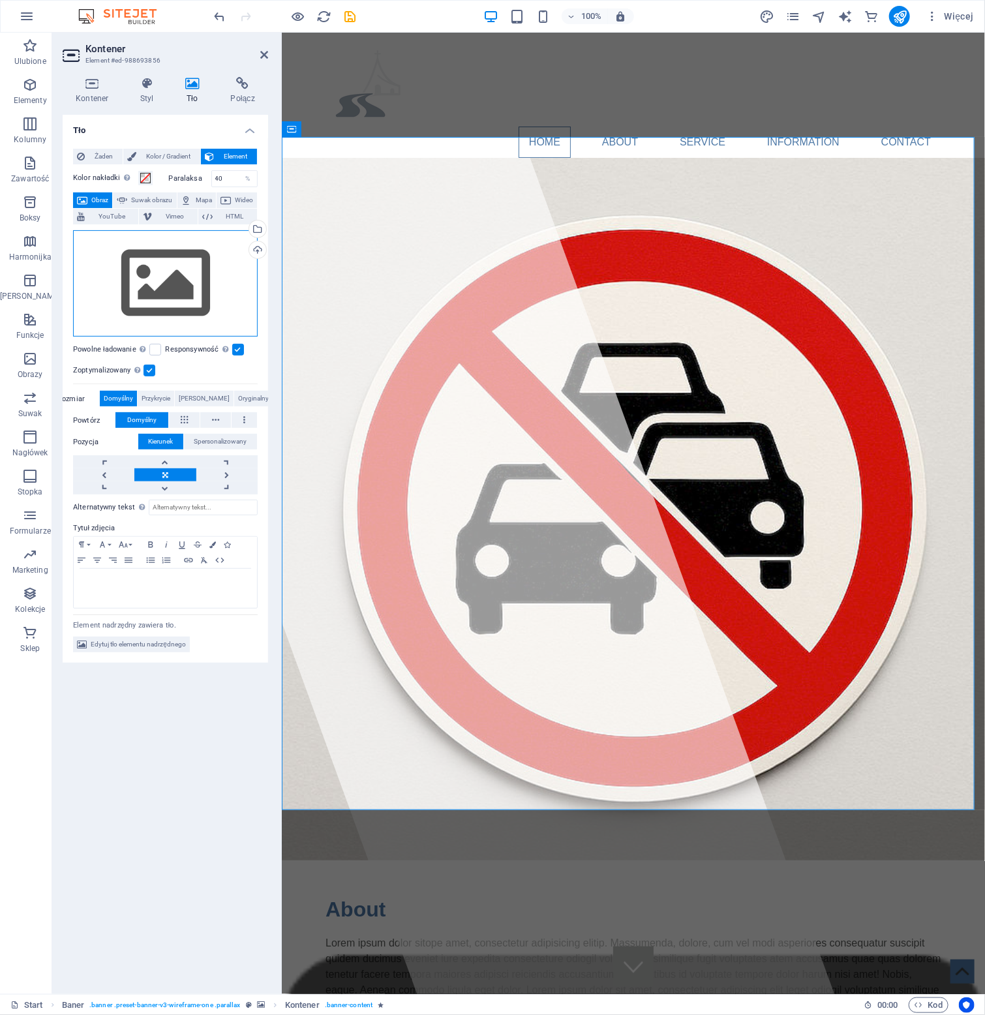
click at [179, 279] on div "Przeciągnij pliki tutaj, kliknij, aby wybrać pliki lub wybierz pliki z Plików l…" at bounding box center [165, 283] width 185 height 107
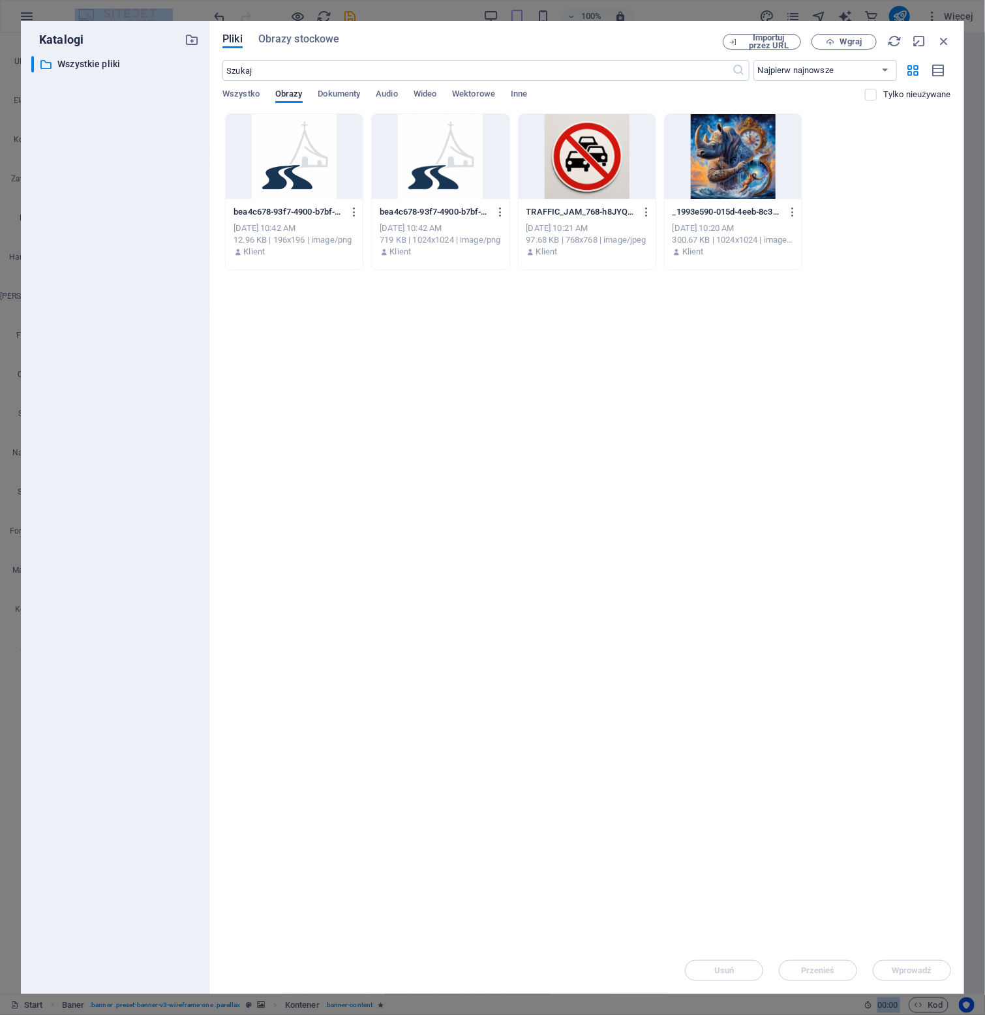
click at [706, 155] on div at bounding box center [733, 156] width 137 height 85
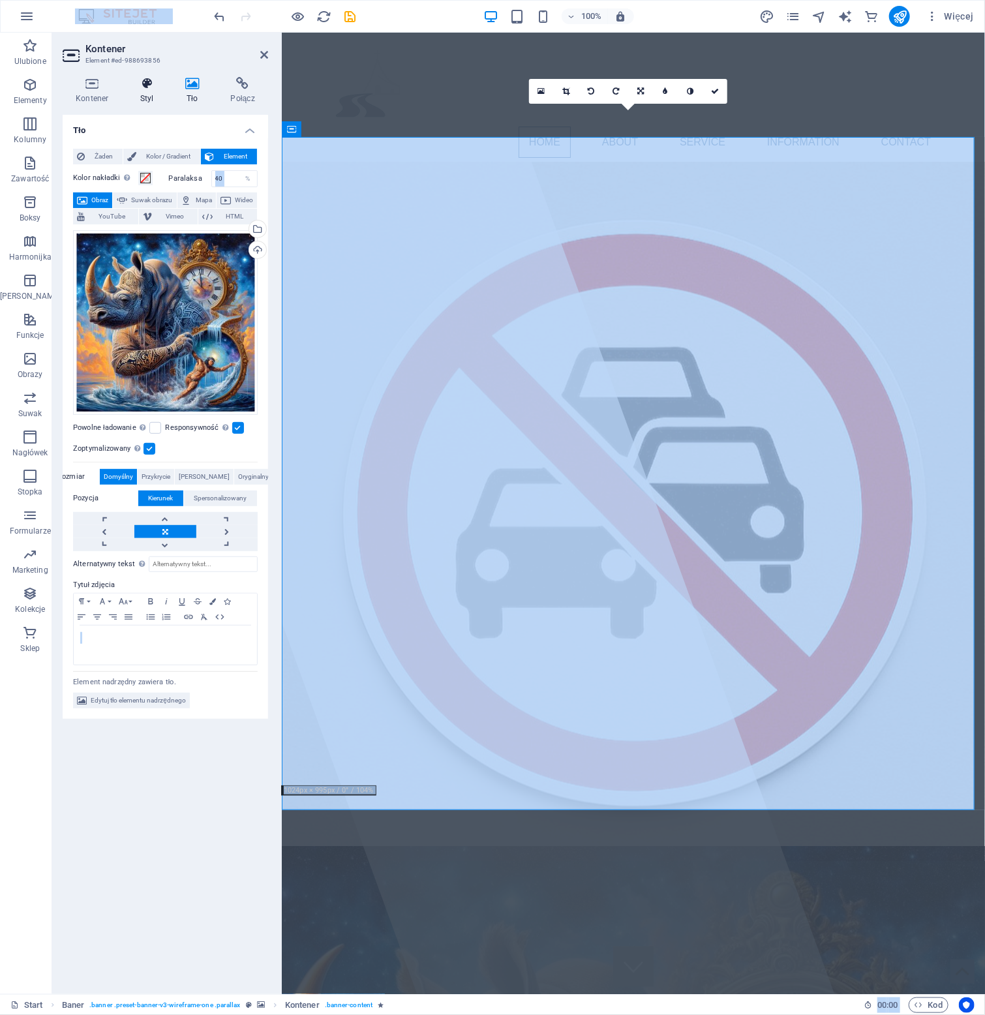
click at [159, 85] on icon at bounding box center [147, 83] width 40 height 13
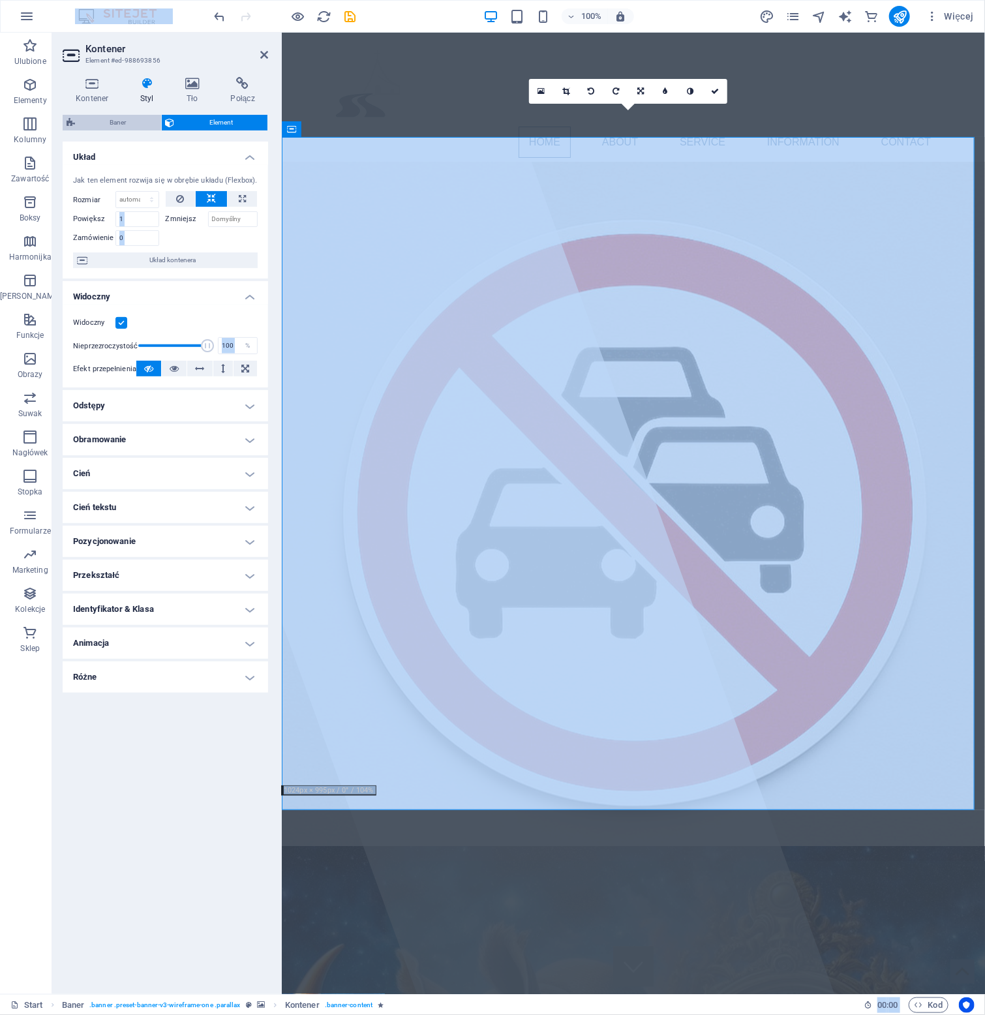
click at [126, 122] on span "Baner" at bounding box center [118, 123] width 78 height 16
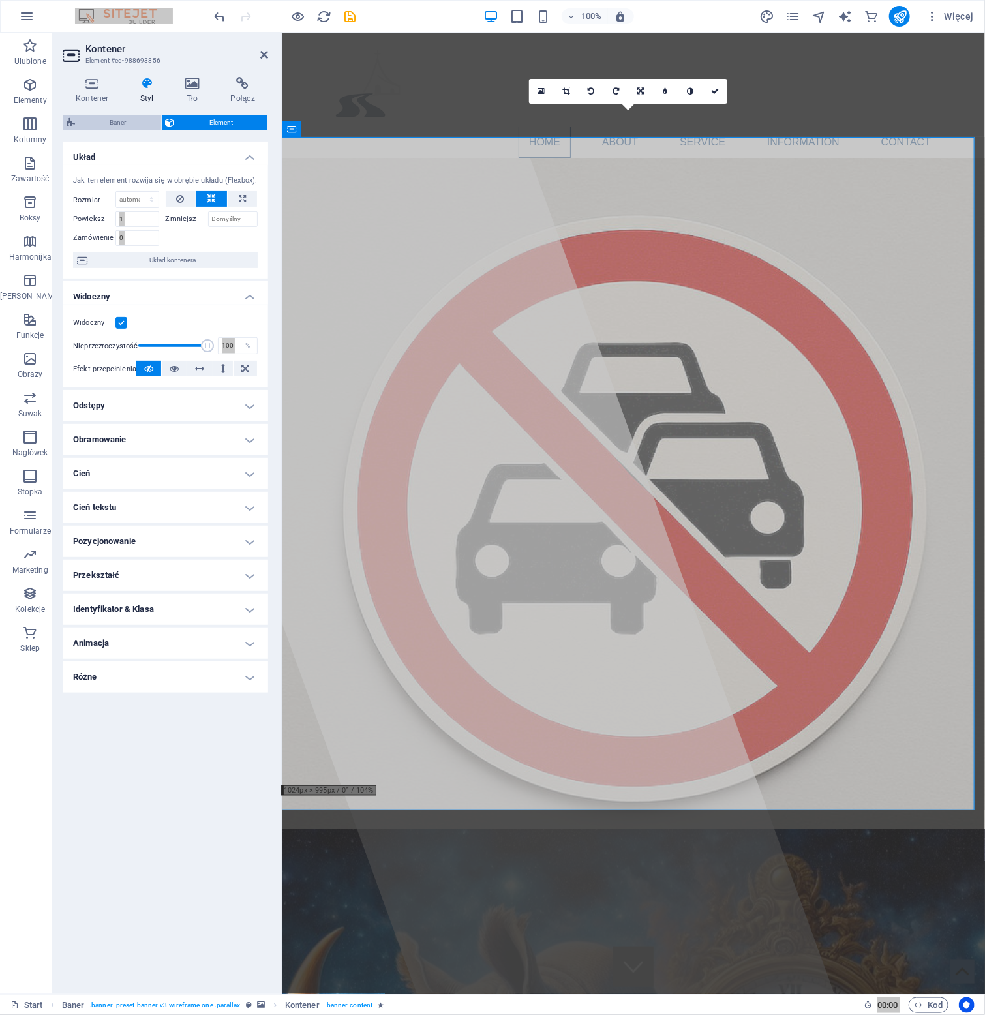
select select "rem"
select select "px"
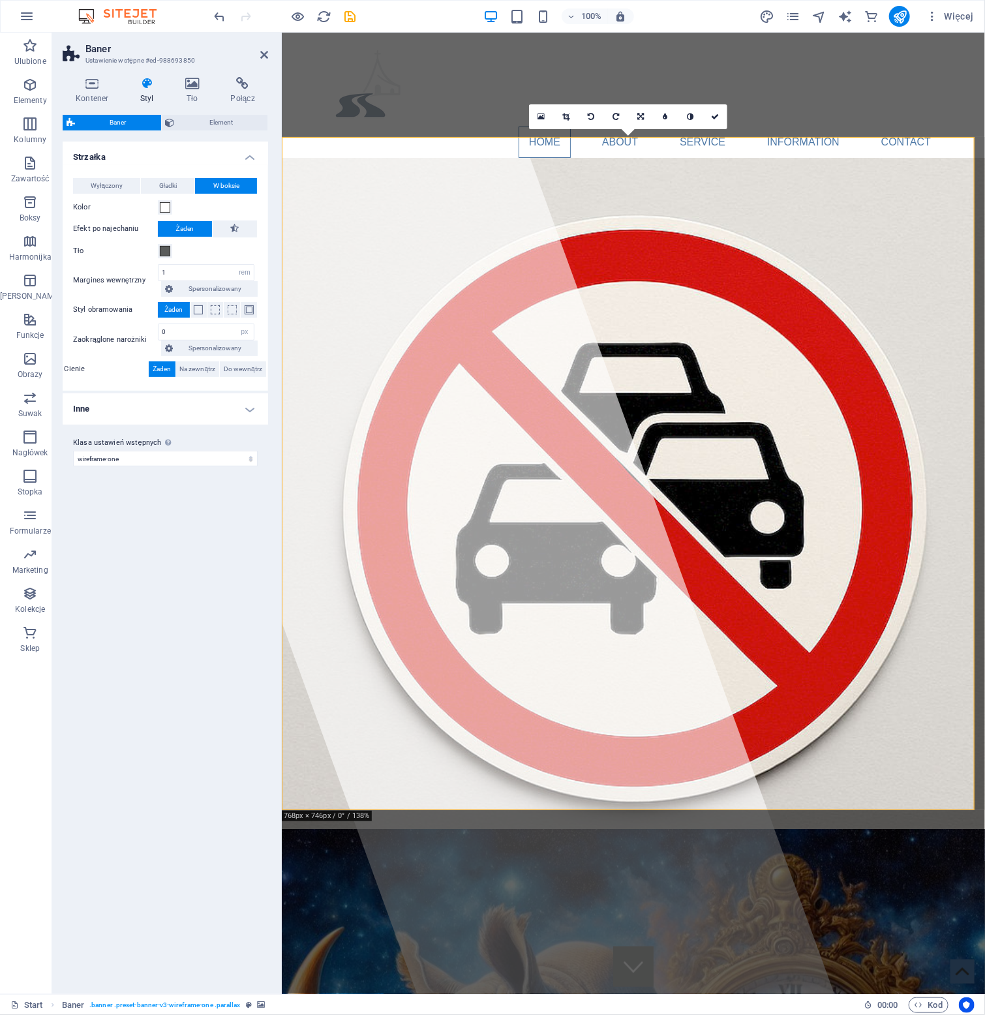
click at [254, 410] on h4 "Inne" at bounding box center [165, 408] width 205 height 31
click at [238, 122] on span "Element" at bounding box center [221, 123] width 85 height 16
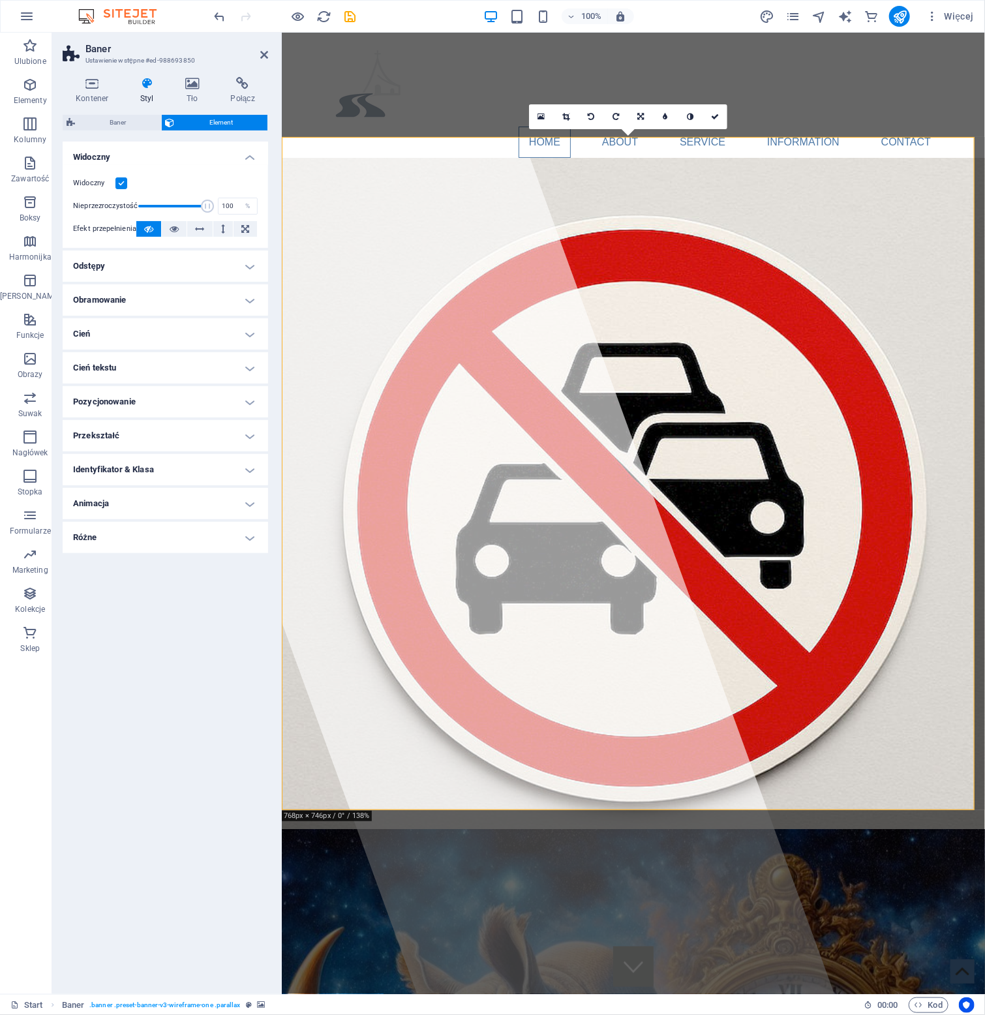
click at [136, 537] on h4 "Różne" at bounding box center [165, 537] width 205 height 31
click at [149, 500] on h4 "Animacja" at bounding box center [165, 503] width 205 height 31
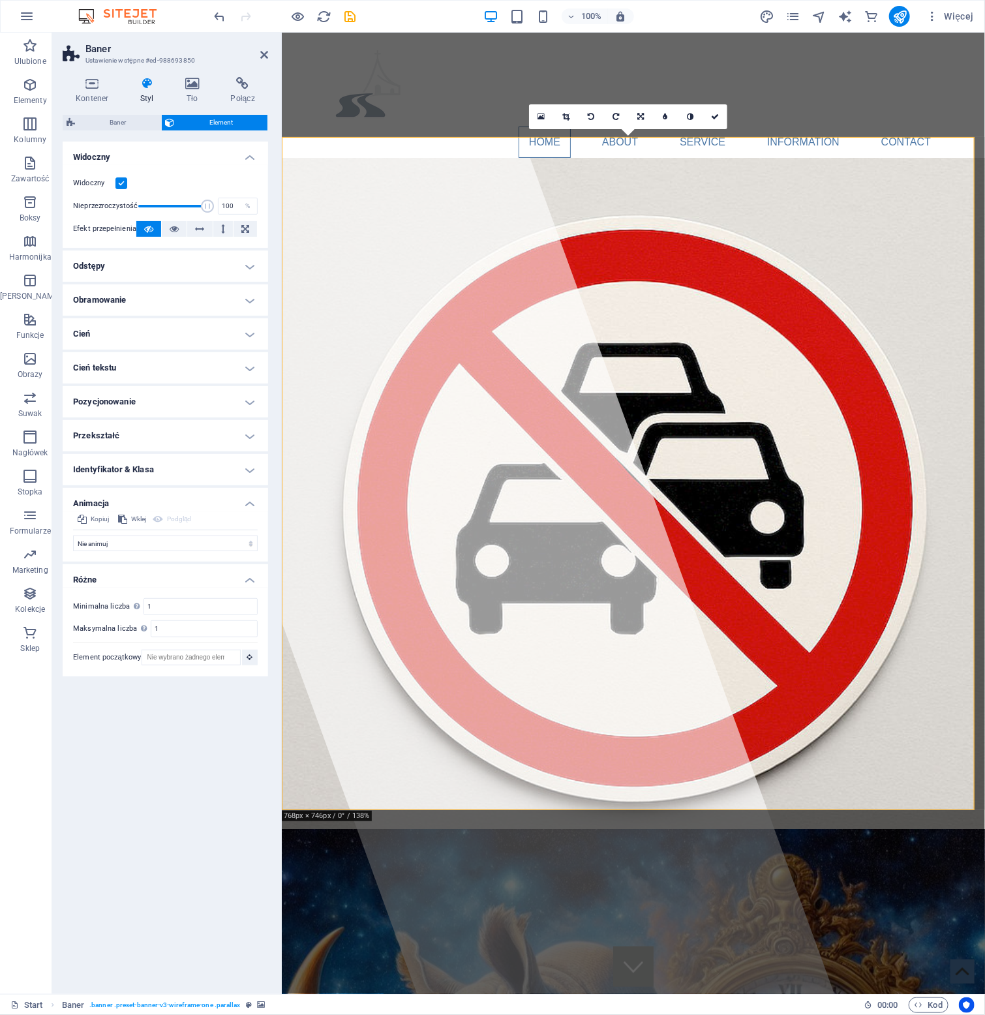
click at [177, 473] on h4 "Identyfikator & Klasa" at bounding box center [165, 469] width 205 height 31
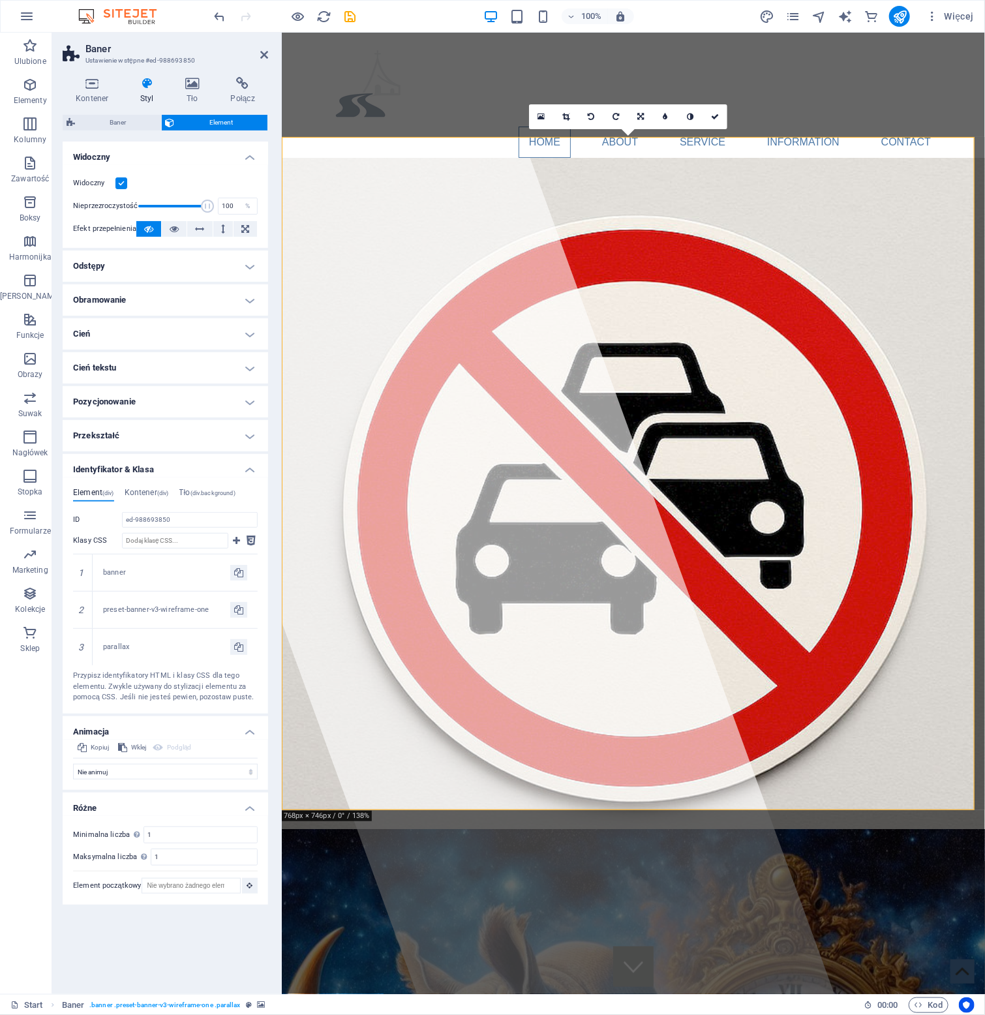
click at [184, 436] on h4 "Przekształć" at bounding box center [165, 435] width 205 height 31
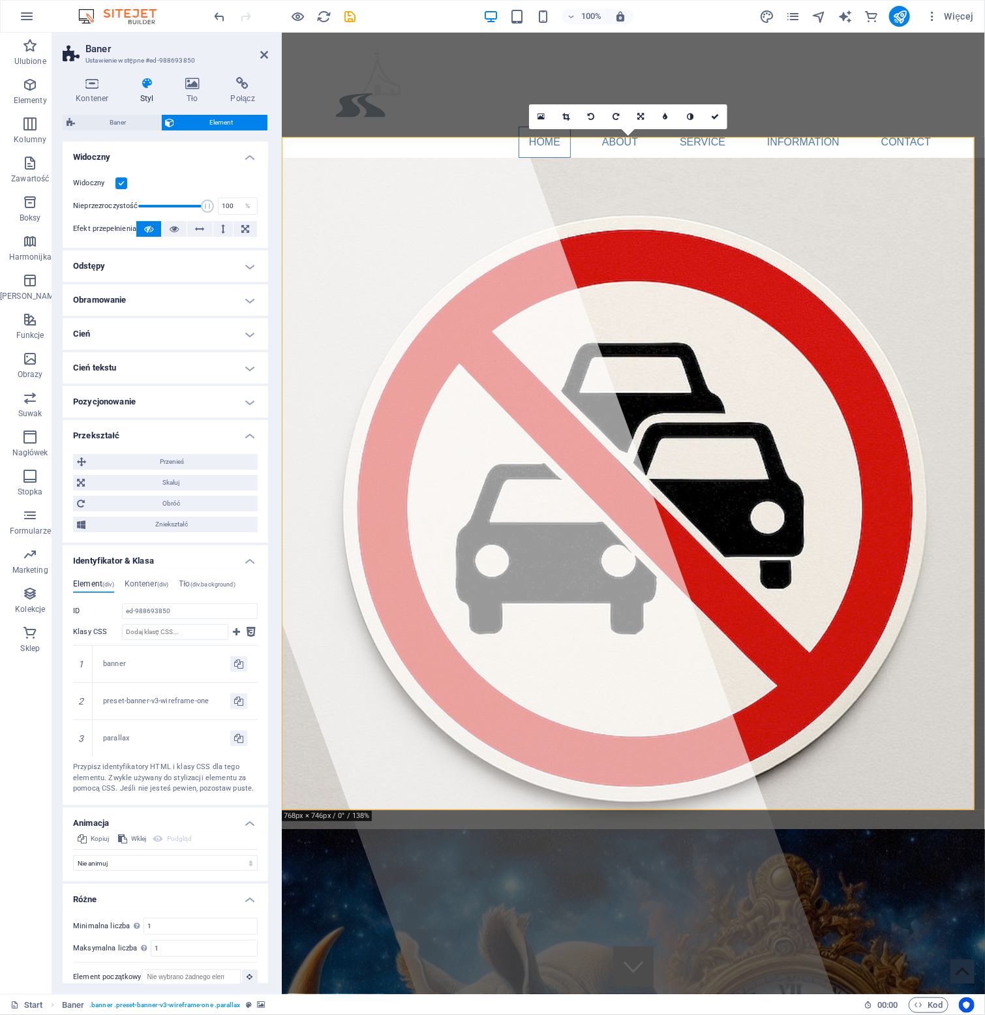
click at [194, 391] on h4 "Pozycjonowanie" at bounding box center [165, 401] width 205 height 31
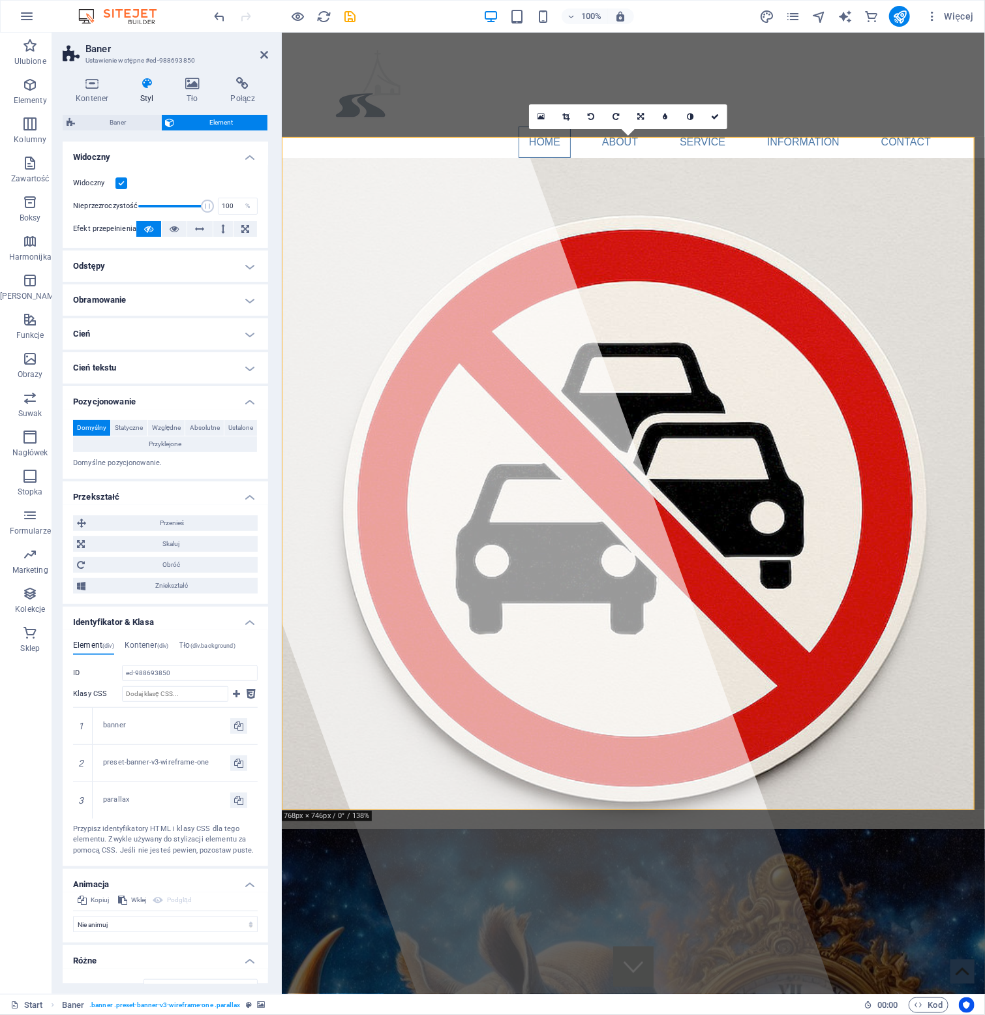
click at [198, 363] on h4 "Cień tekstu" at bounding box center [165, 367] width 205 height 31
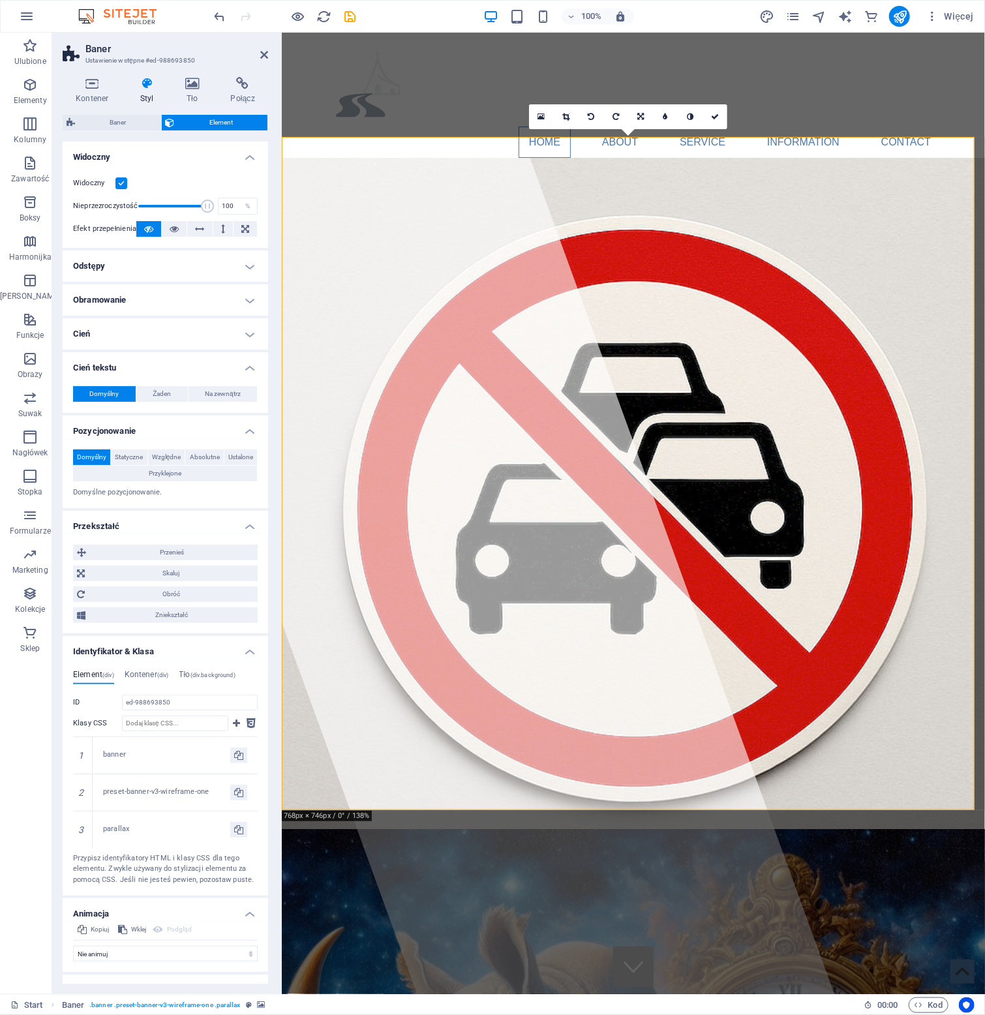
click at [198, 346] on h4 "Cień" at bounding box center [165, 333] width 205 height 31
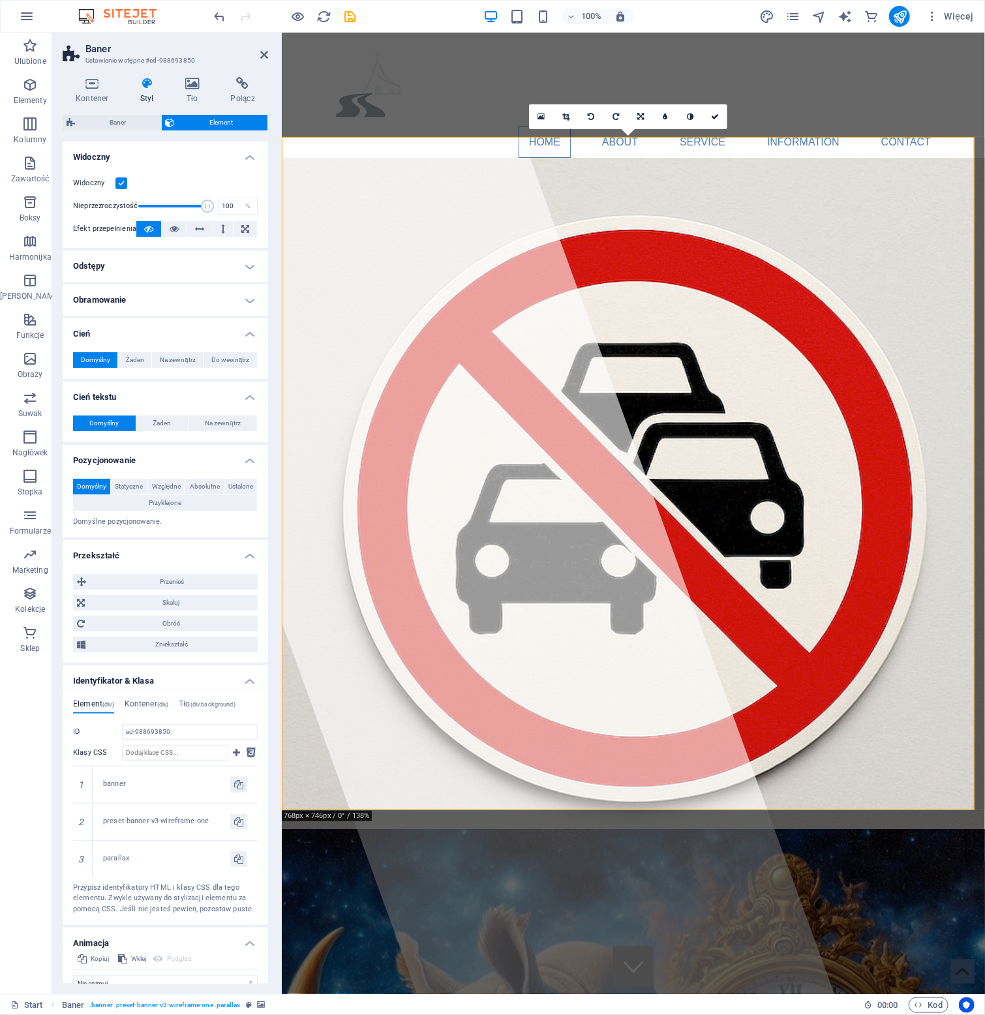
click at [198, 304] on h4 "Obramowanie" at bounding box center [165, 299] width 205 height 31
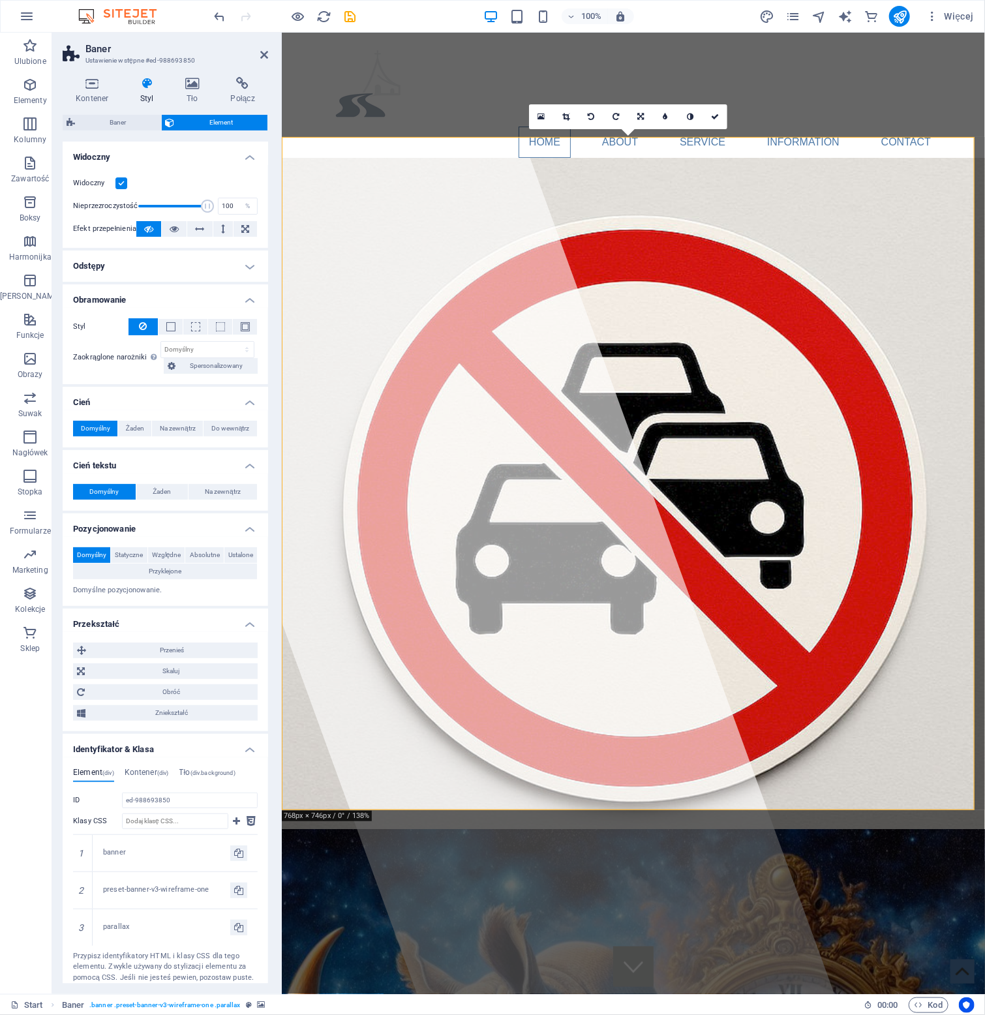
click at [192, 258] on h4 "Odstępy" at bounding box center [165, 265] width 205 height 31
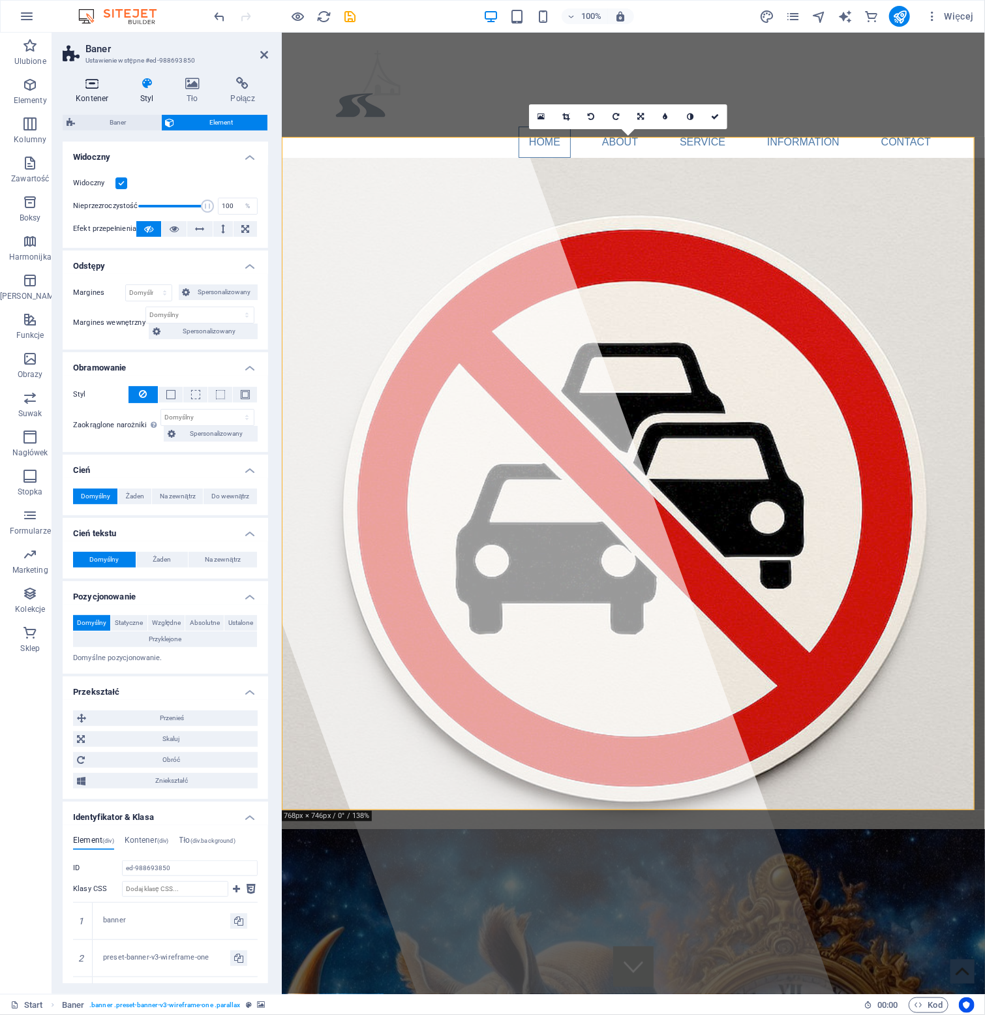
click at [90, 84] on icon at bounding box center [92, 83] width 59 height 13
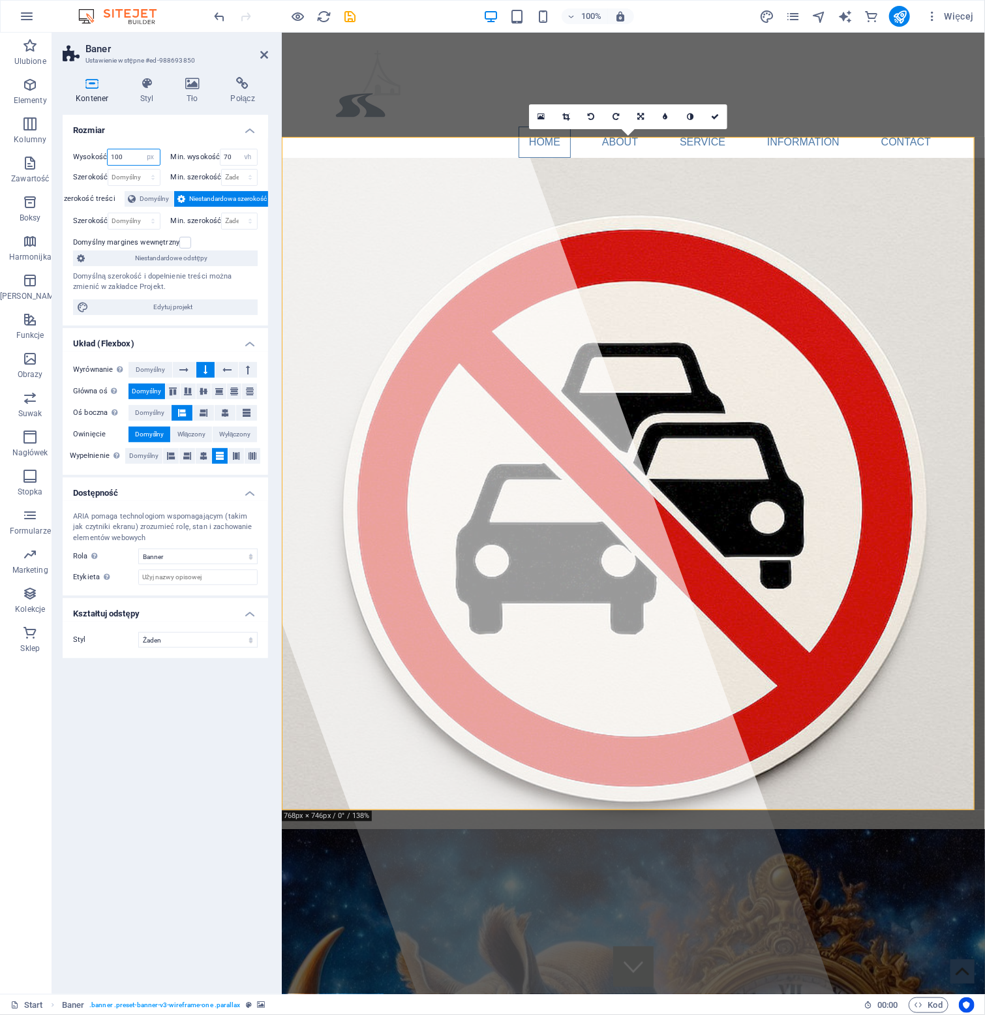
drag, startPoint x: 133, startPoint y: 154, endPoint x: 57, endPoint y: 150, distance: 76.4
click at [57, 150] on div "Kontener Styl Tło Połącz Rozmiar Wysokość 100 Domyślny px rem % vh vw Min. wyso…" at bounding box center [165, 531] width 226 height 928
type input "50"
click at [136, 138] on div "Wysokość 50 Domyślny px rem % vh vw Min. wysokość 70 Żaden px rem % vh vw Szero…" at bounding box center [165, 231] width 205 height 187
click at [714, 115] on icon at bounding box center [715, 117] width 8 height 8
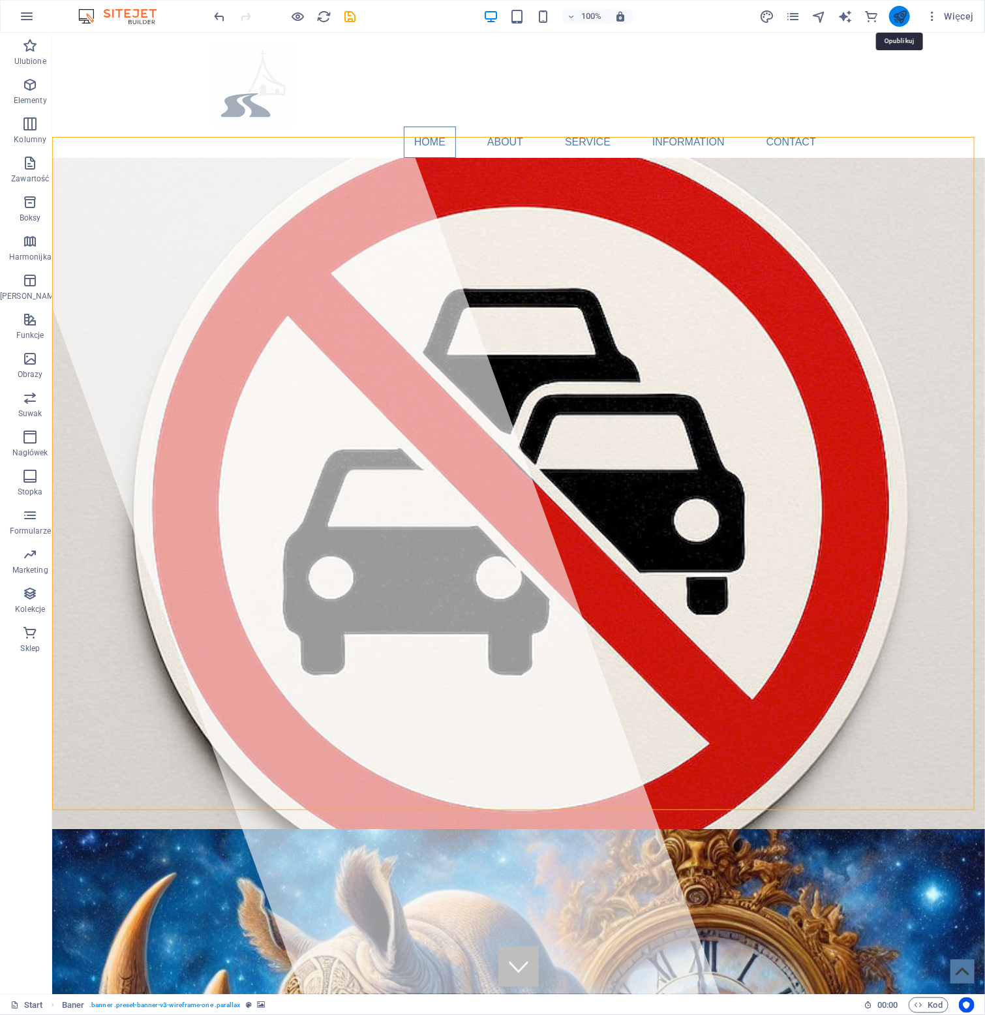
click at [902, 17] on icon "publish" at bounding box center [899, 16] width 15 height 15
checkbox input "false"
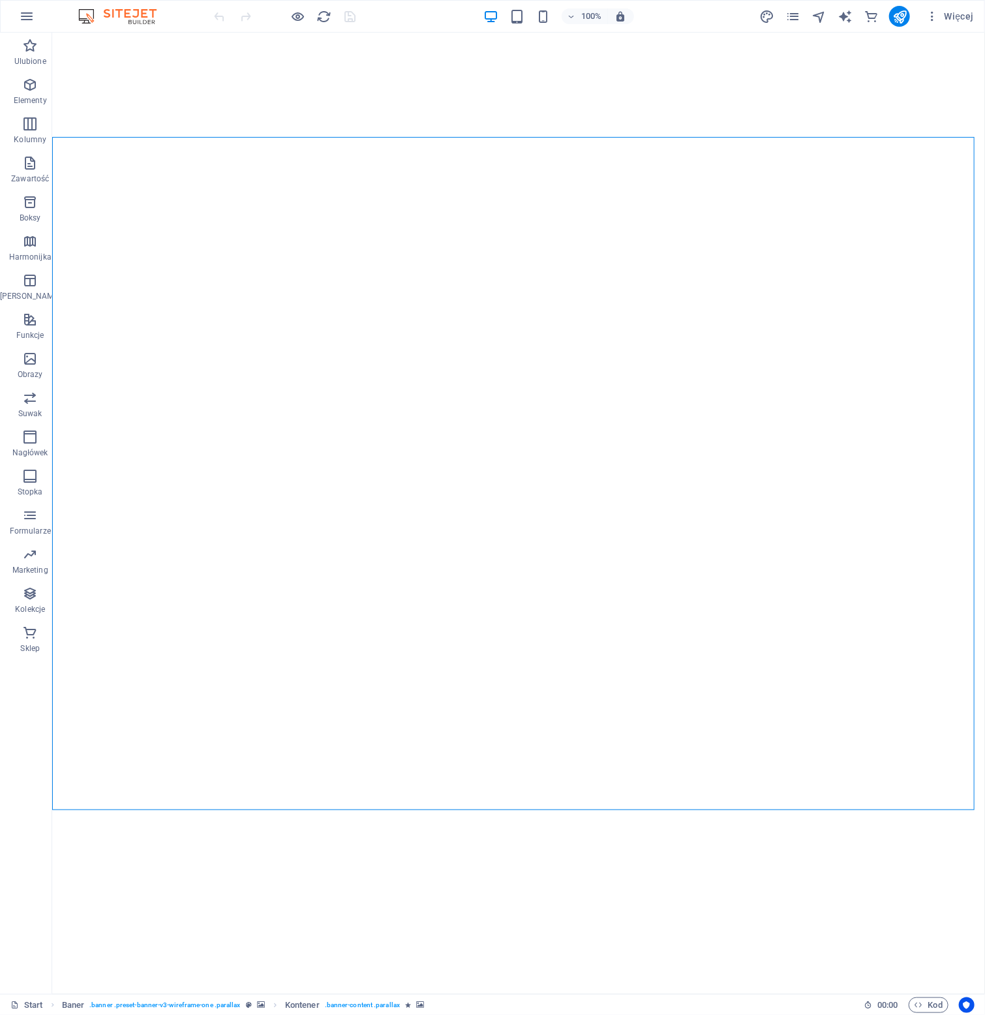
select select "px"
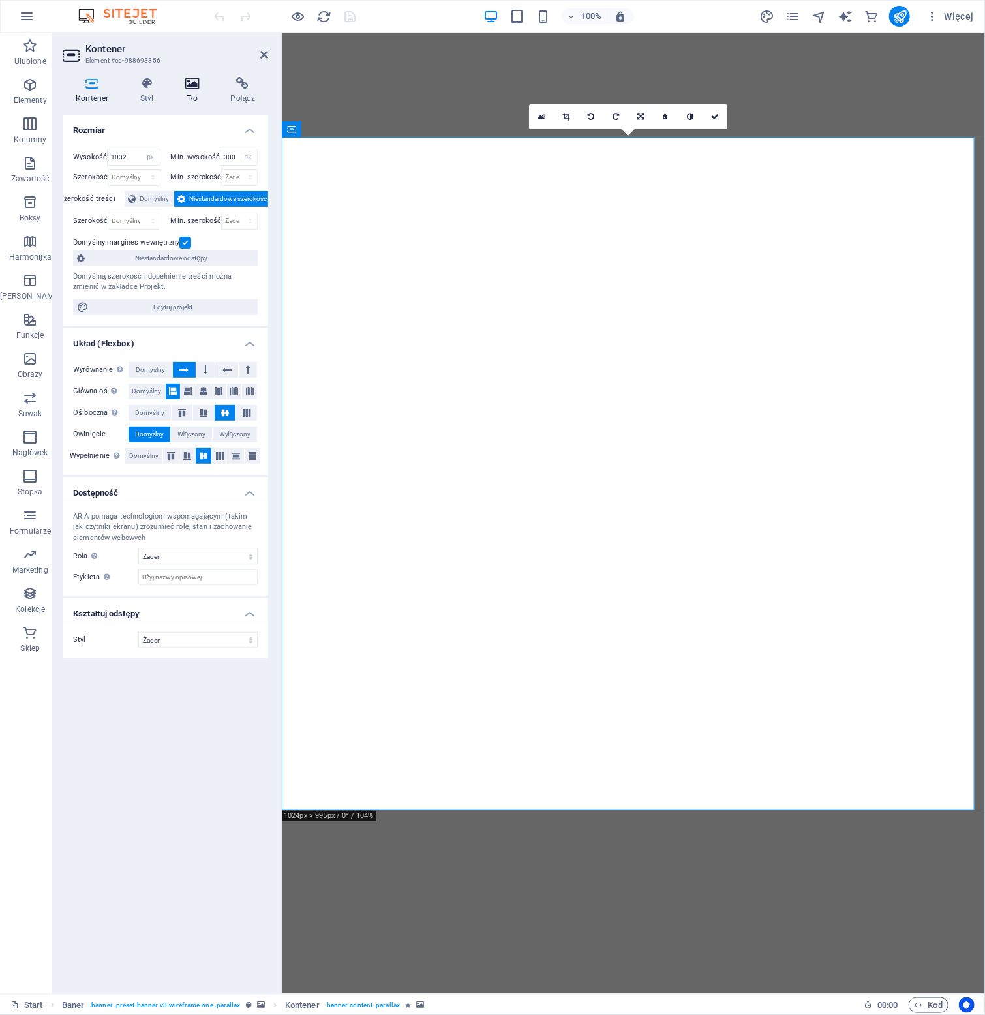
click at [192, 82] on icon at bounding box center [192, 83] width 40 height 13
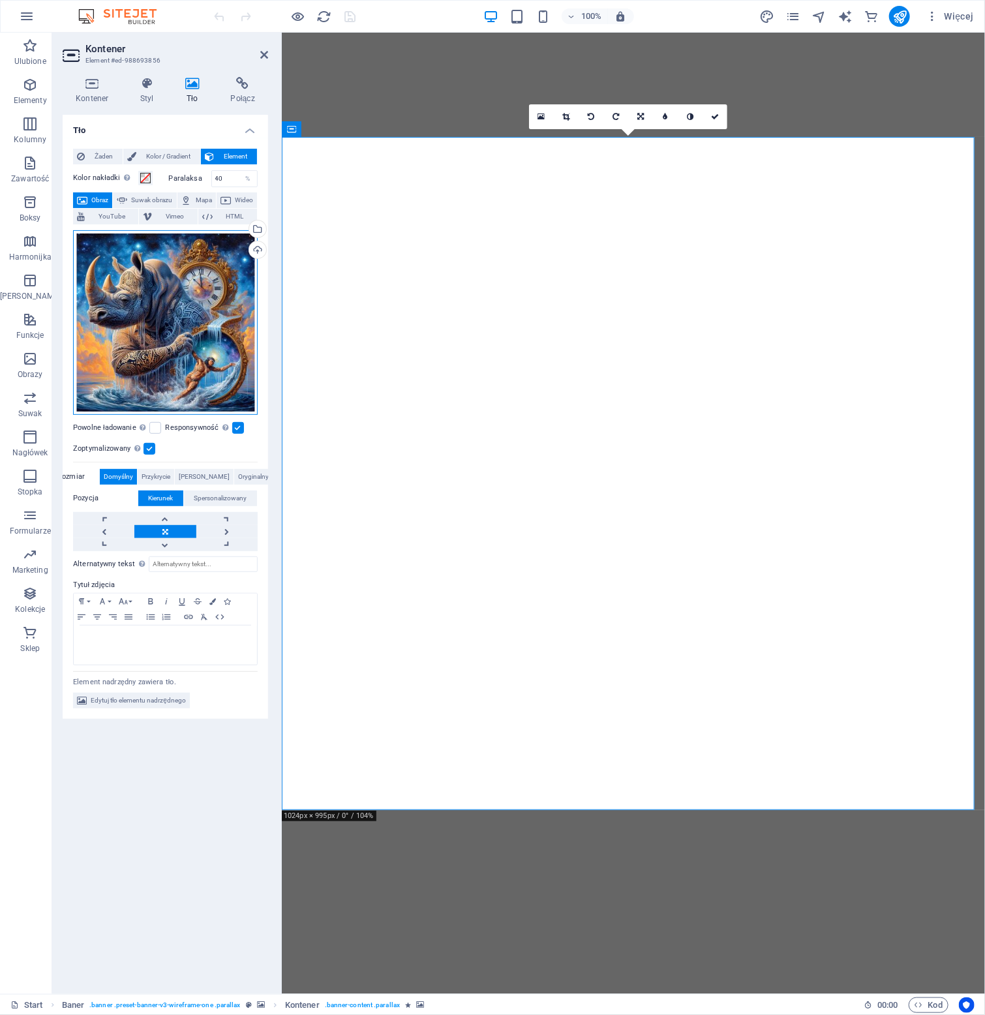
click at [168, 284] on div "Przeciągnij pliki tutaj, kliknij, aby wybrać pliki lub wybierz pliki z Plików l…" at bounding box center [165, 322] width 185 height 185
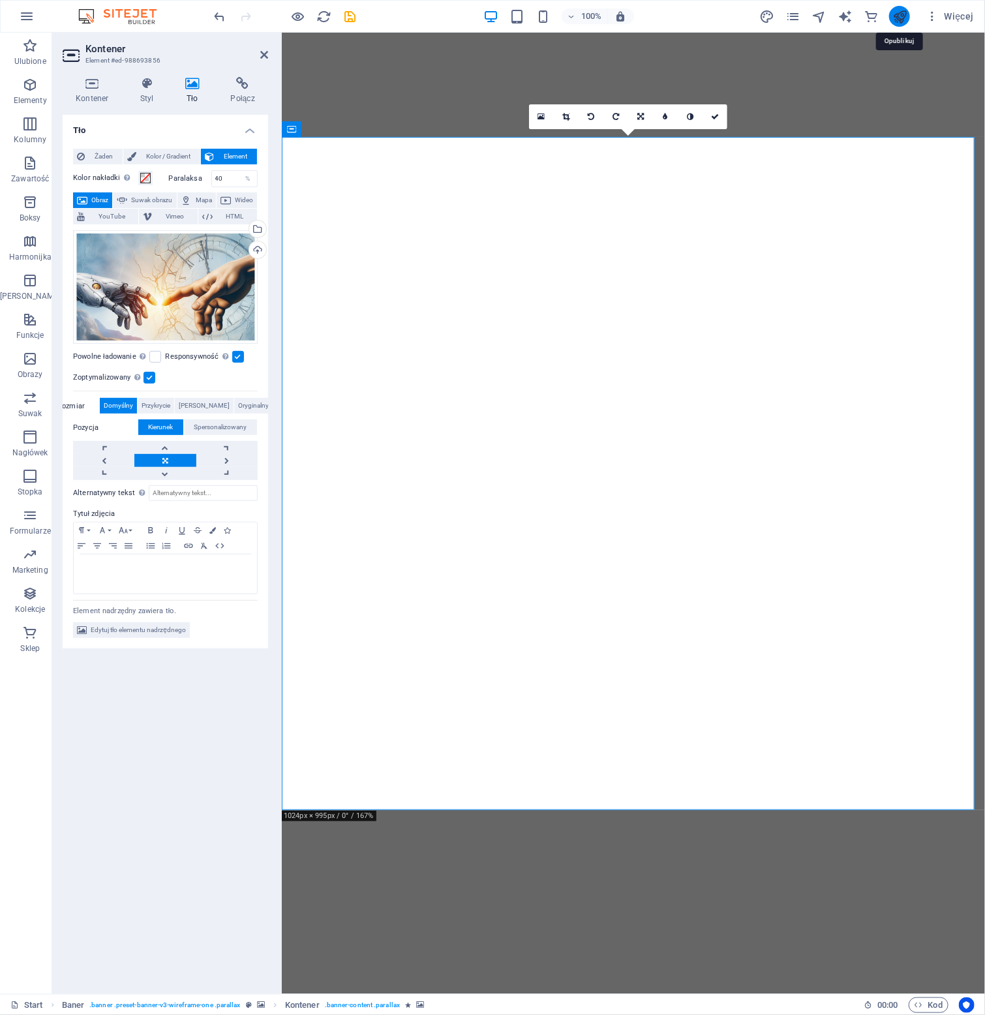
click at [904, 22] on icon "publish" at bounding box center [899, 16] width 15 height 15
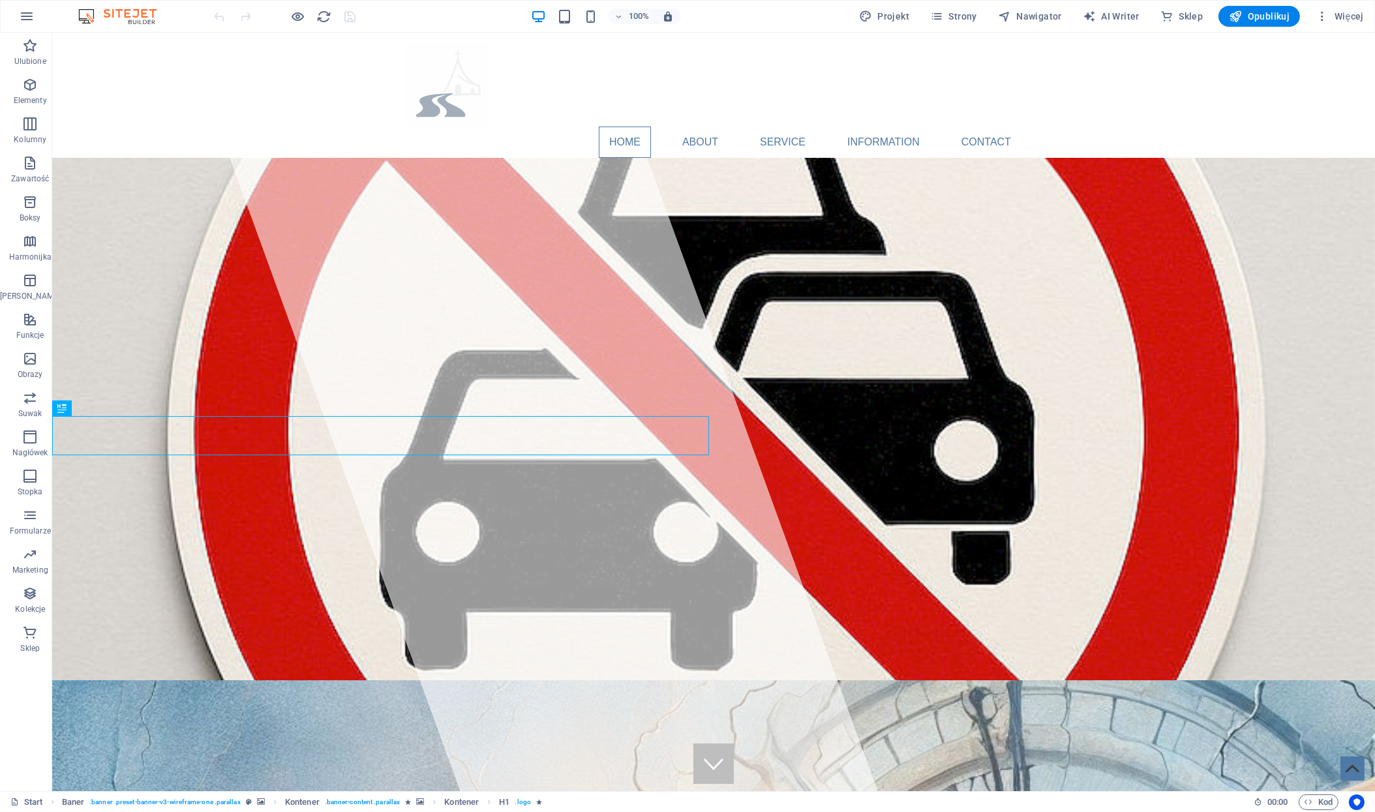
select select "px"
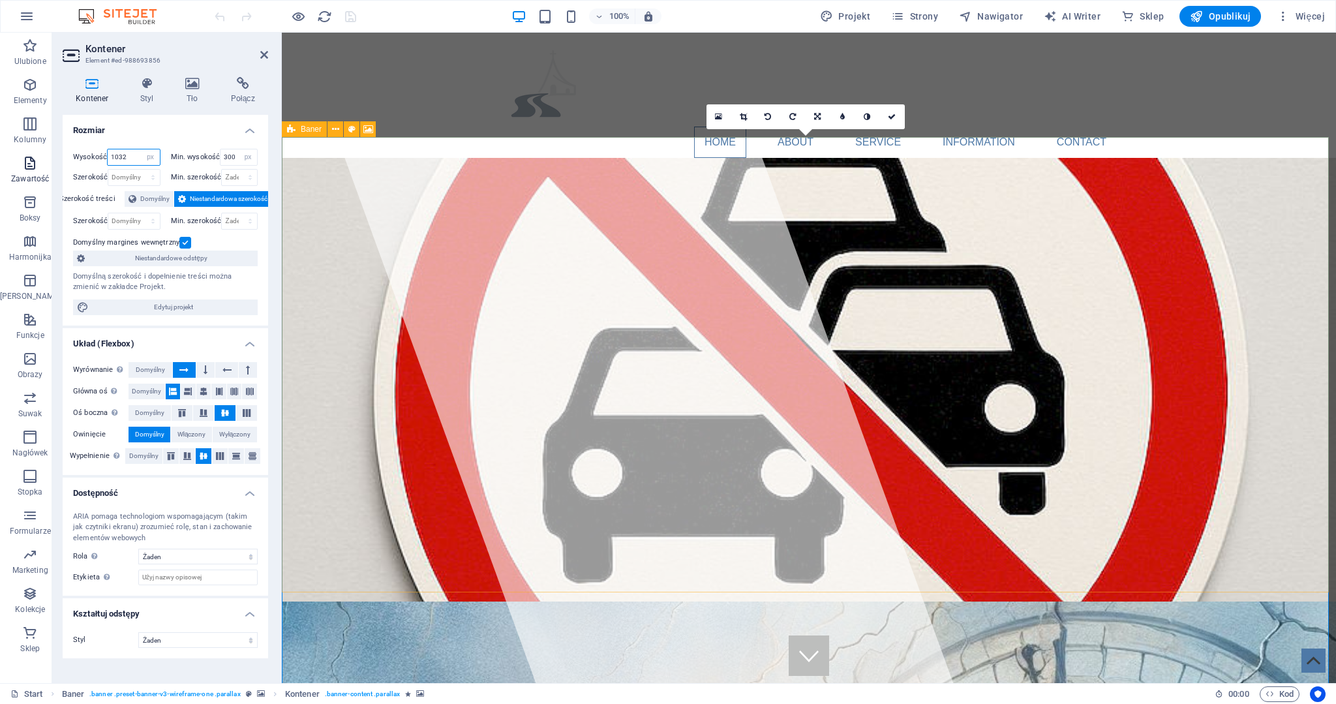
drag, startPoint x: 136, startPoint y: 157, endPoint x: 50, endPoint y: 157, distance: 86.1
click at [53, 157] on div "Kontener Styl Tło Połącz Rozmiar Wysokość 1032 Domyślny px rem % vh vw Min. wys…" at bounding box center [165, 375] width 226 height 616
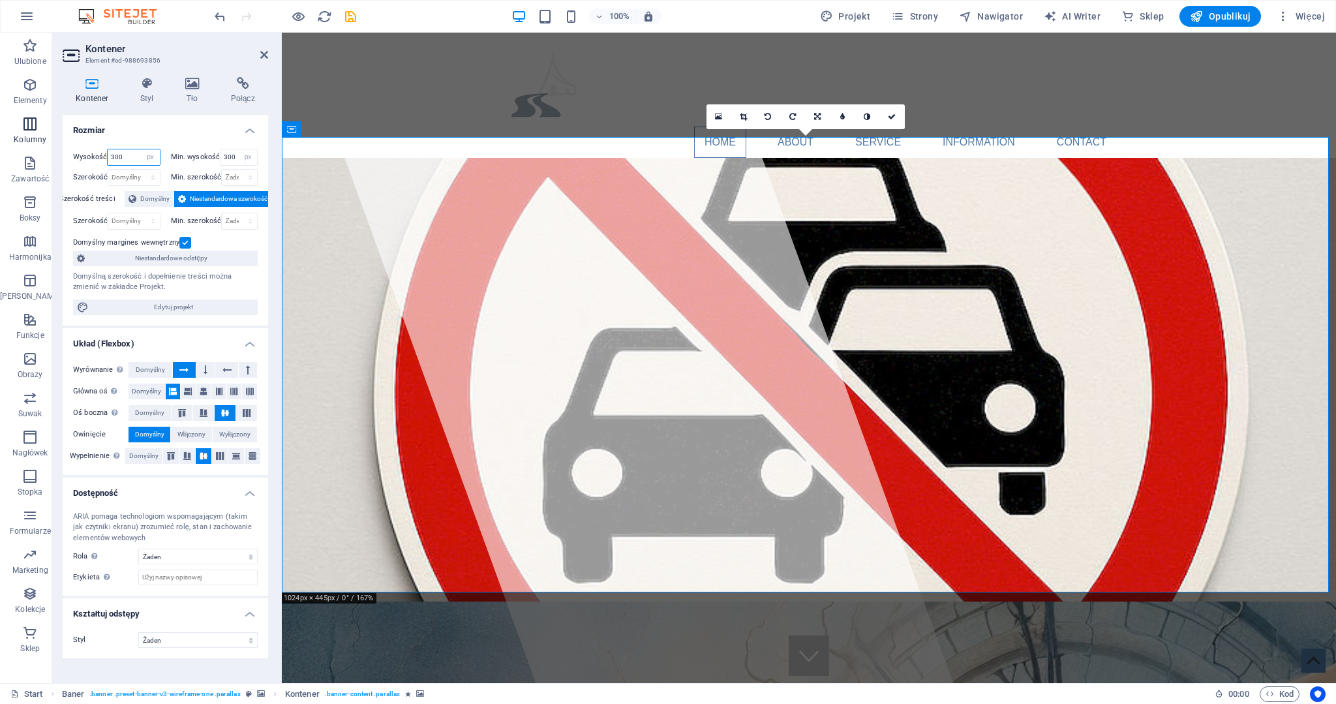
drag, startPoint x: 133, startPoint y: 151, endPoint x: 0, endPoint y: 131, distance: 134.6
click at [0, 131] on section "Ulubione Elementy Kolumny Zawartość Boksy Harmonijka Tabele Funkcje Obrazy Suwa…" at bounding box center [668, 358] width 1336 height 650
type input "200"
click at [235, 160] on input "300" at bounding box center [238, 157] width 37 height 16
click at [125, 157] on input "200" at bounding box center [134, 157] width 52 height 16
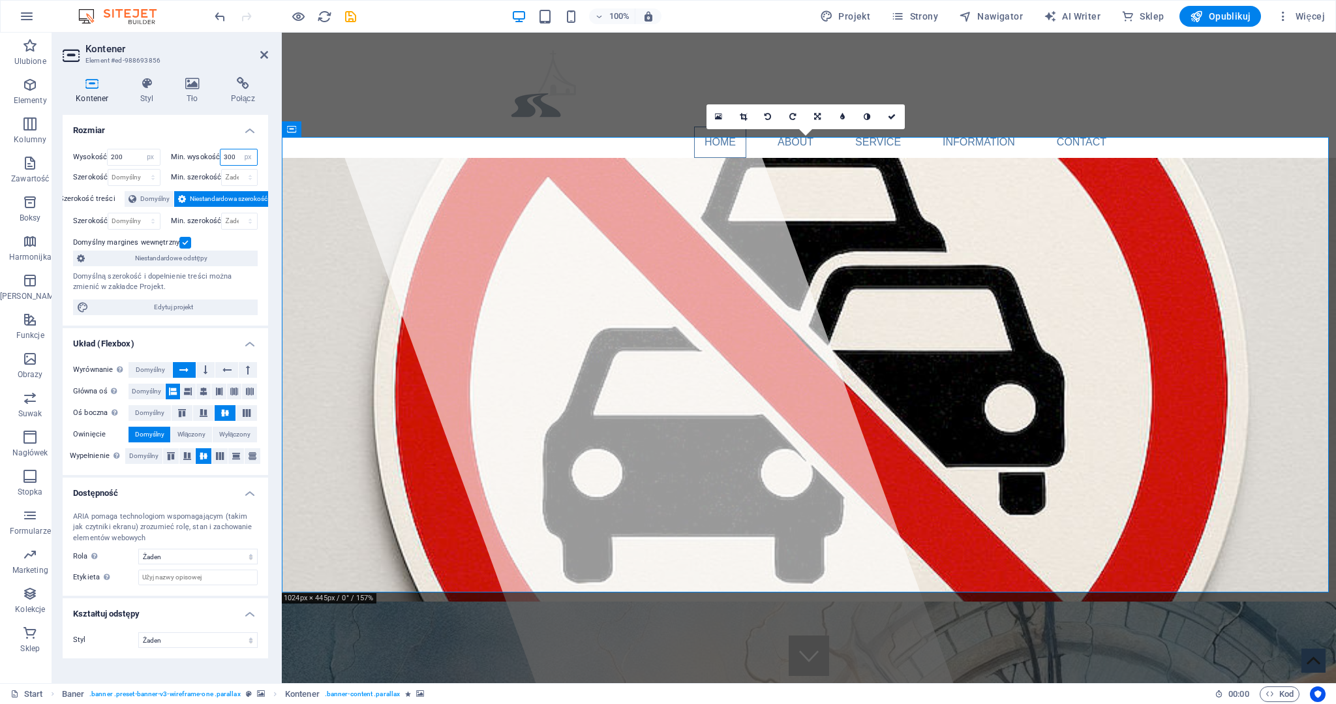
drag, startPoint x: 235, startPoint y: 153, endPoint x: 170, endPoint y: 147, distance: 66.1
click at [170, 147] on div "Wysokość 200 Domyślny px rem % vh vw Min. wysokość 300 Żaden px rem % vh vw Sze…" at bounding box center [165, 231] width 205 height 187
type input "100"
click at [133, 162] on input "200" at bounding box center [134, 157] width 52 height 16
drag, startPoint x: 102, startPoint y: 149, endPoint x: 0, endPoint y: 130, distance: 103.5
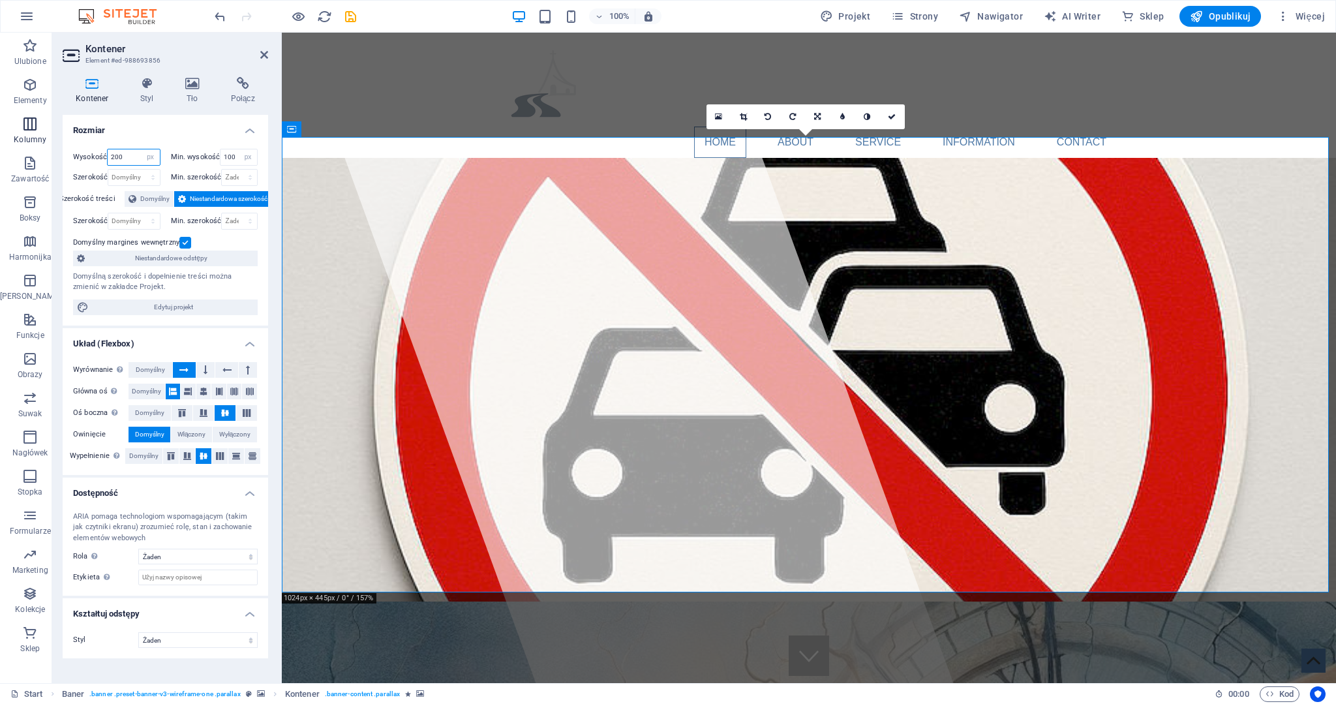
click at [0, 131] on section "Ulubione Elementy Kolumny Zawartość Boksy Harmonijka Tabele Funkcje Obrazy Suwa…" at bounding box center [668, 358] width 1336 height 650
click at [241, 175] on select "Żaden px rem % vh vw" at bounding box center [239, 178] width 35 height 16
click at [129, 174] on select "Domyślny px rem % em vh vw" at bounding box center [133, 178] width 51 height 16
click at [132, 136] on h4 "Rozmiar" at bounding box center [165, 126] width 205 height 23
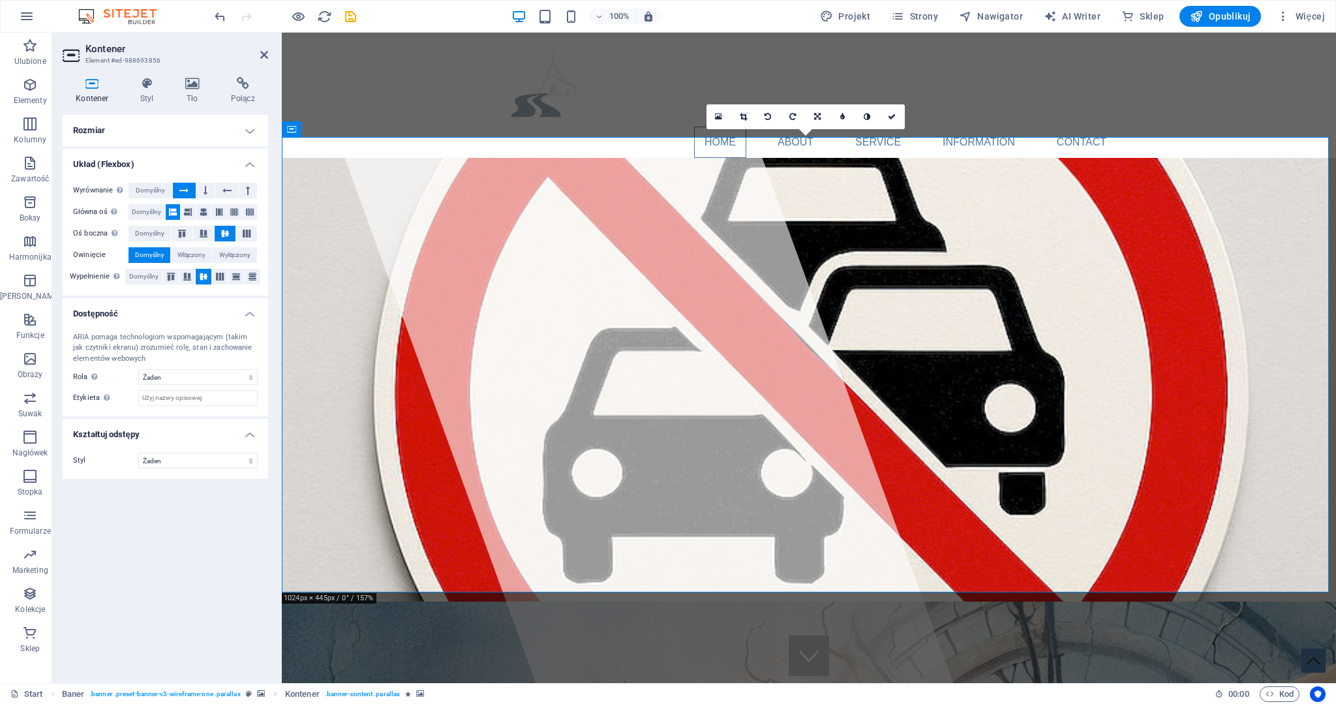
click at [249, 127] on h4 "Rozmiar" at bounding box center [165, 130] width 205 height 31
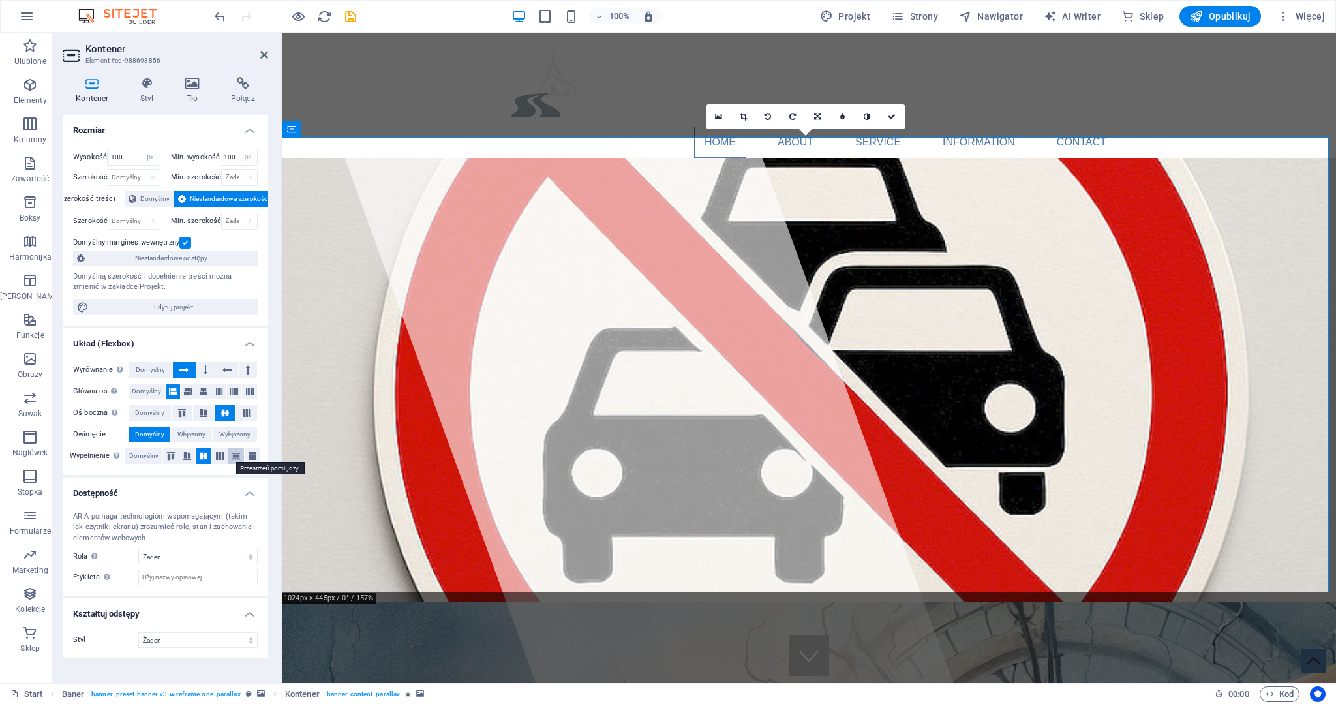
click at [239, 455] on icon at bounding box center [236, 456] width 16 height 8
click at [215, 455] on icon at bounding box center [220, 456] width 16 height 8
click at [183, 453] on icon at bounding box center [187, 456] width 16 height 8
click at [170, 455] on icon at bounding box center [171, 456] width 16 height 8
click at [239, 454] on icon at bounding box center [236, 456] width 16 height 8
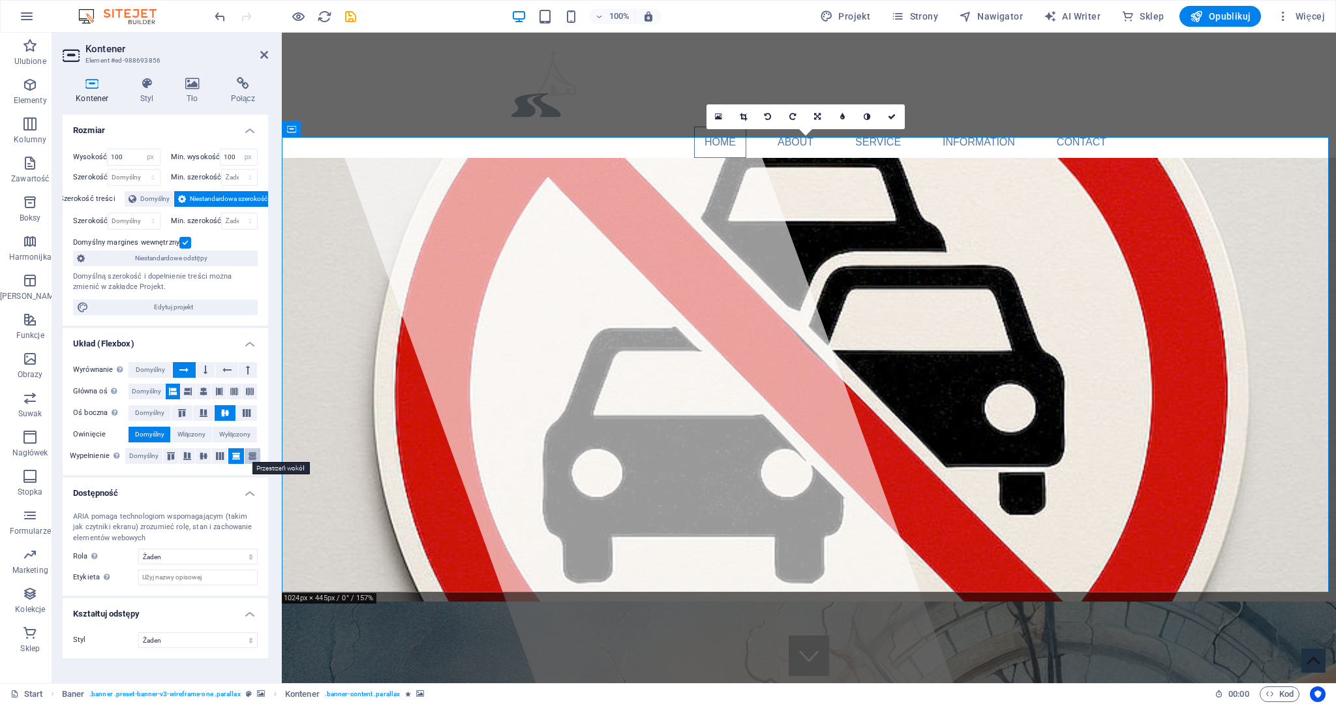
click at [251, 454] on icon at bounding box center [253, 456] width 16 height 8
click at [209, 453] on icon at bounding box center [204, 456] width 16 height 8
click at [190, 453] on icon at bounding box center [187, 456] width 16 height 8
click at [149, 452] on span "Domyślny" at bounding box center [143, 456] width 29 height 16
click at [252, 452] on icon at bounding box center [253, 456] width 16 height 8
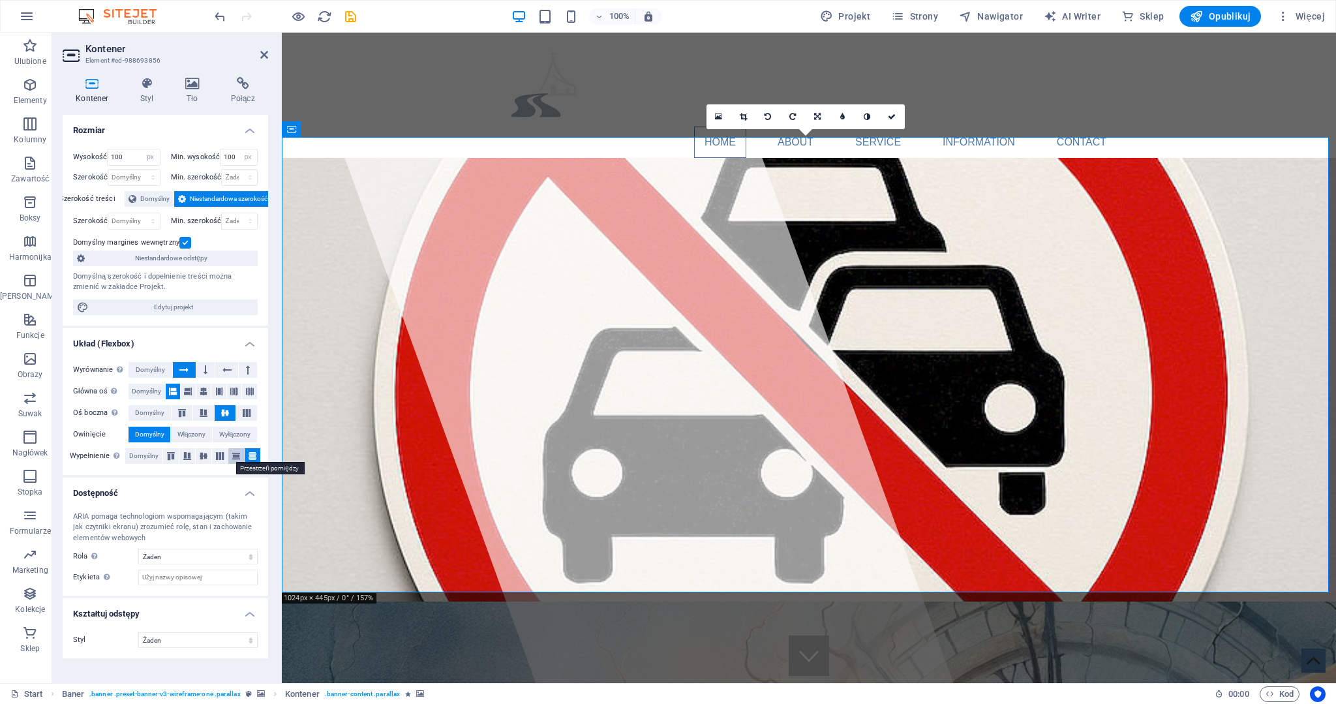
click at [238, 453] on icon at bounding box center [236, 456] width 16 height 8
click at [205, 453] on icon at bounding box center [204, 456] width 16 height 8
click at [220, 453] on icon at bounding box center [220, 456] width 16 height 8
click at [183, 453] on icon at bounding box center [187, 456] width 16 height 8
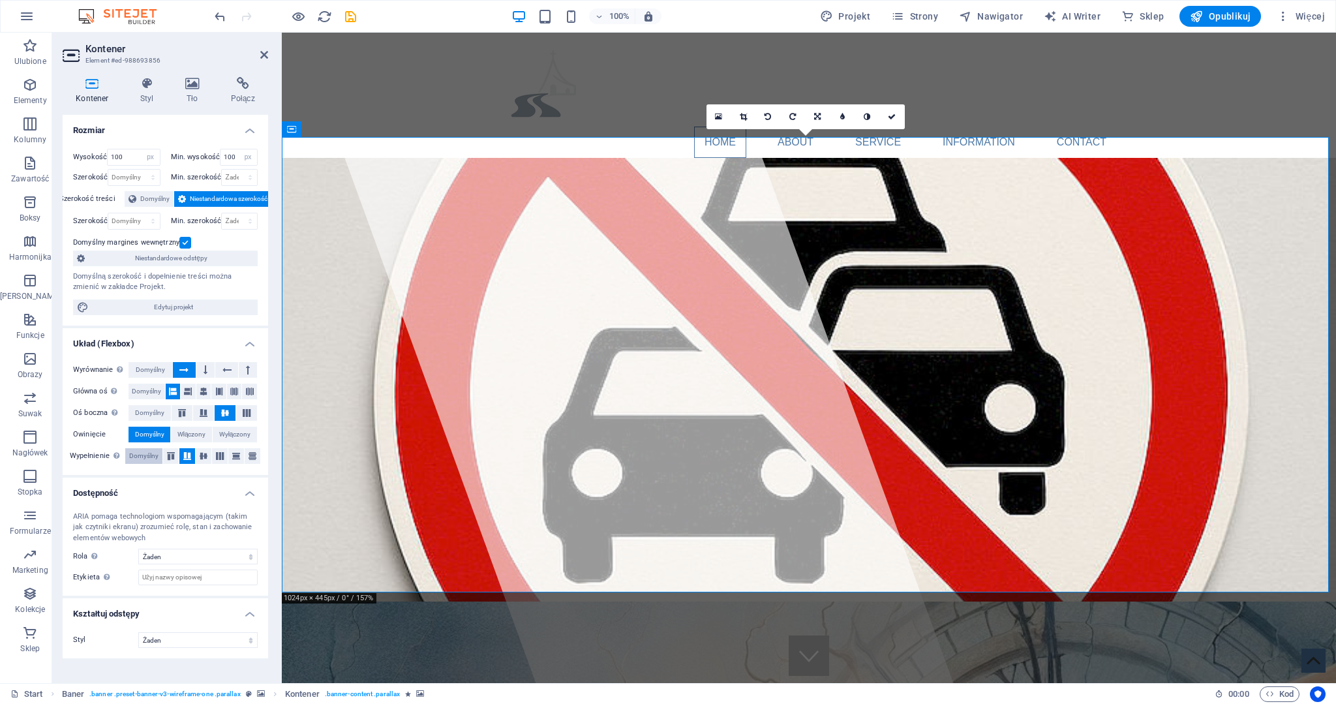
click at [160, 453] on button "Domyślny" at bounding box center [143, 456] width 37 height 16
click at [200, 453] on icon at bounding box center [204, 456] width 16 height 8
click at [192, 641] on select "Żaden Trójkąt Kwadrat Przekątna Wielokąt 1 Wielokąt 2 Zygzag Wiele zygzagów Fal…" at bounding box center [197, 640] width 119 height 16
click at [117, 554] on label "Rola Rola ARIA określa cel elementu. Tutaj znajdziesz wszystkie wyjaśnienia i z…" at bounding box center [105, 557] width 65 height 16
click at [174, 549] on select "Żaden Alert Article Banner Comment Complementary Dialog Marquee Nagłówek Presen…" at bounding box center [197, 557] width 119 height 16
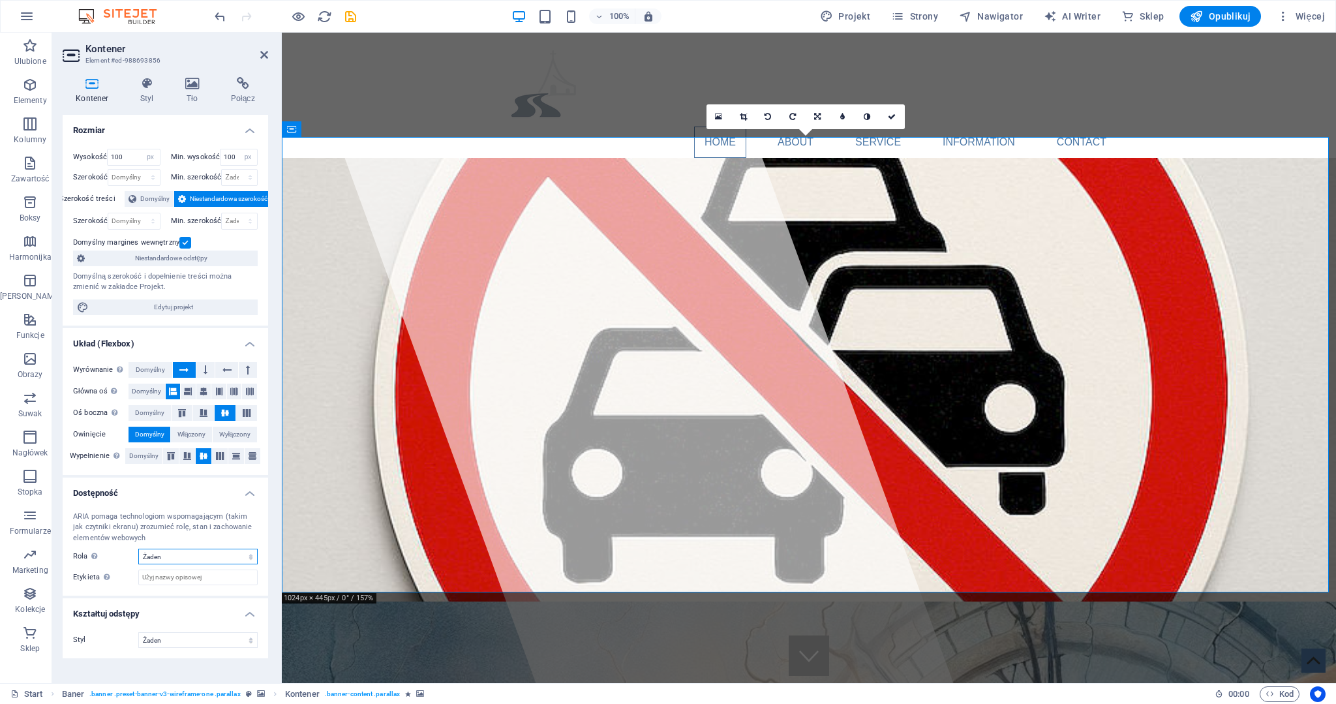
click at [174, 554] on select "Żaden Alert Article Banner Comment Complementary Dialog Marquee Nagłówek Presen…" at bounding box center [197, 557] width 119 height 16
click at [219, 390] on icon at bounding box center [219, 392] width 8 height 16
click at [228, 390] on button at bounding box center [234, 392] width 15 height 16
drag, startPoint x: 129, startPoint y: 155, endPoint x: 63, endPoint y: 154, distance: 65.9
click at [64, 154] on div "Wysokość 100 Domyślny px rem % vh vw Min. wysokość 100 Żaden px rem % vh vw Sze…" at bounding box center [165, 231] width 205 height 187
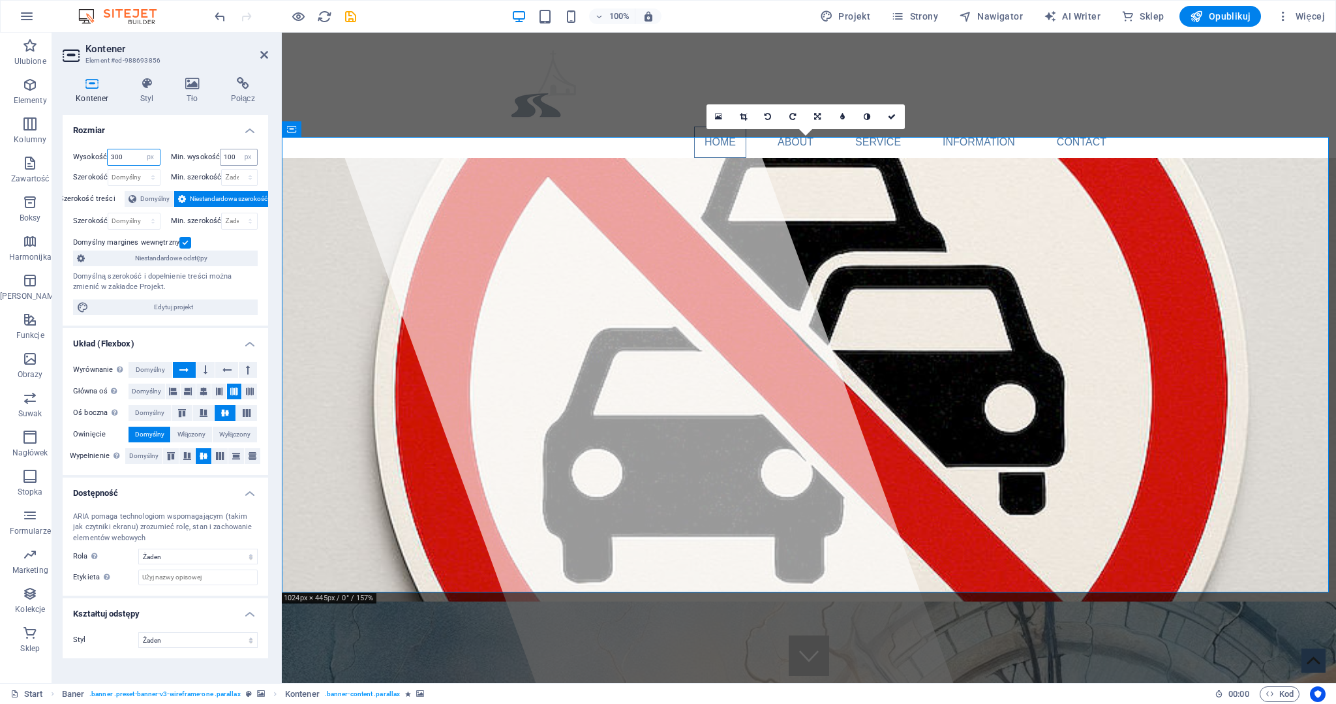
type input "300"
click at [239, 157] on div "100 Żaden px rem % vh vw" at bounding box center [239, 157] width 38 height 17
click at [160, 132] on h4 "Rozmiar" at bounding box center [165, 126] width 205 height 23
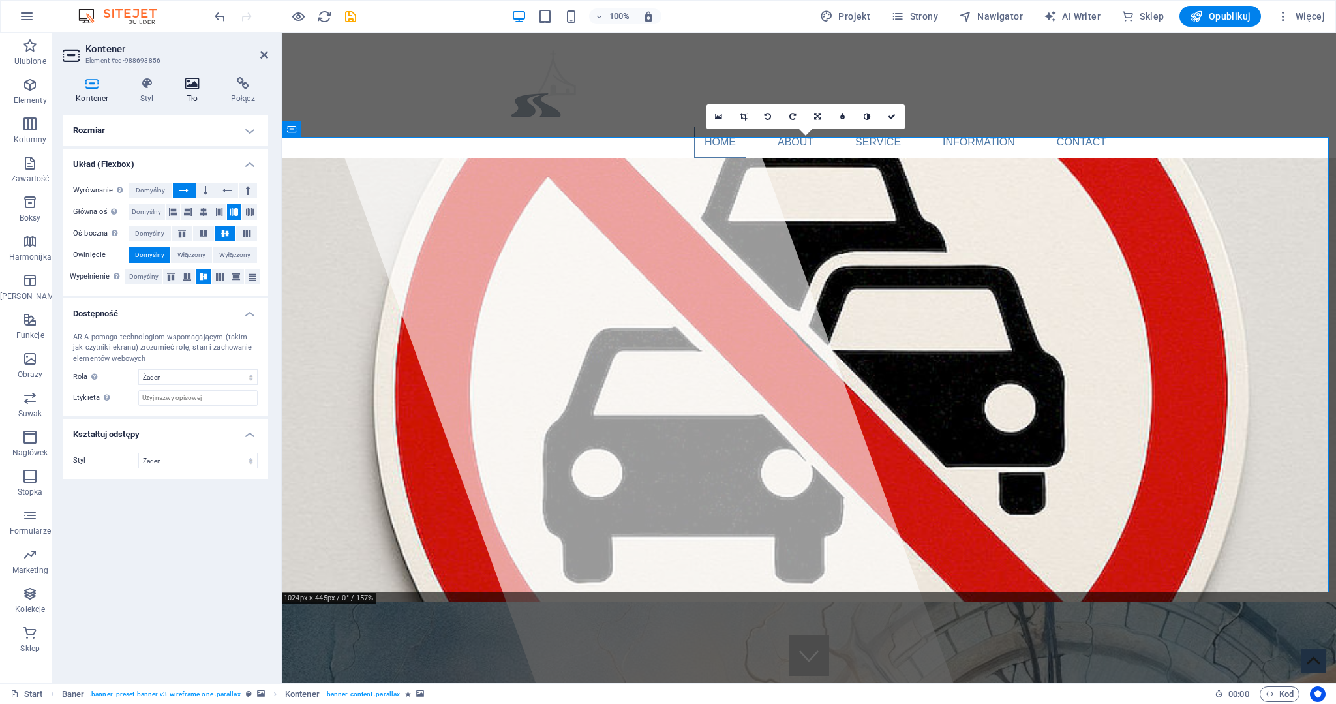
click at [190, 82] on icon at bounding box center [192, 83] width 40 height 13
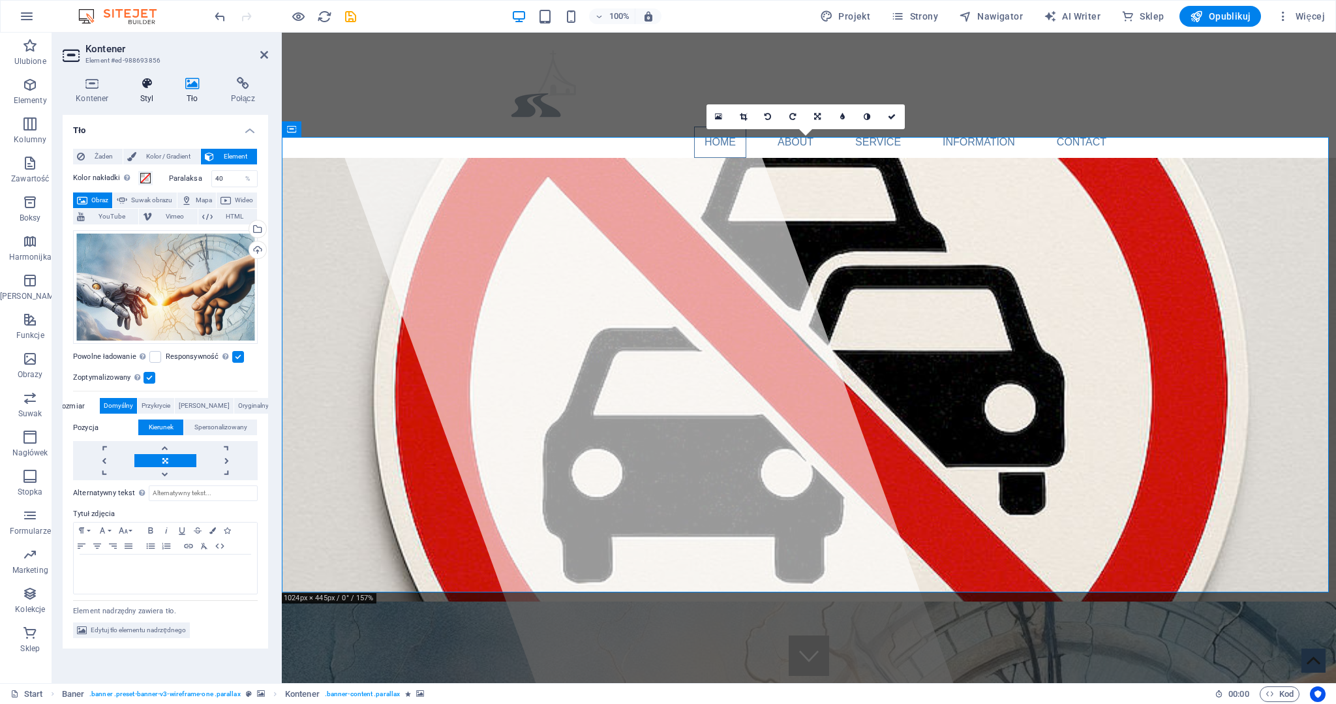
click at [142, 86] on icon at bounding box center [147, 83] width 40 height 13
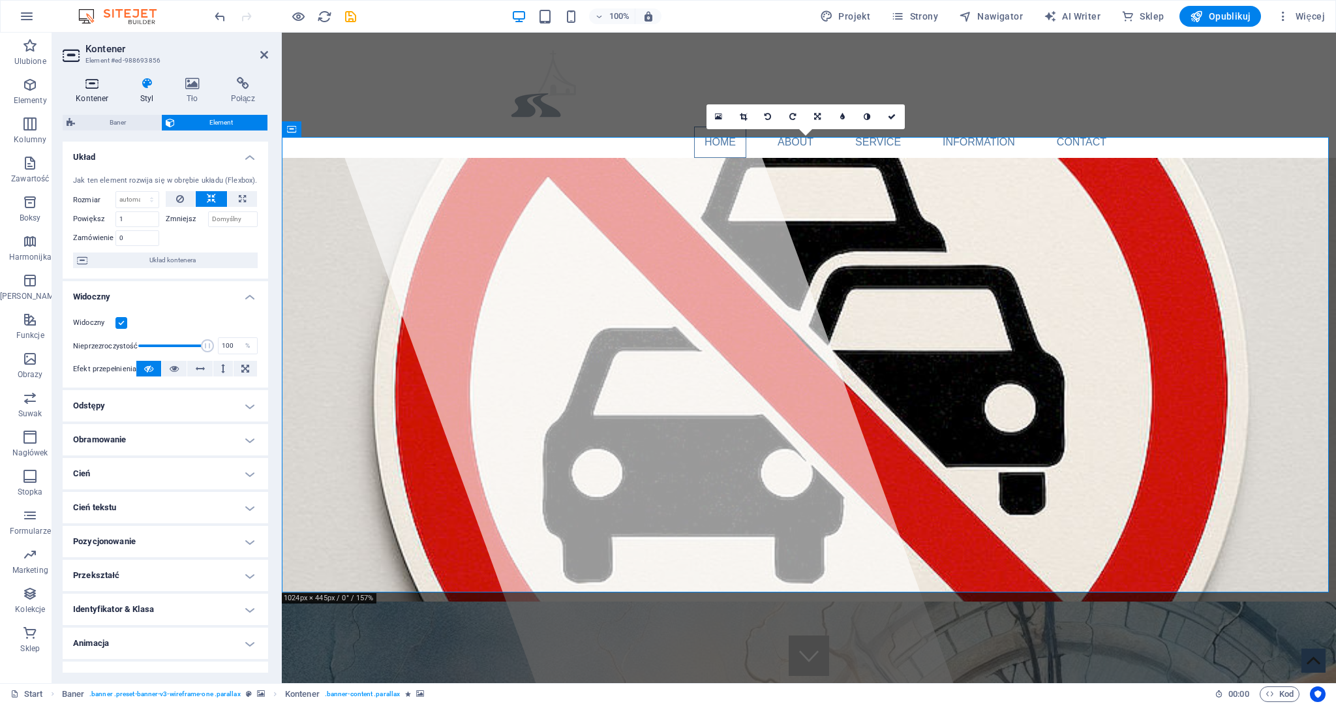
click at [93, 87] on icon at bounding box center [92, 83] width 59 height 13
